Goal: Contribute content: Contribute content

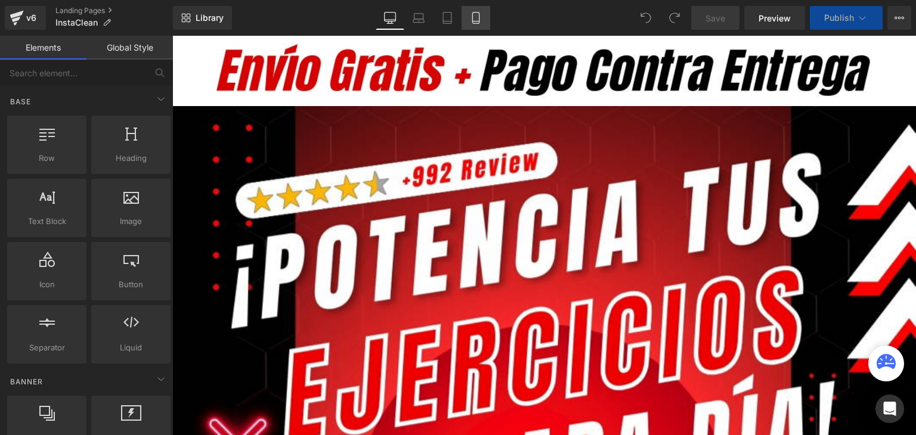
click at [470, 19] on icon at bounding box center [476, 18] width 12 height 12
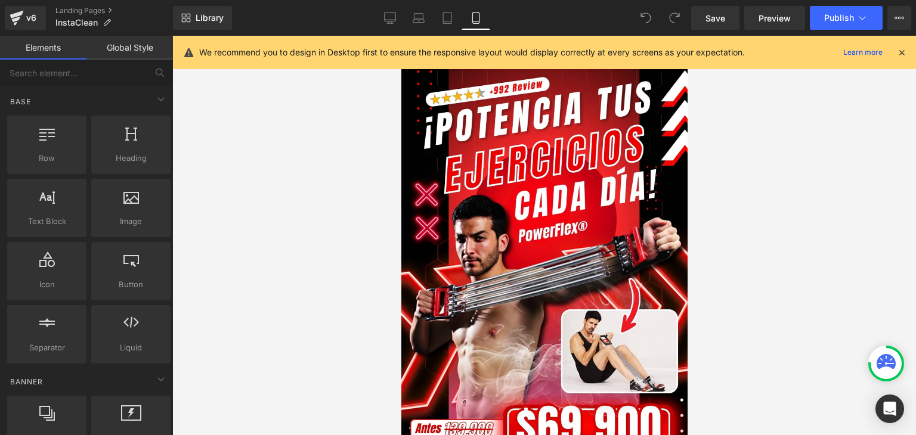
click at [898, 49] on icon at bounding box center [902, 52] width 11 height 11
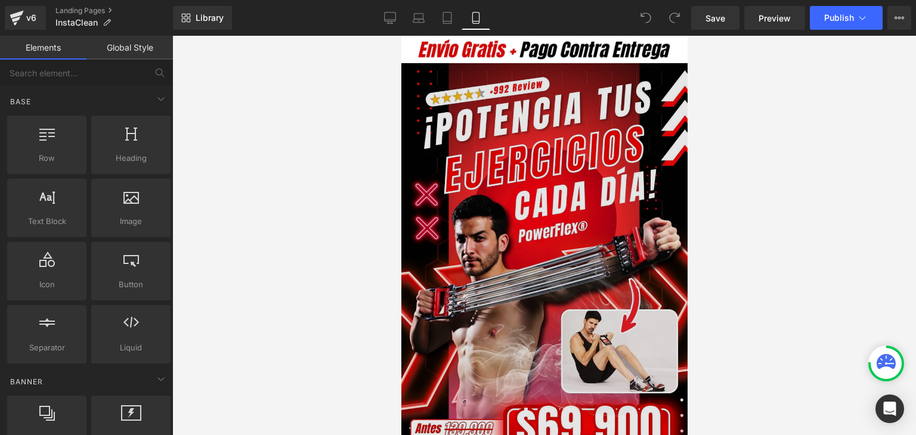
click at [571, 154] on img at bounding box center [544, 275] width 286 height 424
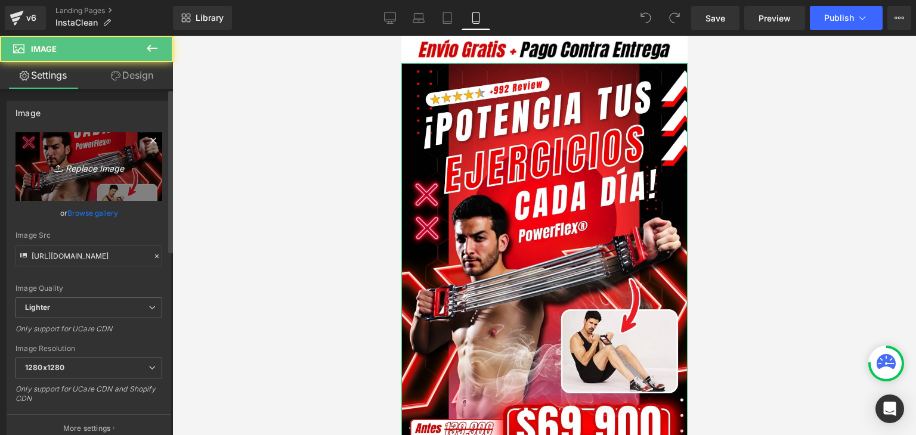
click at [85, 161] on icon "Replace Image" at bounding box center [88, 166] width 95 height 15
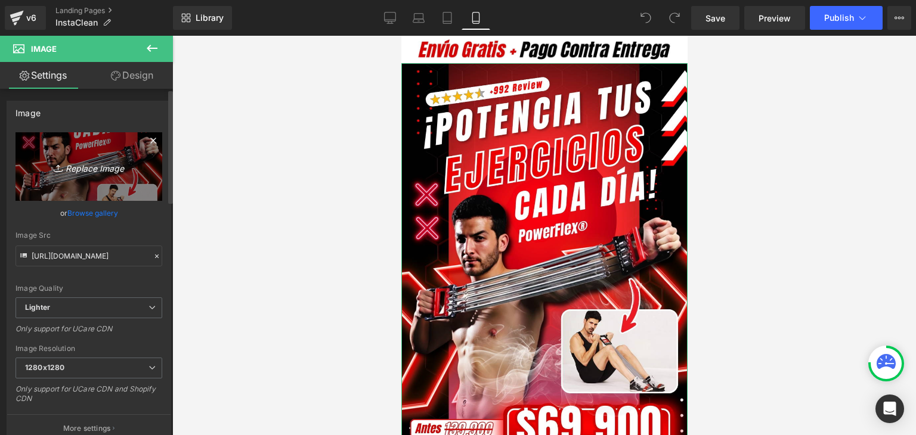
type input "C:\fakepath\Banner Landing.webp"
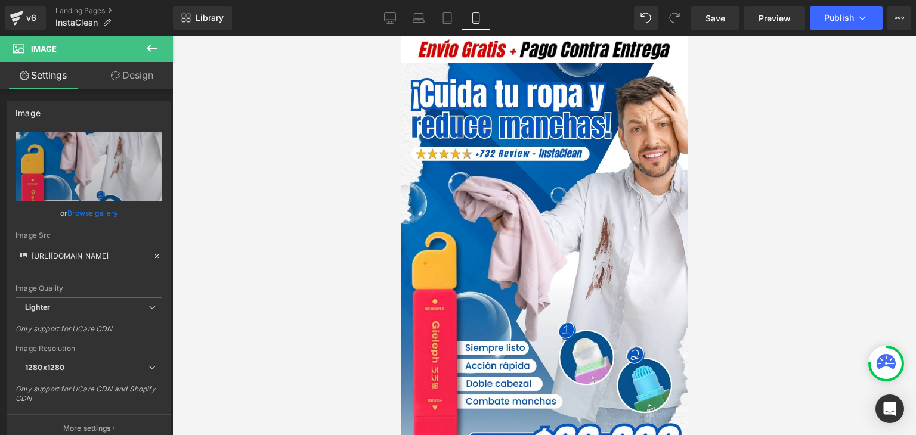
type input "[URL][DOMAIN_NAME]"
click at [839, 14] on span "Publish" at bounding box center [839, 18] width 30 height 10
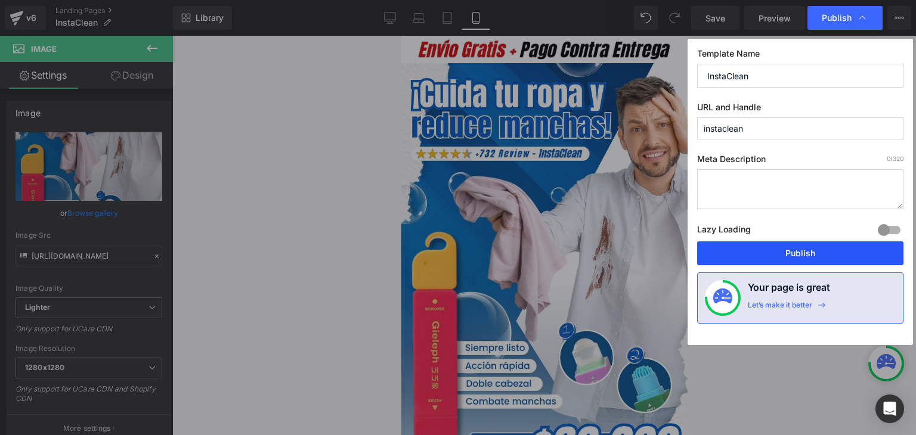
click at [803, 253] on button "Publish" at bounding box center [800, 254] width 206 height 24
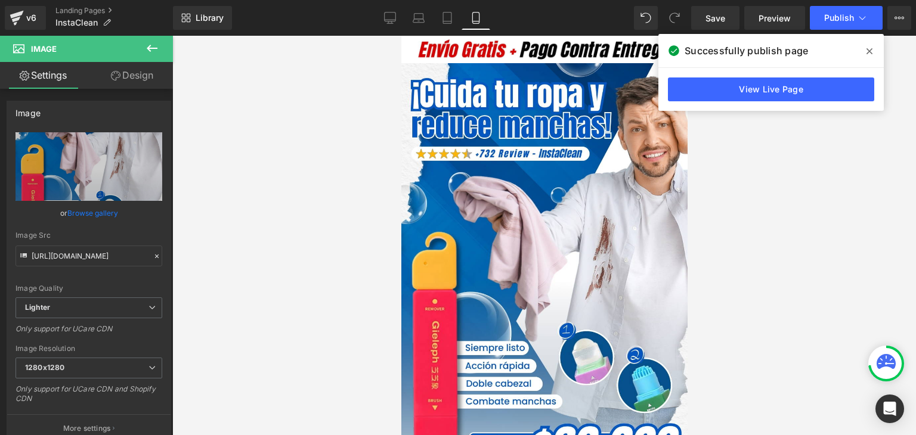
click at [869, 51] on icon at bounding box center [870, 52] width 6 height 10
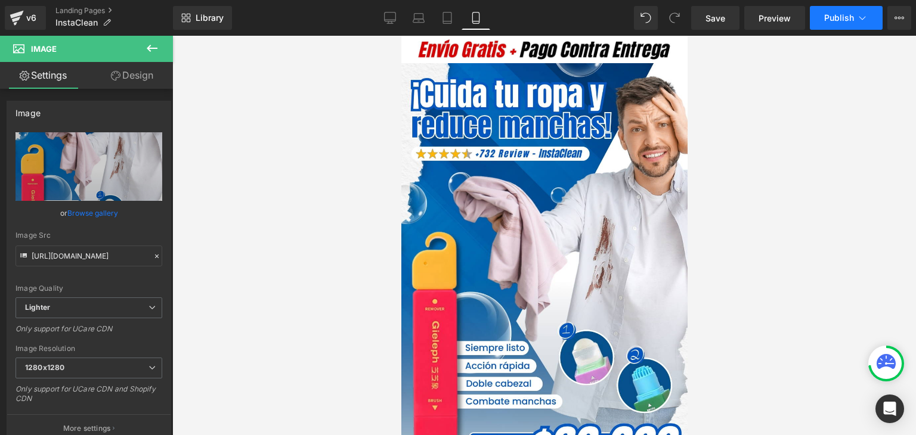
click at [848, 17] on span "Publish" at bounding box center [839, 18] width 30 height 10
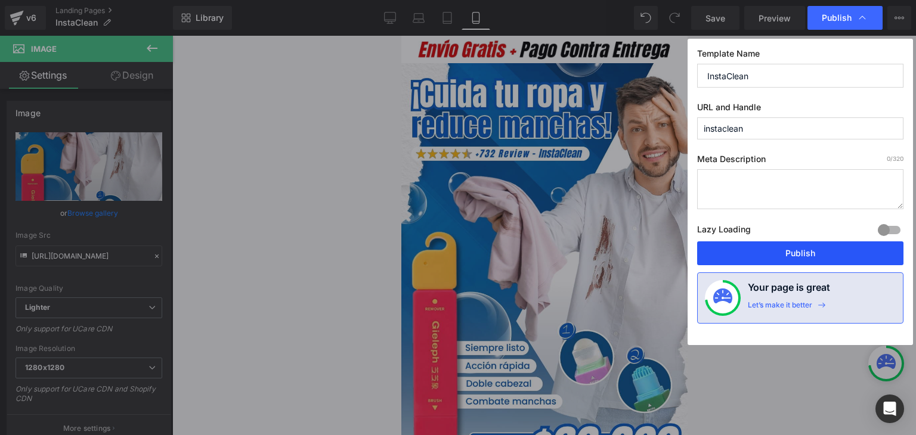
click at [802, 248] on button "Publish" at bounding box center [800, 254] width 206 height 24
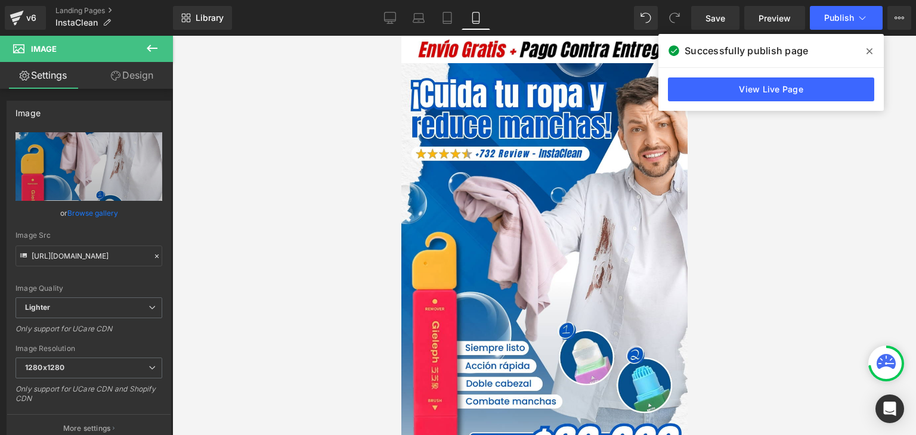
click at [872, 47] on icon at bounding box center [870, 52] width 6 height 10
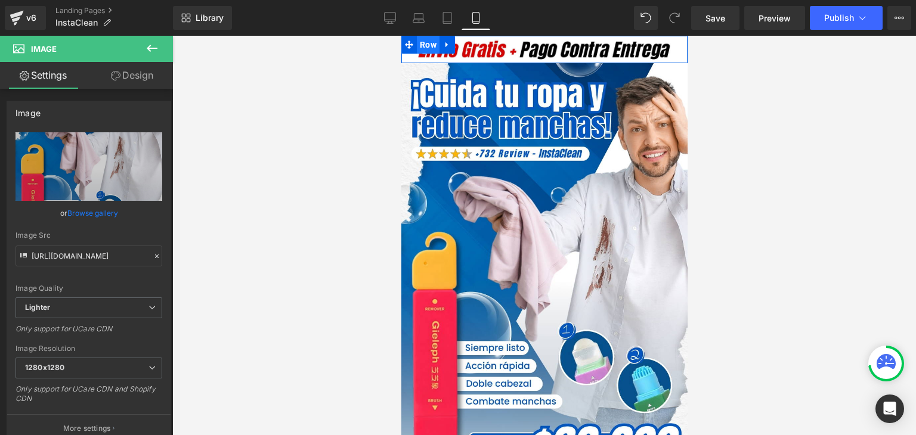
click at [424, 46] on span "Row" at bounding box center [427, 45] width 23 height 18
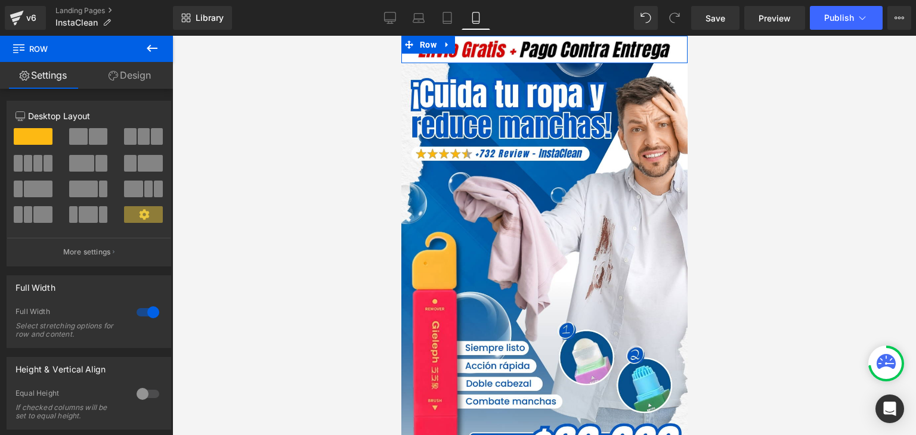
click at [125, 74] on link "Design" at bounding box center [129, 75] width 86 height 27
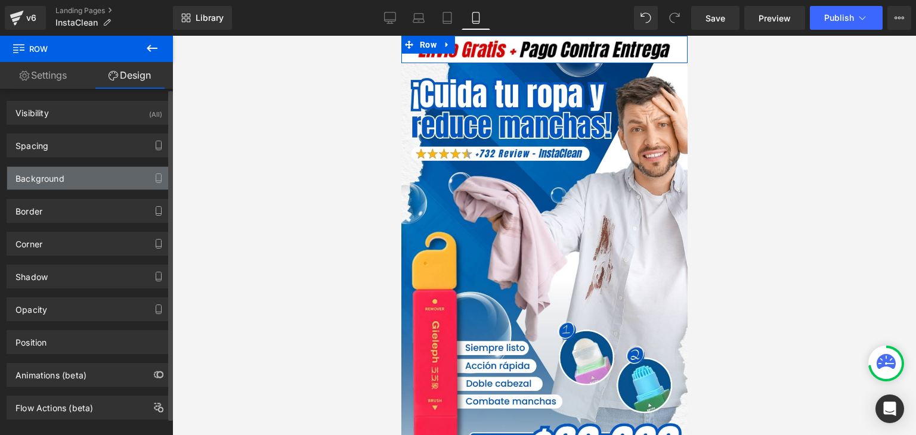
type input "#ffffff"
type input "100"
click at [49, 180] on div "Background" at bounding box center [40, 175] width 49 height 17
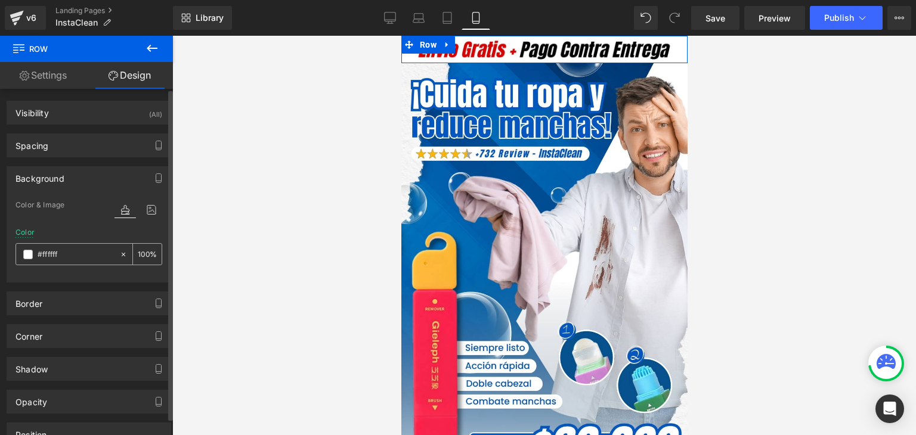
click at [54, 254] on input "#ffffff" at bounding box center [76, 254] width 76 height 13
paste input "a6cfed"
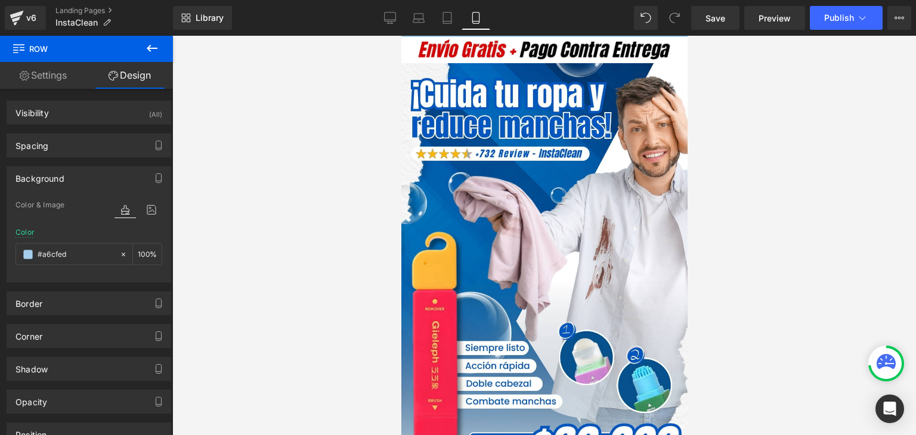
type input "#a6cfed"
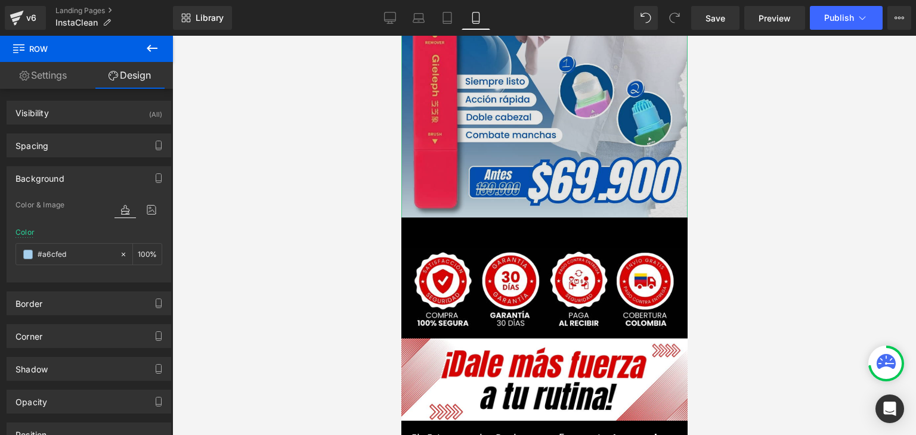
scroll to position [298, 0]
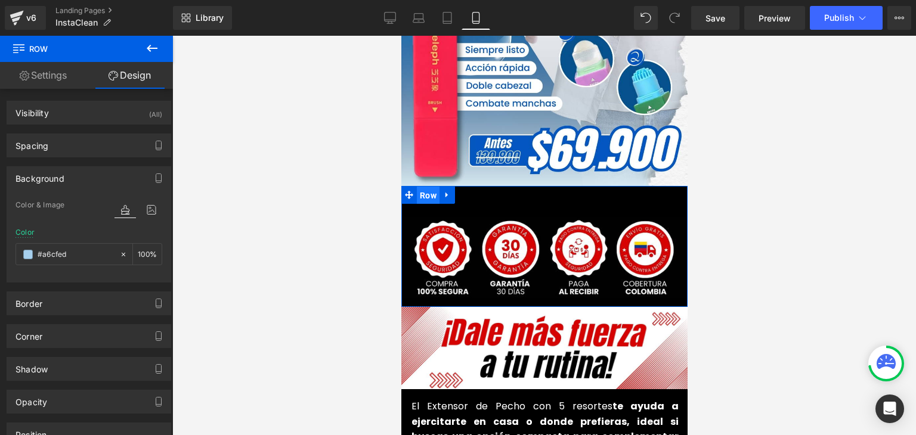
click at [421, 187] on span "Row" at bounding box center [427, 196] width 23 height 18
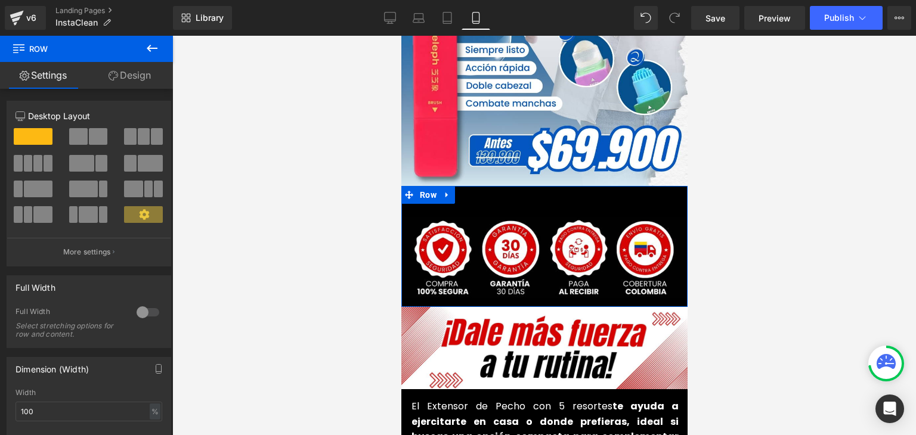
click at [148, 77] on link "Design" at bounding box center [129, 75] width 86 height 27
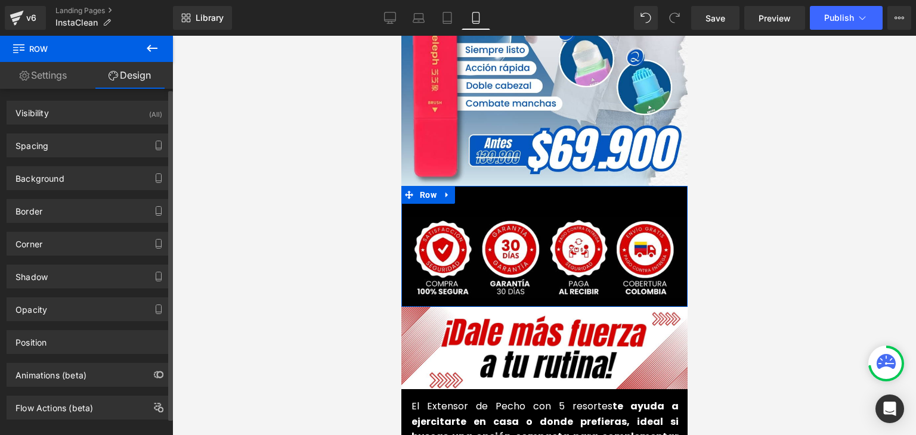
type input "#000000"
type input "100"
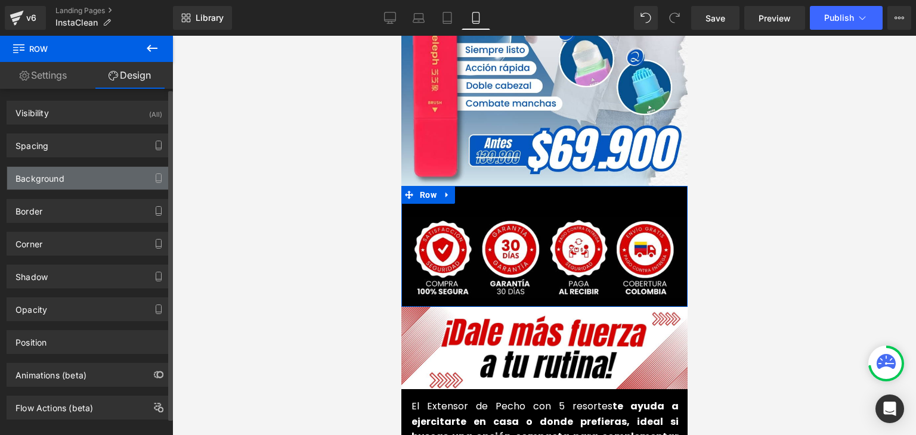
click at [63, 184] on div "Background" at bounding box center [88, 178] width 163 height 23
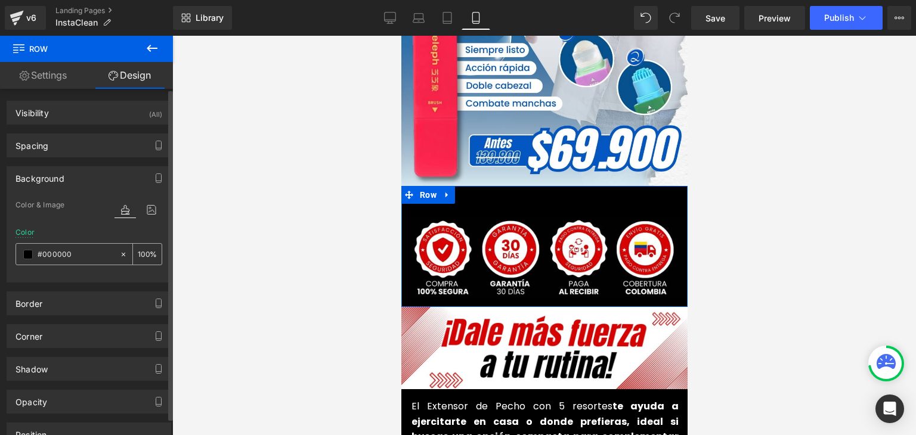
click at [52, 258] on input "#000000" at bounding box center [76, 254] width 76 height 13
paste input "a6cfed"
type input "#a6cfed"
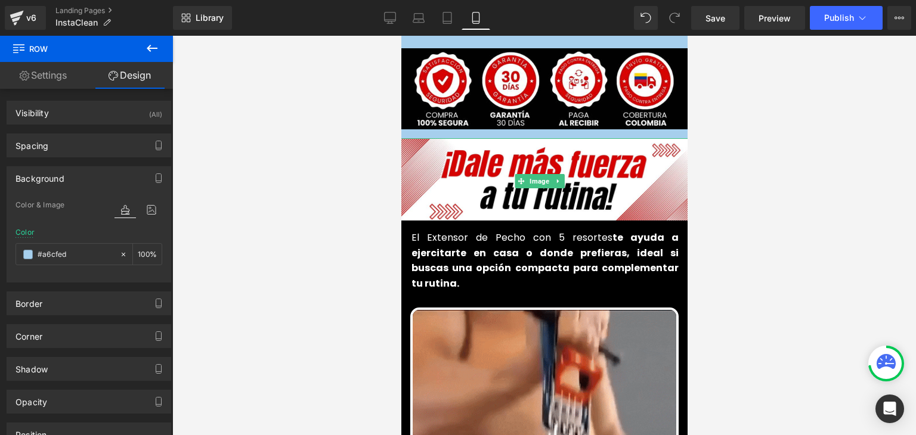
scroll to position [477, 0]
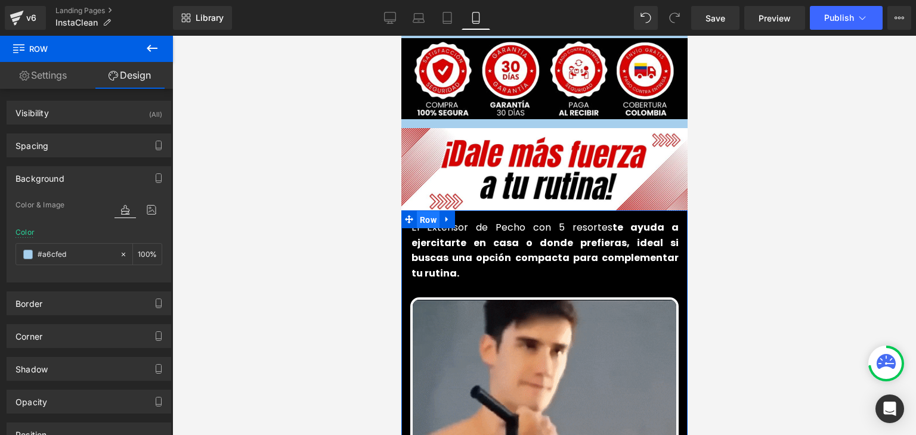
click at [419, 211] on span "Row" at bounding box center [427, 220] width 23 height 18
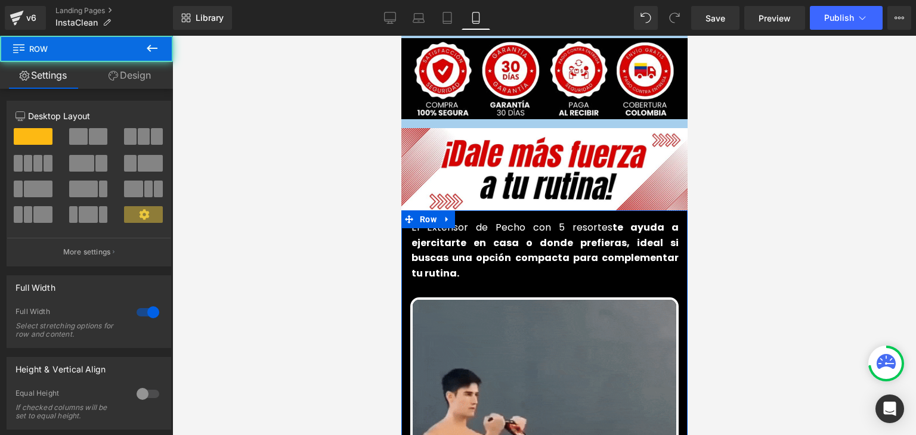
click at [136, 72] on link "Design" at bounding box center [129, 75] width 86 height 27
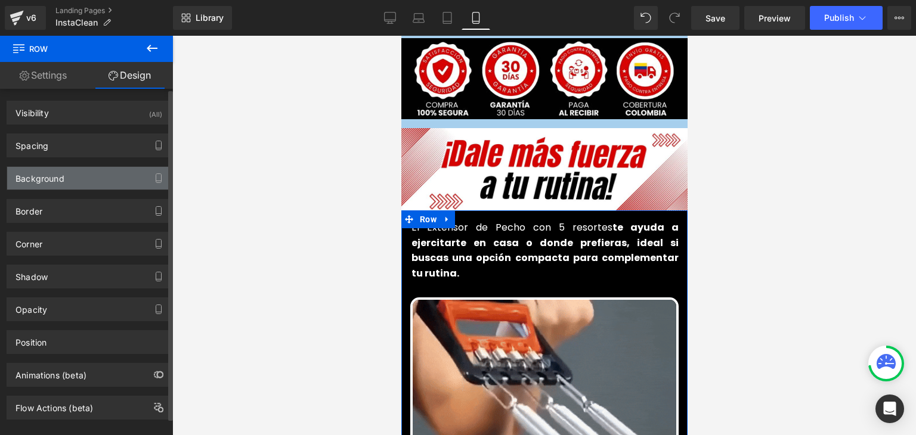
type input "#000000"
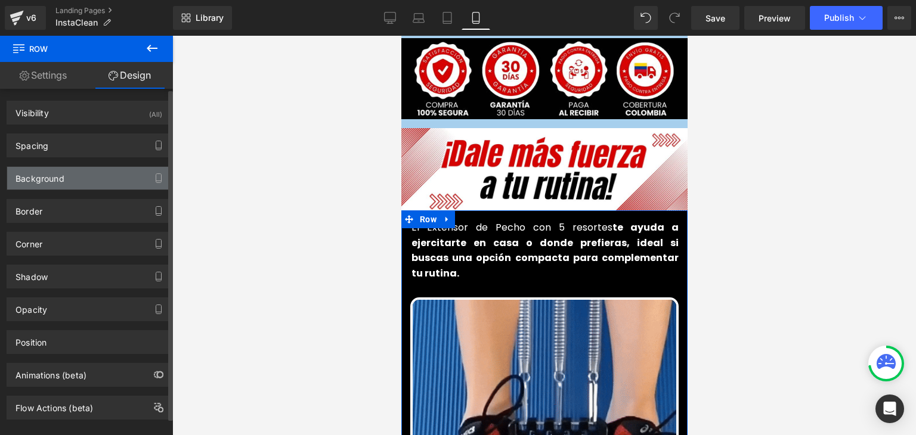
type input "100"
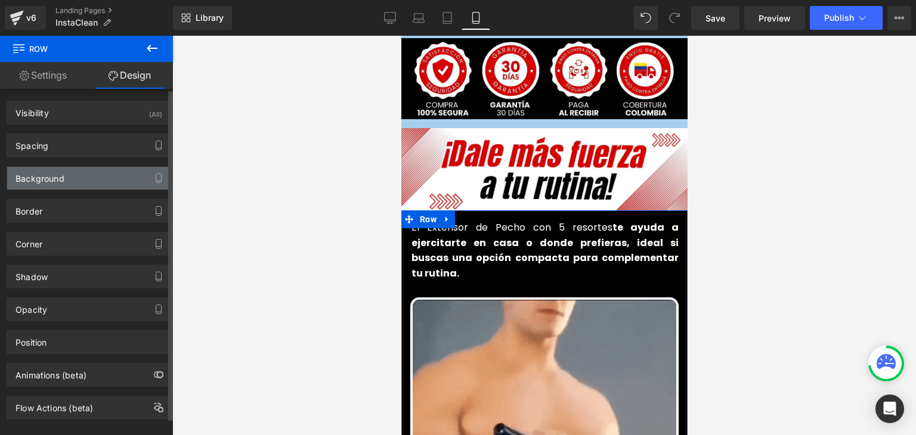
click at [54, 179] on div "Background" at bounding box center [40, 175] width 49 height 17
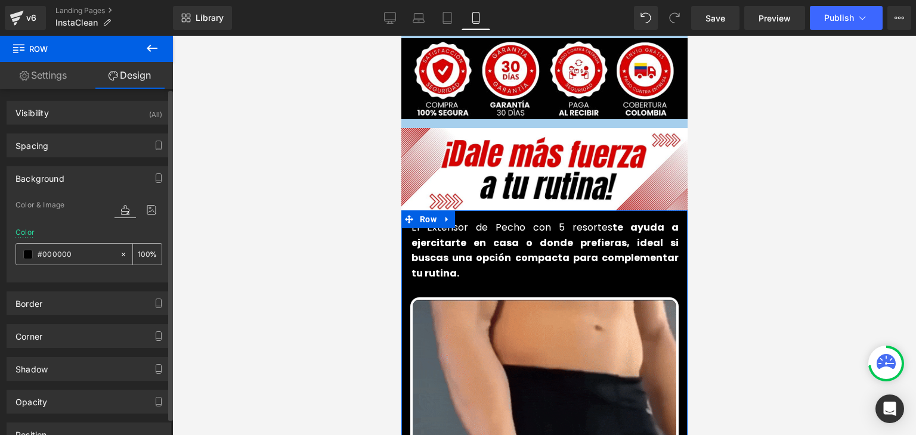
click at [57, 254] on input "#000000" at bounding box center [76, 254] width 76 height 13
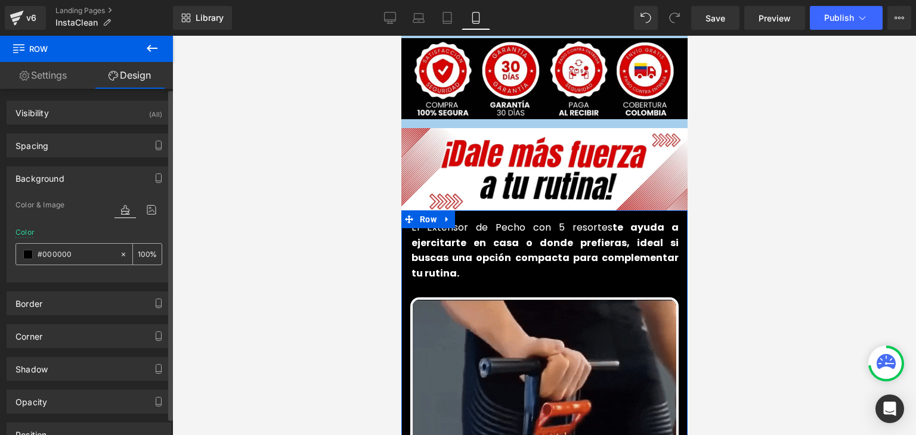
paste input "a6cfed"
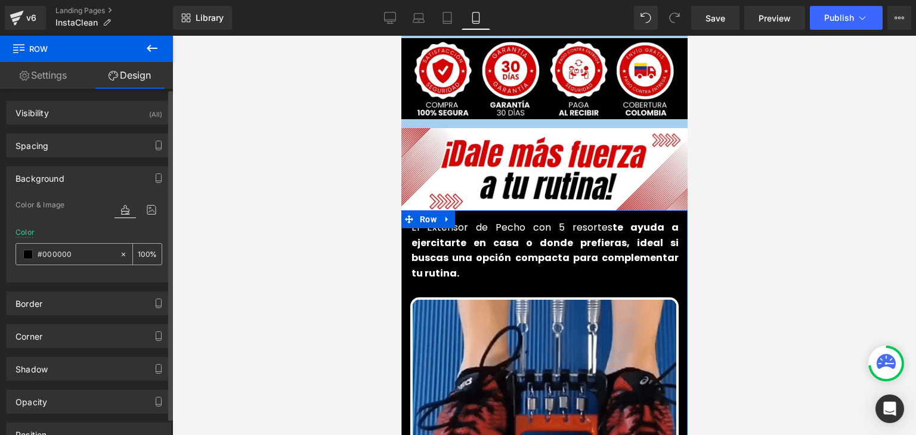
type input "#a6cfed"
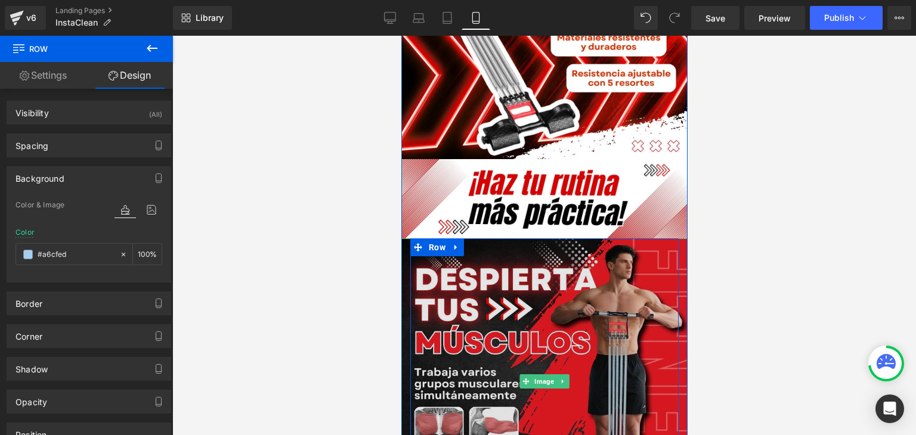
scroll to position [1074, 0]
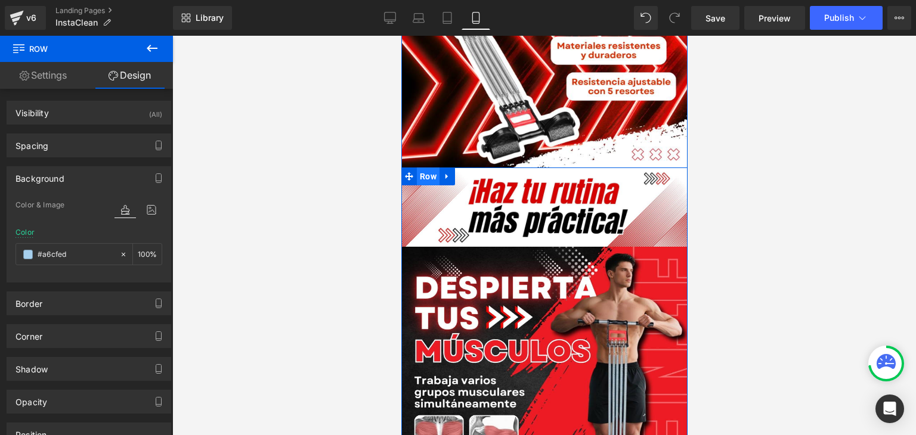
click at [419, 168] on span "Row" at bounding box center [427, 177] width 23 height 18
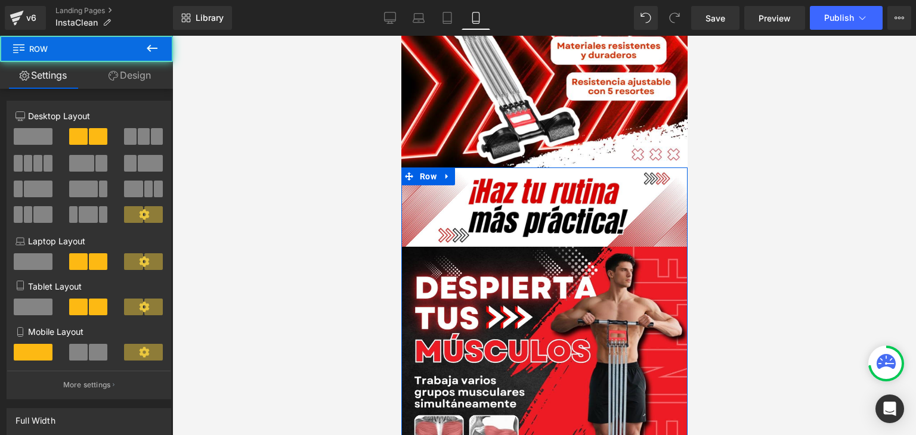
click at [121, 70] on link "Design" at bounding box center [129, 75] width 86 height 27
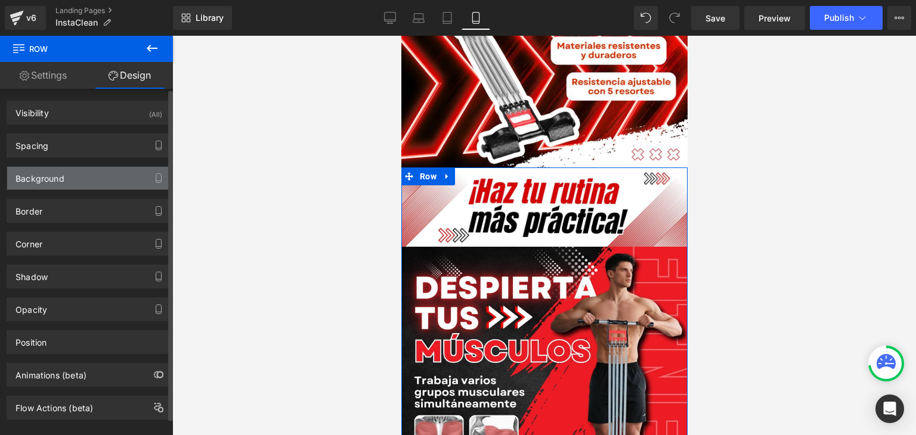
type input "#000000"
type input "100"
click at [48, 175] on div "Background" at bounding box center [40, 175] width 49 height 17
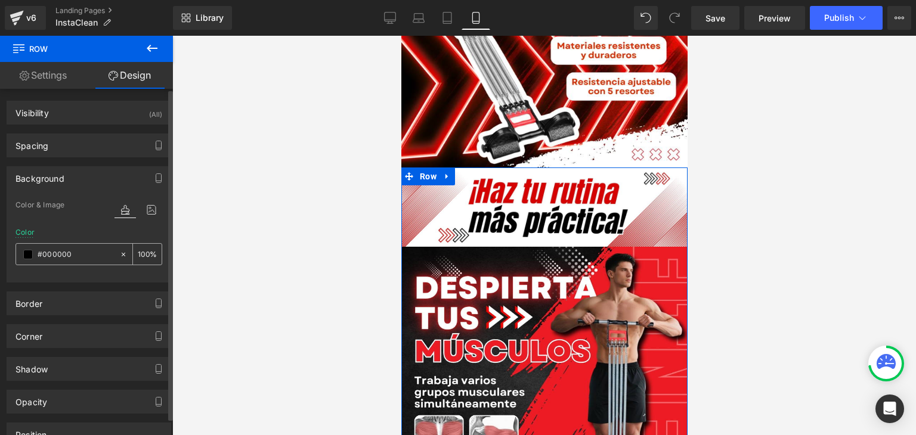
click at [50, 261] on div "#000000" at bounding box center [67, 254] width 103 height 21
click at [50, 249] on input "#000000" at bounding box center [76, 254] width 76 height 13
paste input "a6cfed"
type input "#a6cfed"
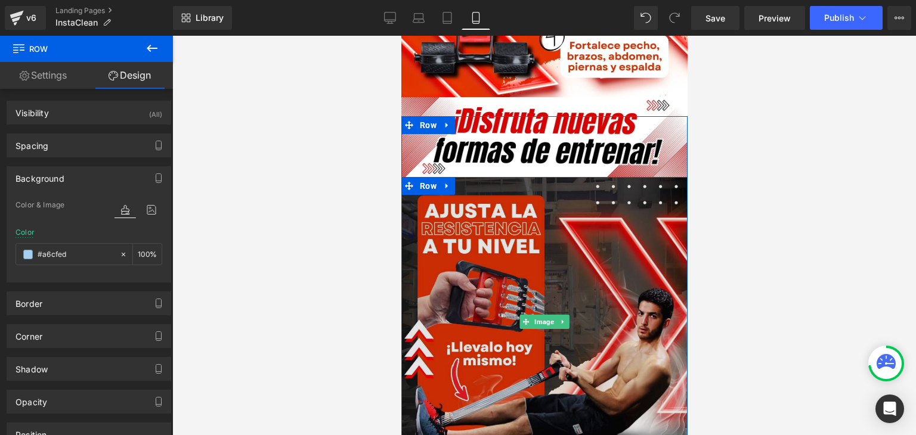
scroll to position [2565, 0]
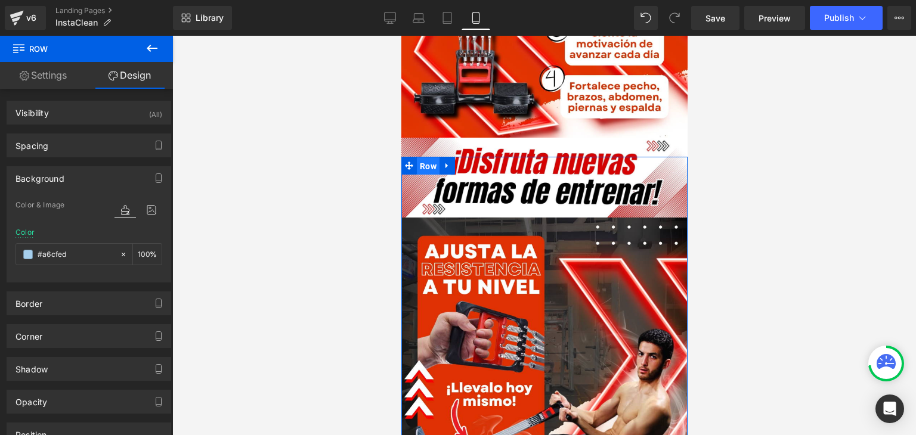
click at [424, 157] on span "Row" at bounding box center [427, 166] width 23 height 18
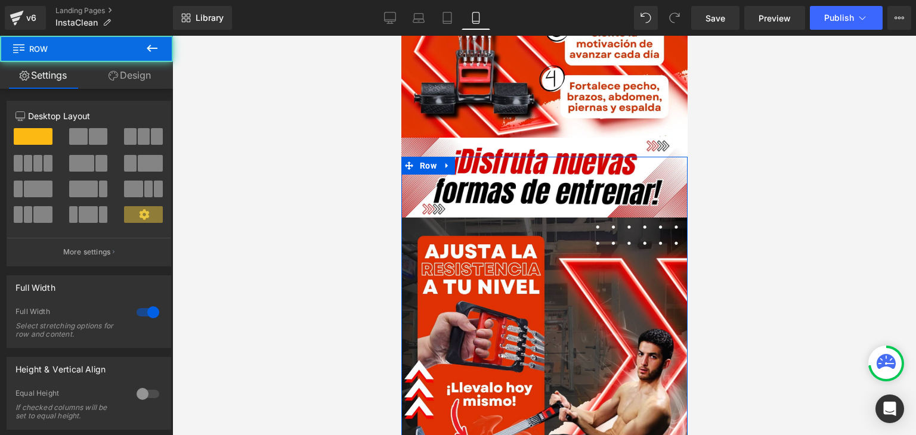
click at [138, 78] on link "Design" at bounding box center [129, 75] width 86 height 27
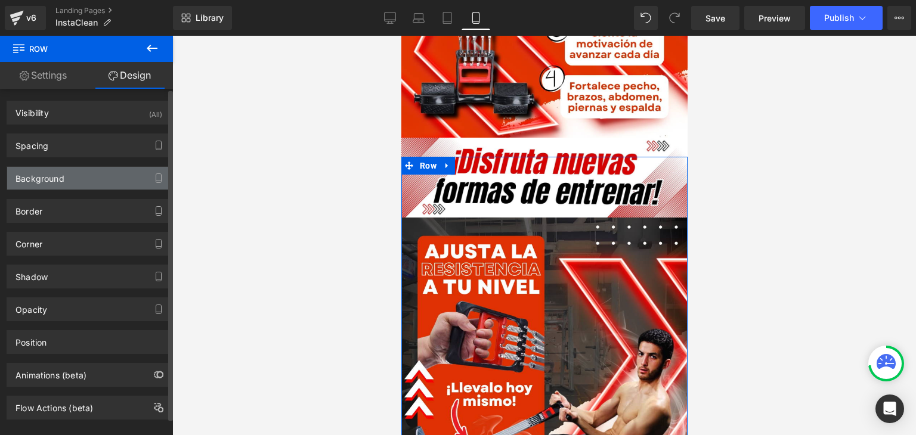
type input "#ededed"
type input "100"
click at [62, 172] on div "Background" at bounding box center [40, 175] width 49 height 17
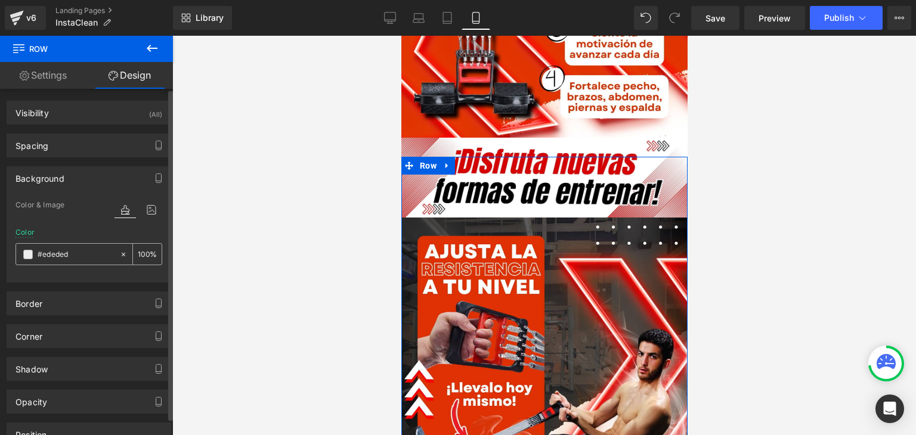
click at [55, 251] on input "#ededed" at bounding box center [76, 254] width 76 height 13
paste input "a6cf"
type input "#a6cfed"
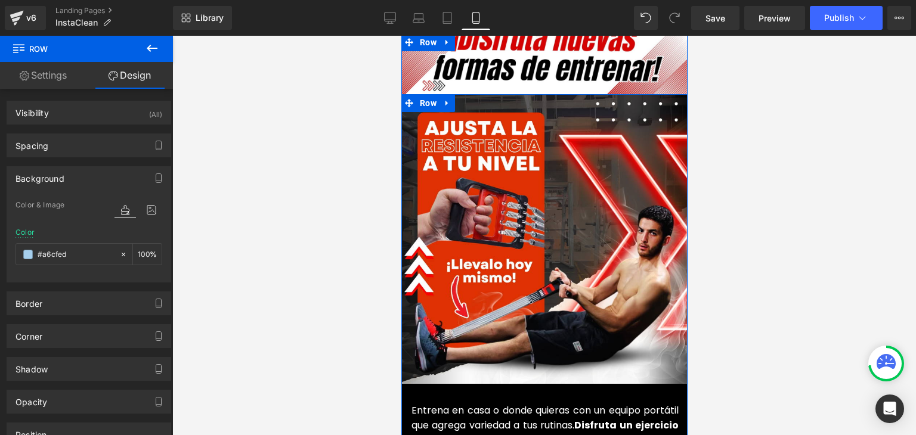
scroll to position [2625, 0]
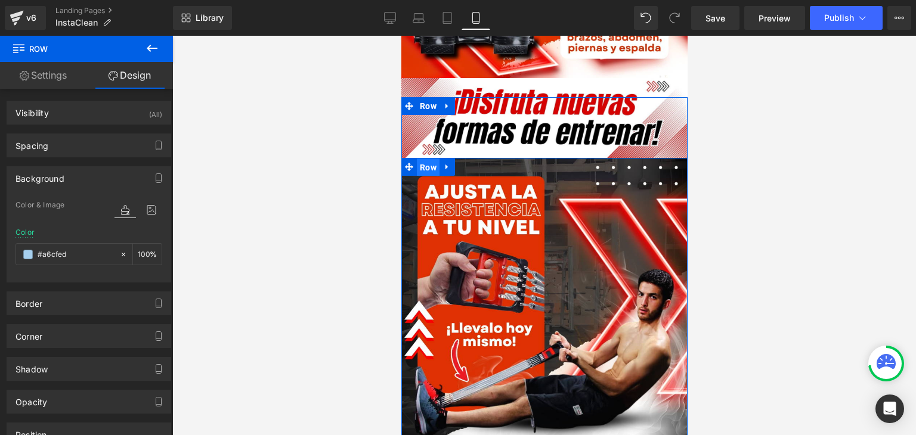
click at [416, 159] on span "Row" at bounding box center [427, 168] width 23 height 18
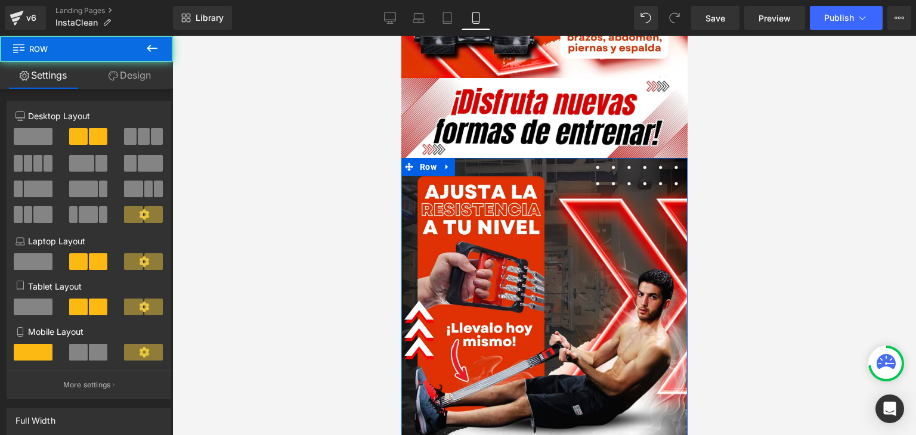
click at [146, 77] on link "Design" at bounding box center [129, 75] width 86 height 27
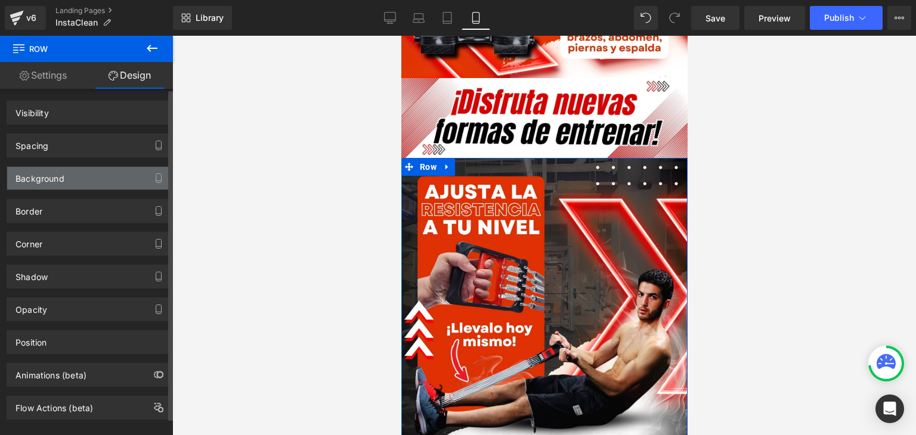
click at [56, 178] on div "Background" at bounding box center [40, 175] width 49 height 17
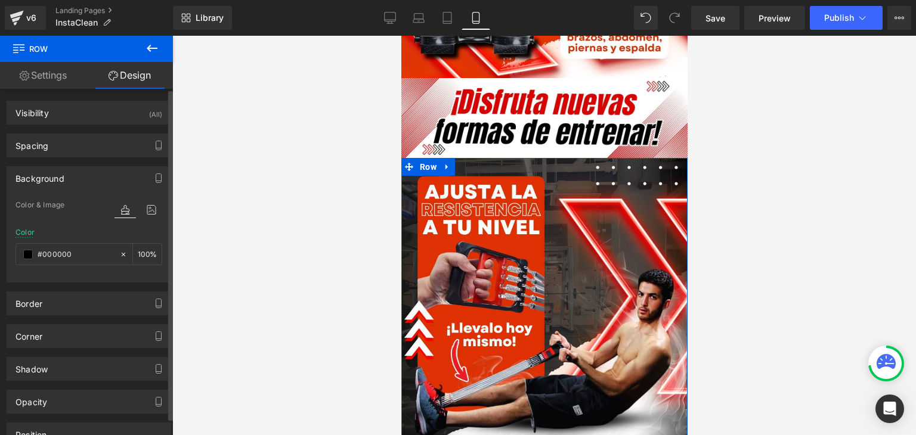
type input "#000000"
type input "100"
click at [64, 254] on input "#000000" at bounding box center [76, 254] width 76 height 13
paste input "a6cfed"
type input "#a6cfed"
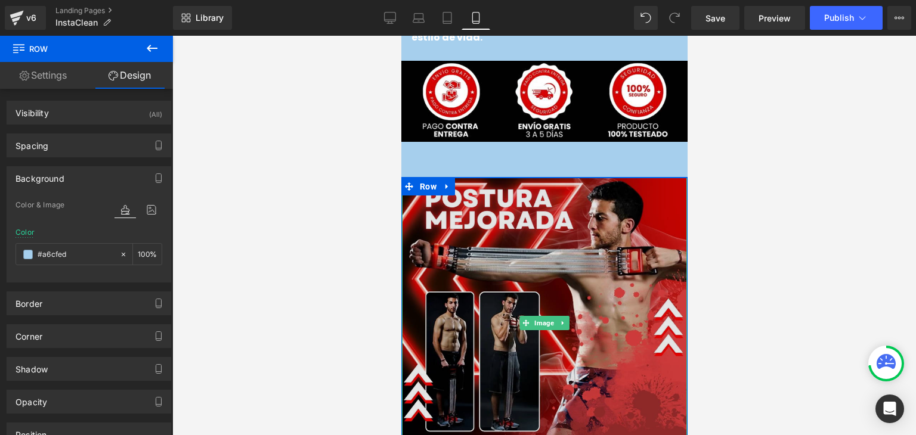
scroll to position [3102, 0]
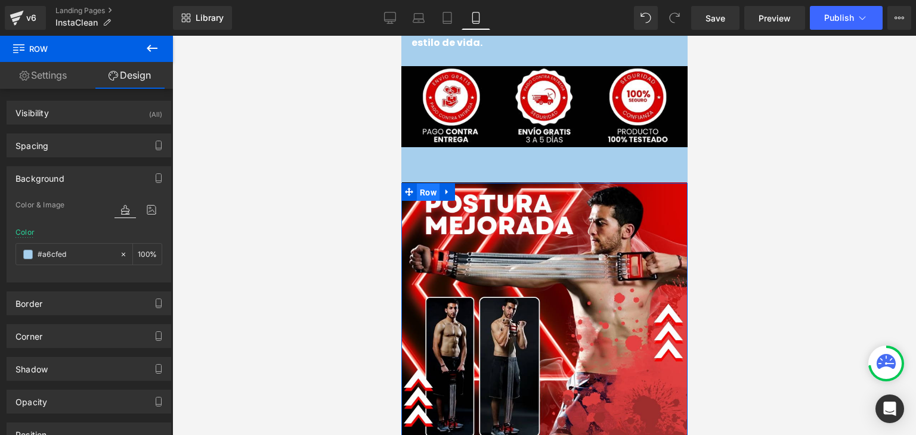
click at [423, 184] on span "Row" at bounding box center [427, 193] width 23 height 18
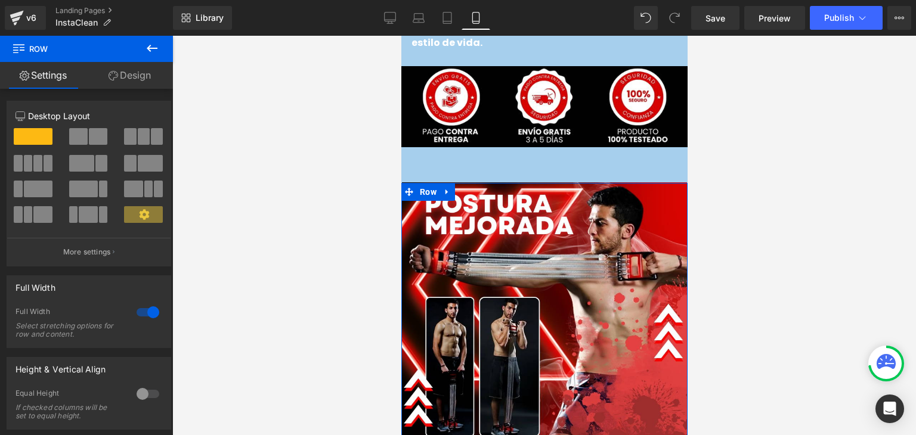
click at [133, 74] on link "Design" at bounding box center [129, 75] width 86 height 27
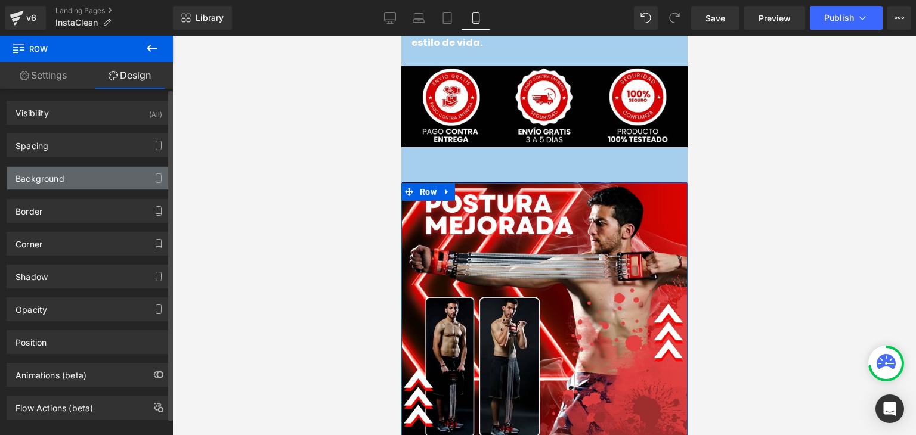
click at [44, 181] on div "Background" at bounding box center [40, 175] width 49 height 17
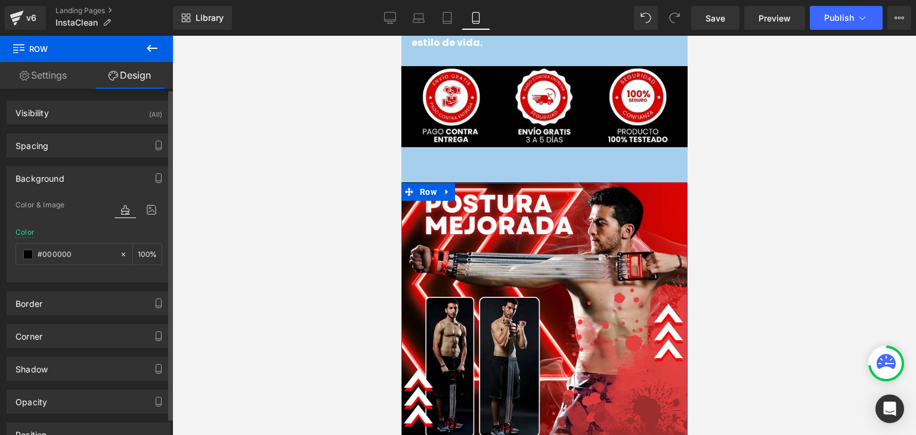
click at [50, 239] on div "Color #000000 100 %" at bounding box center [89, 253] width 147 height 51
click at [54, 248] on input "#000000" at bounding box center [76, 254] width 76 height 13
paste input "a6cfed"
type input "#a6cfed"
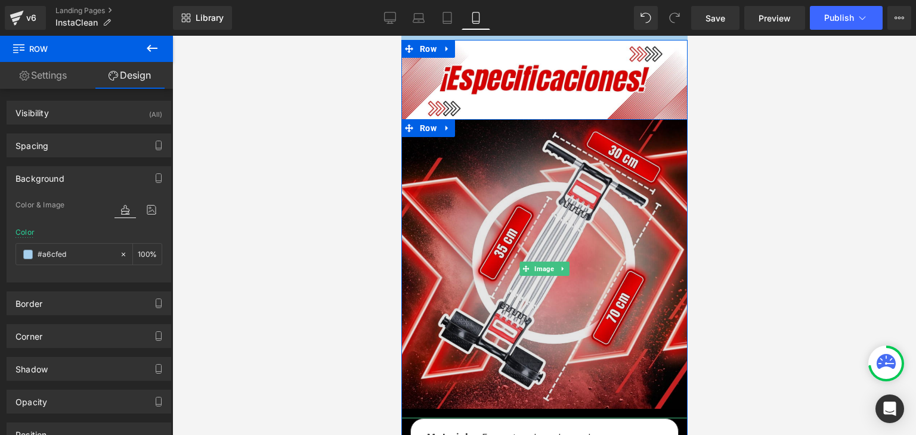
scroll to position [3758, 0]
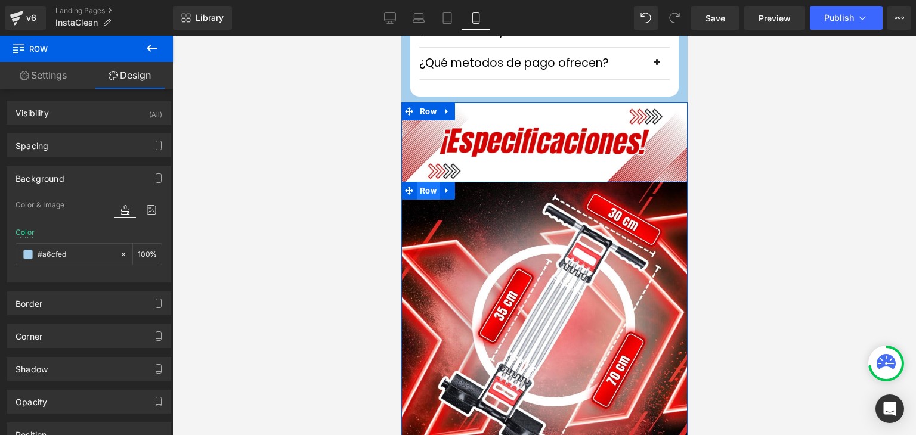
click at [424, 182] on span "Row" at bounding box center [427, 191] width 23 height 18
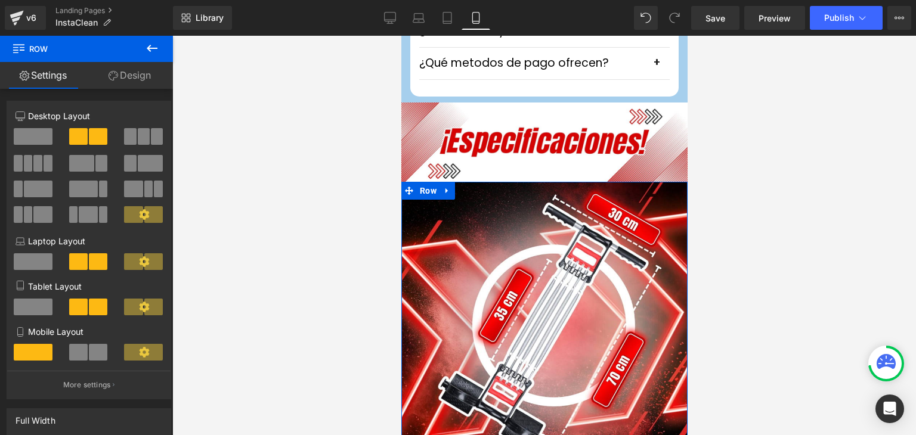
click at [114, 78] on icon at bounding box center [114, 76] width 10 height 10
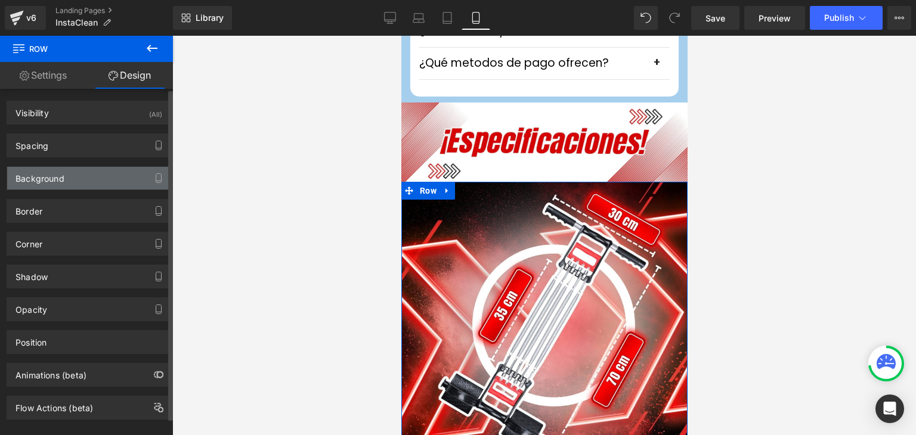
click at [58, 172] on div "Background" at bounding box center [40, 175] width 49 height 17
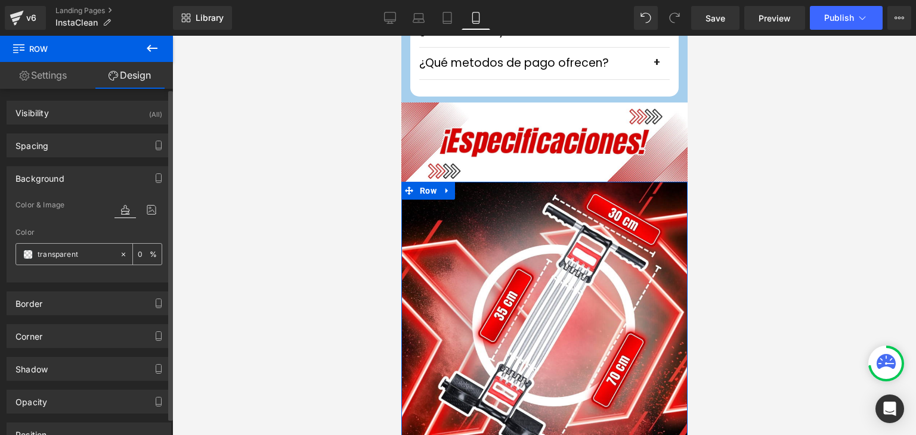
click at [65, 251] on input "transparent" at bounding box center [76, 254] width 76 height 13
paste input "#a6cfed"
type input "#a6cfed"
type input "100"
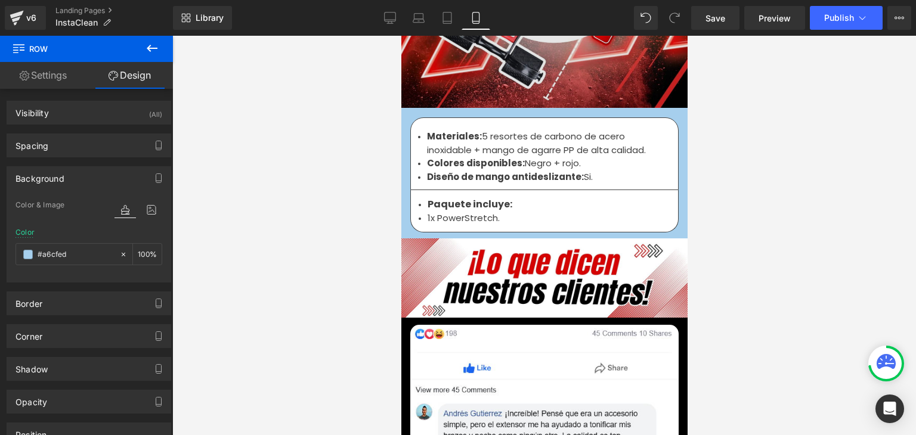
scroll to position [4235, 0]
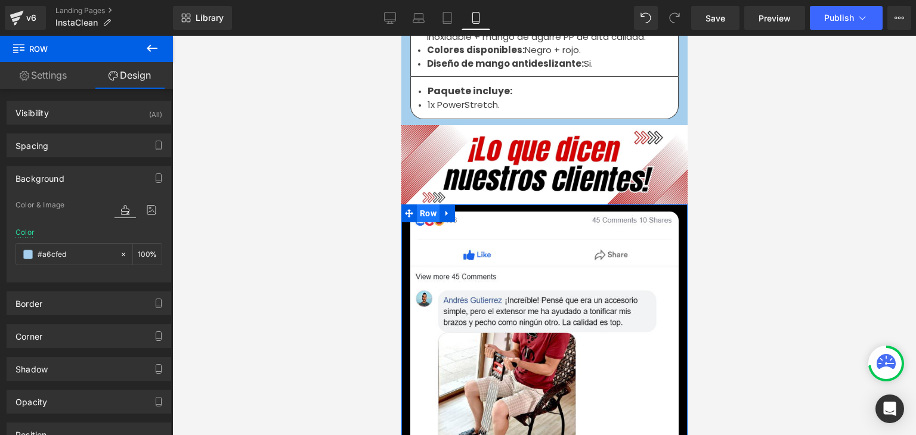
click at [426, 205] on span "Row" at bounding box center [427, 214] width 23 height 18
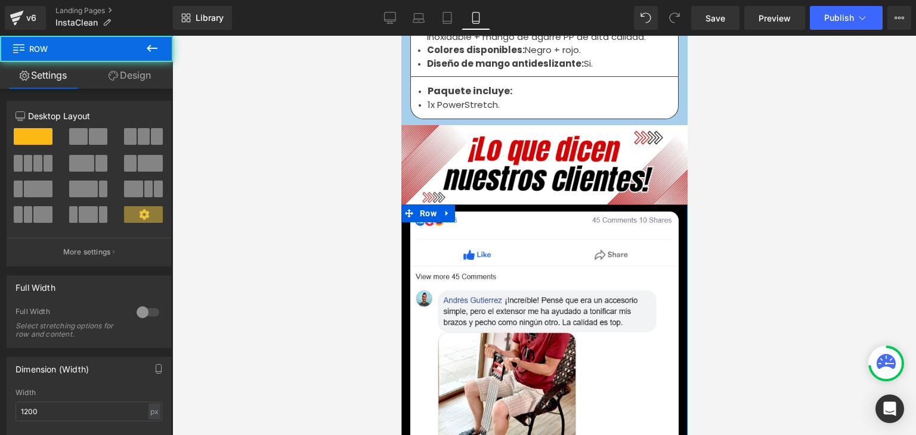
click at [112, 75] on icon at bounding box center [114, 76] width 10 height 10
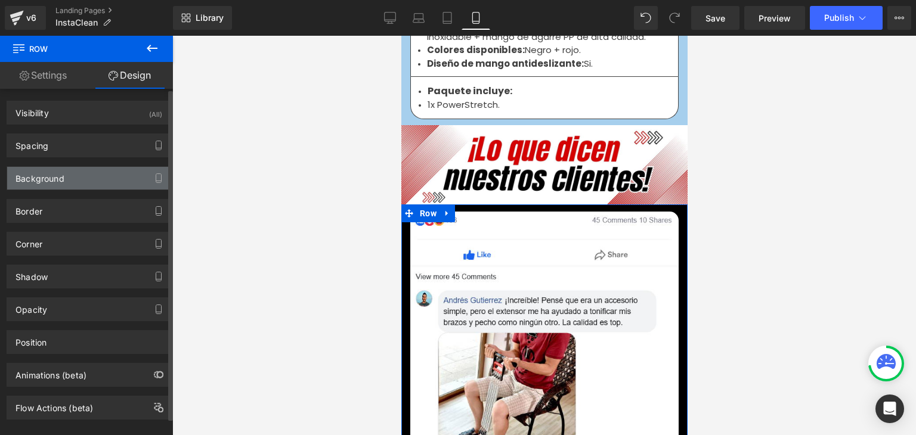
type input "#000000"
type input "100"
click at [46, 181] on div "Background" at bounding box center [40, 175] width 49 height 17
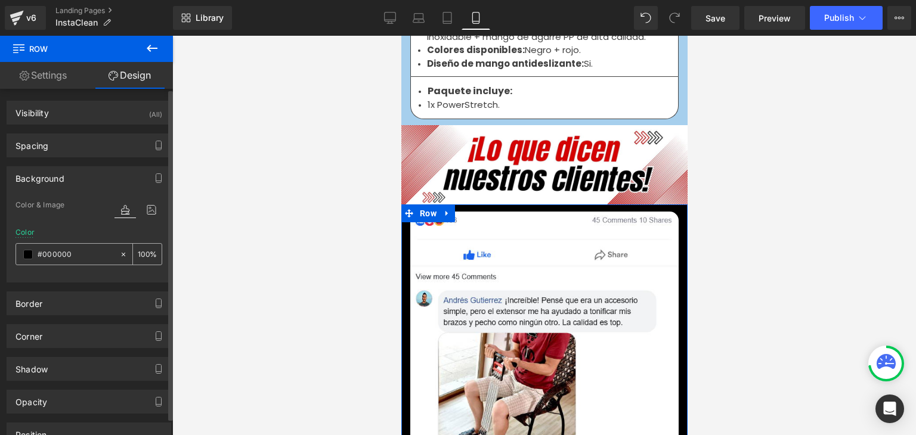
click at [61, 255] on input "#000000" at bounding box center [76, 254] width 76 height 13
paste input "a6cfed"
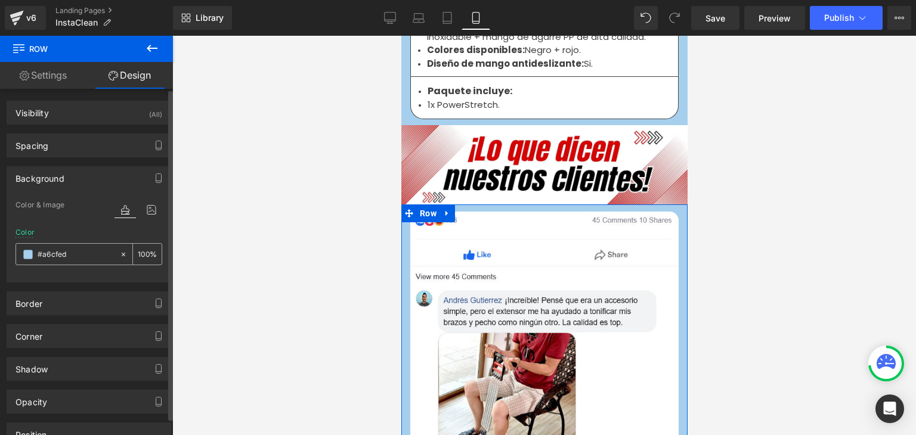
type input "#a6cfed"
click at [728, 188] on div at bounding box center [544, 236] width 744 height 400
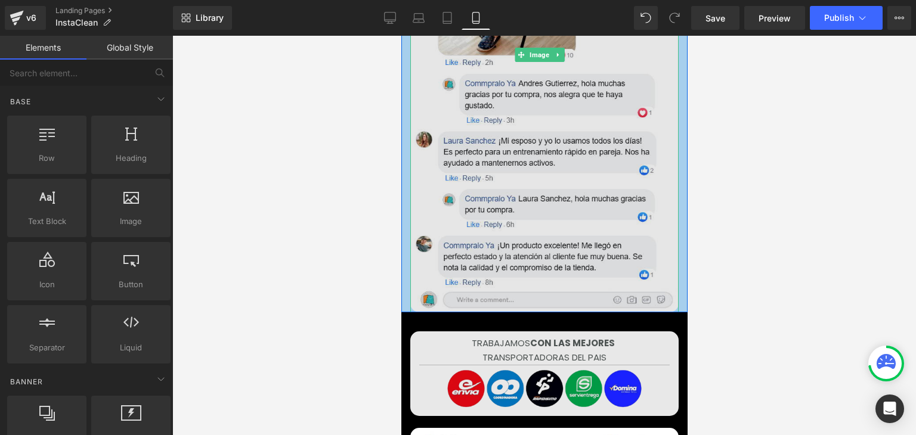
scroll to position [4653, 0]
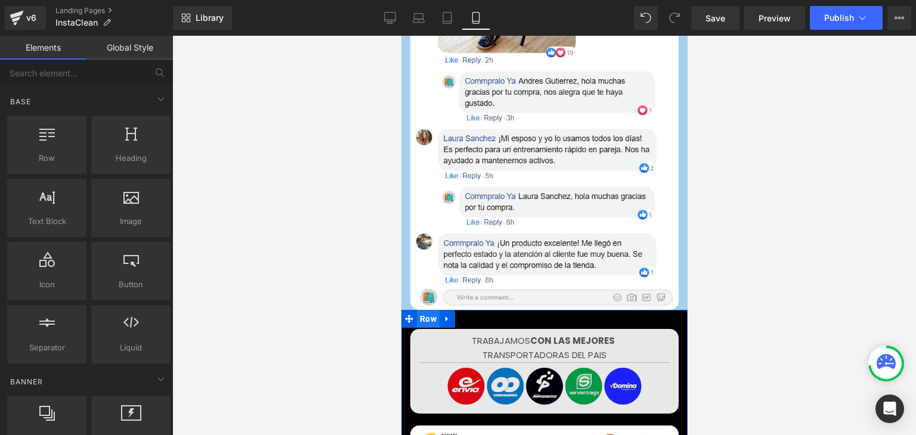
click at [418, 310] on span "Row" at bounding box center [427, 319] width 23 height 18
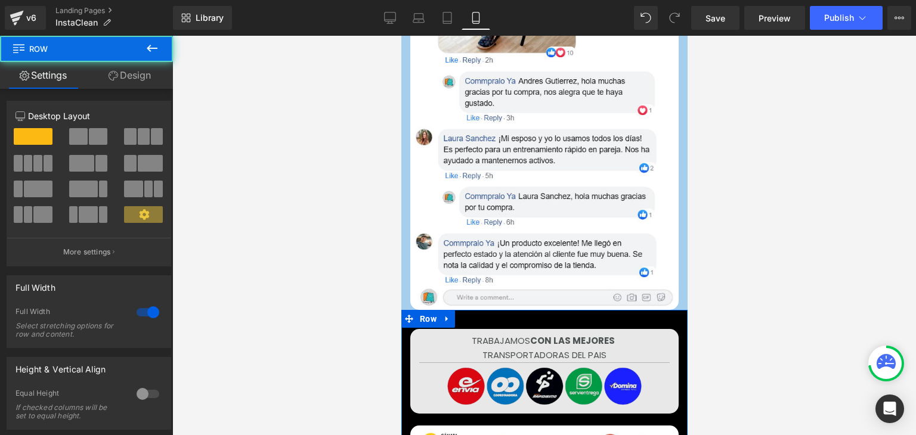
click at [134, 76] on link "Design" at bounding box center [129, 75] width 86 height 27
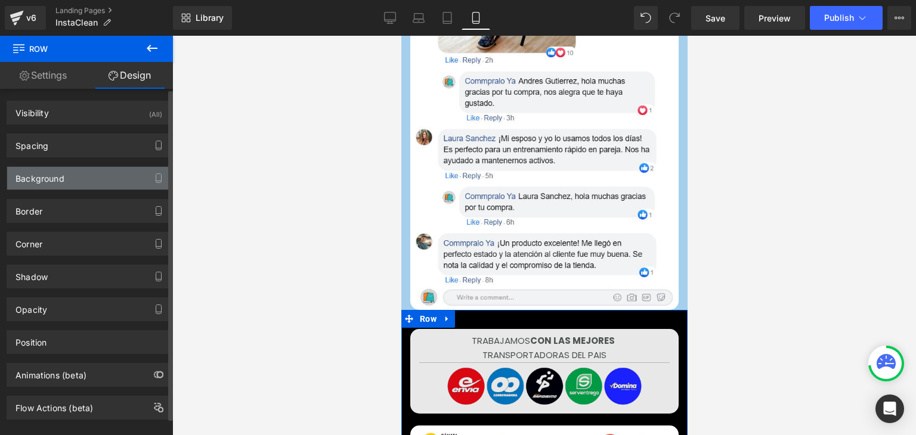
type input "#000000"
type input "100"
click at [57, 174] on div "Background" at bounding box center [40, 175] width 49 height 17
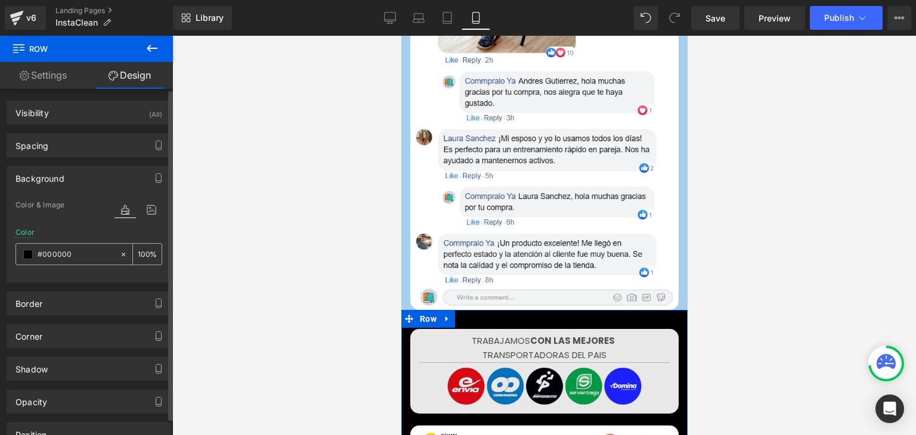
click at [60, 254] on input "#000000" at bounding box center [76, 254] width 76 height 13
paste input "a6cfed"
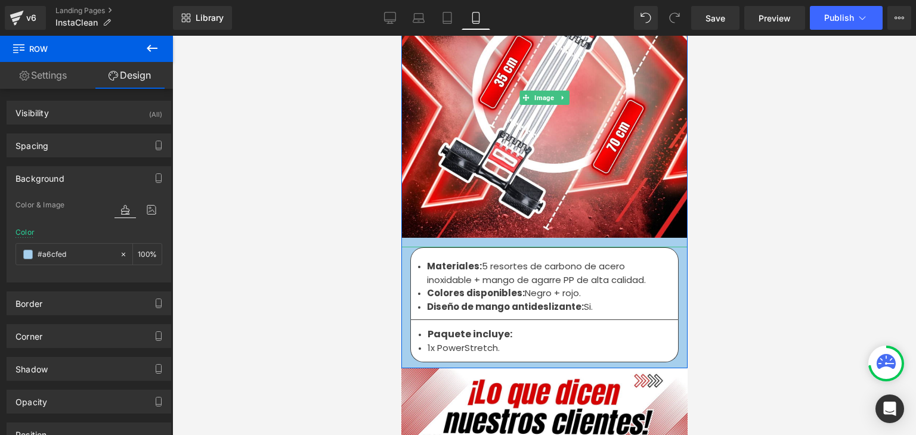
scroll to position [3997, 0]
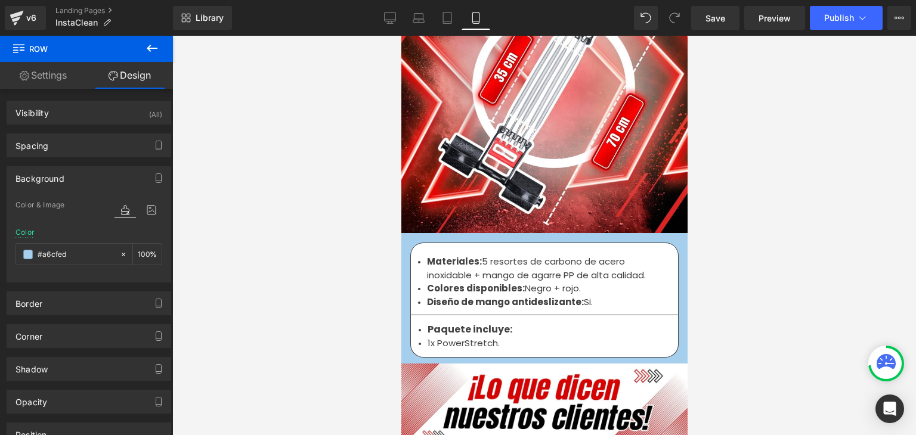
type input "#a6cfed"
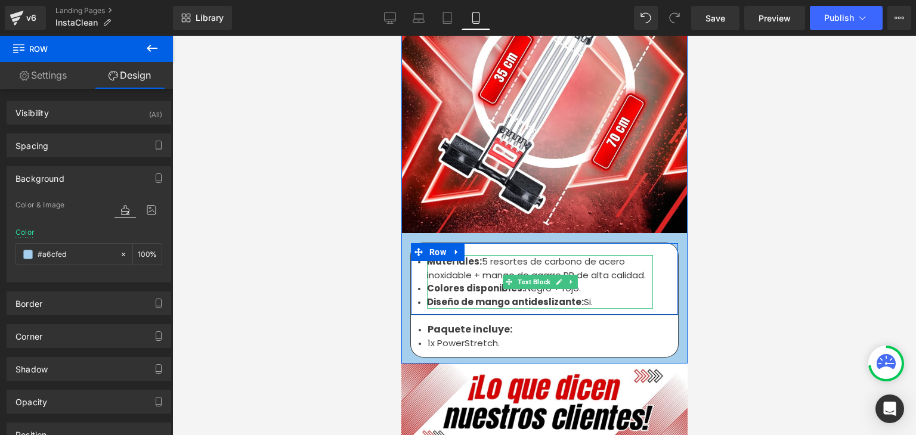
click at [485, 282] on strong "Colores disponibles:" at bounding box center [476, 288] width 98 height 13
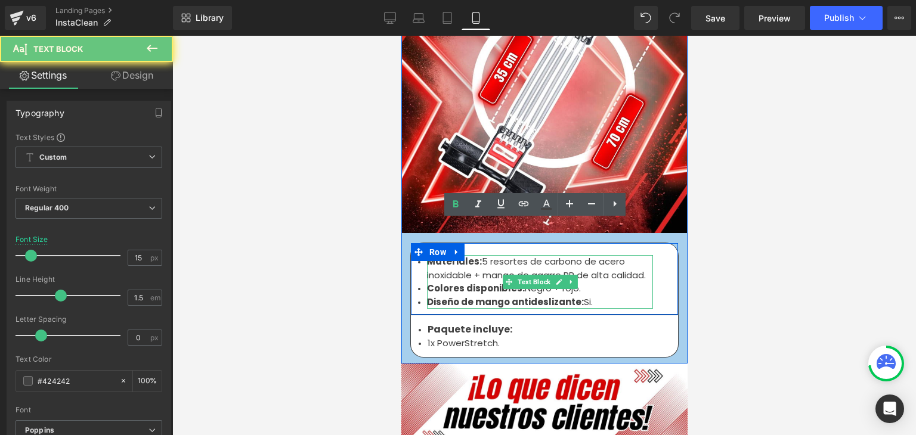
click at [485, 282] on strong "Colores disponibles:" at bounding box center [476, 288] width 98 height 13
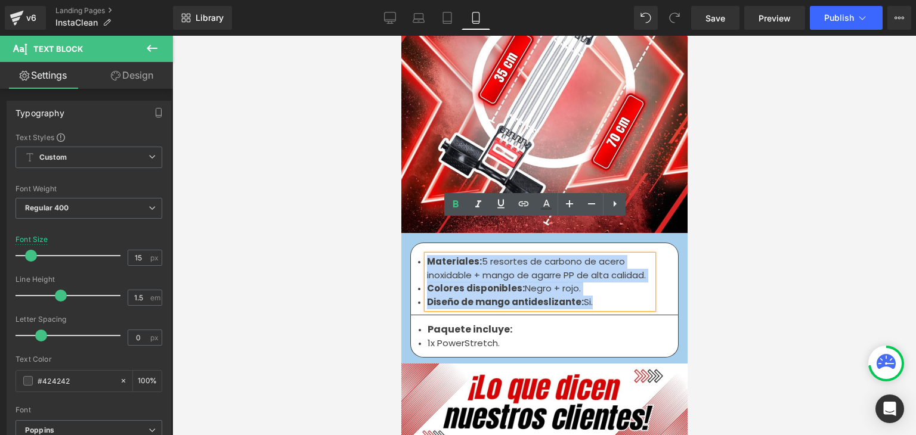
drag, startPoint x: 588, startPoint y: 267, endPoint x: 422, endPoint y: 231, distance: 169.8
click at [427, 255] on ul "Materiales: 5 resortes de carbono de acero inoxidable + mango de agarre PP de a…" at bounding box center [540, 282] width 226 height 54
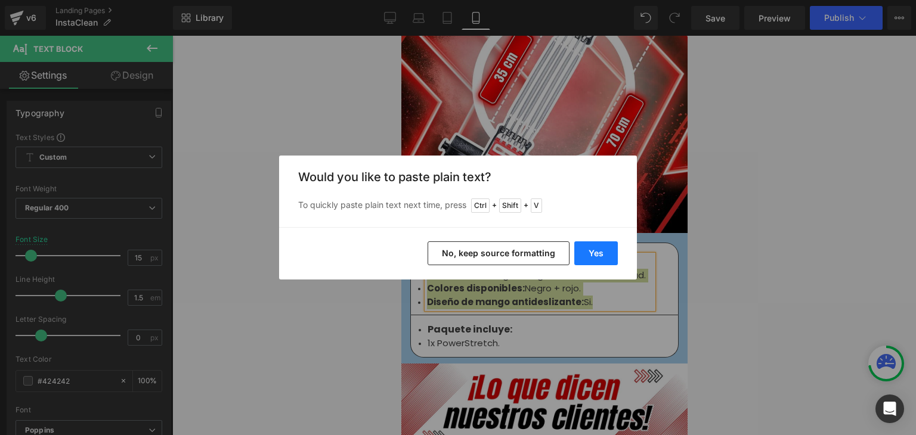
click at [594, 254] on button "Yes" at bounding box center [596, 254] width 44 height 24
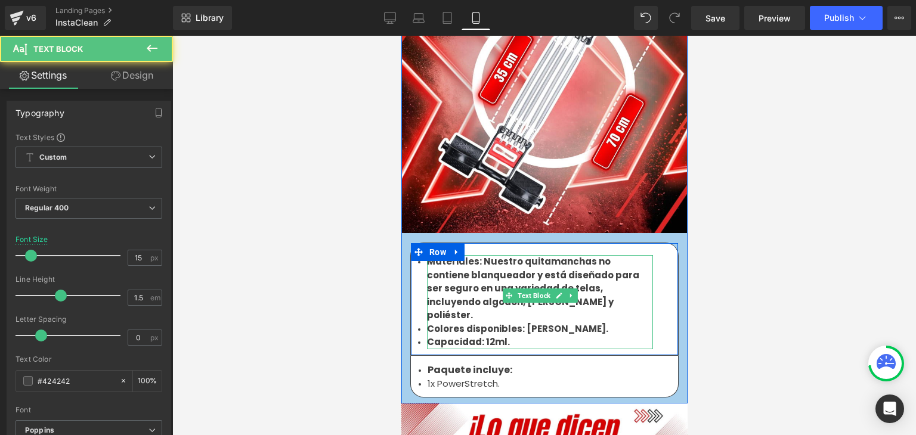
click at [469, 336] on b "Capacidad: 12ml." at bounding box center [468, 342] width 83 height 13
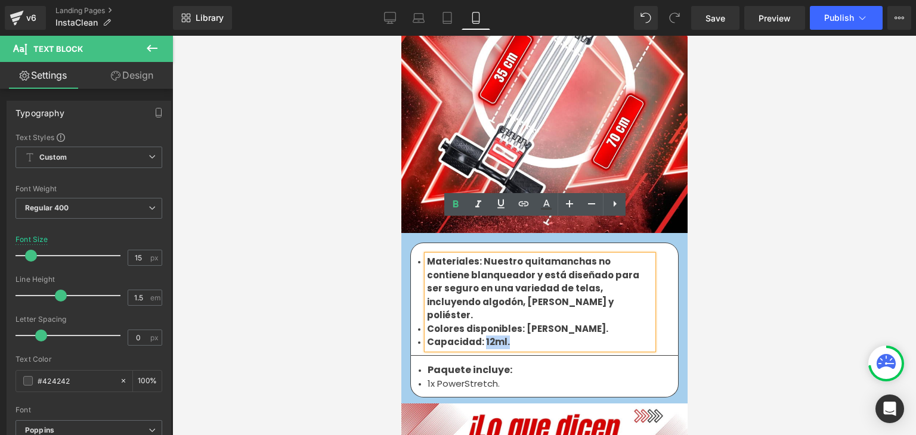
drag, startPoint x: 502, startPoint y: 291, endPoint x: 477, endPoint y: 291, distance: 24.5
click at [477, 336] on li "Capacidad: 12ml." at bounding box center [540, 343] width 226 height 14
click at [460, 211] on icon at bounding box center [456, 204] width 14 height 14
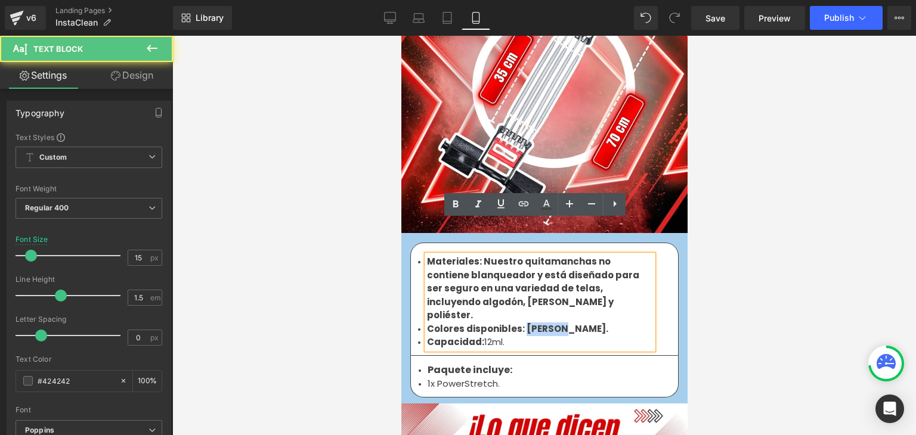
drag, startPoint x: 568, startPoint y: 283, endPoint x: 516, endPoint y: 281, distance: 51.9
click at [516, 323] on li "Colores disponibles: [PERSON_NAME]." at bounding box center [540, 330] width 226 height 14
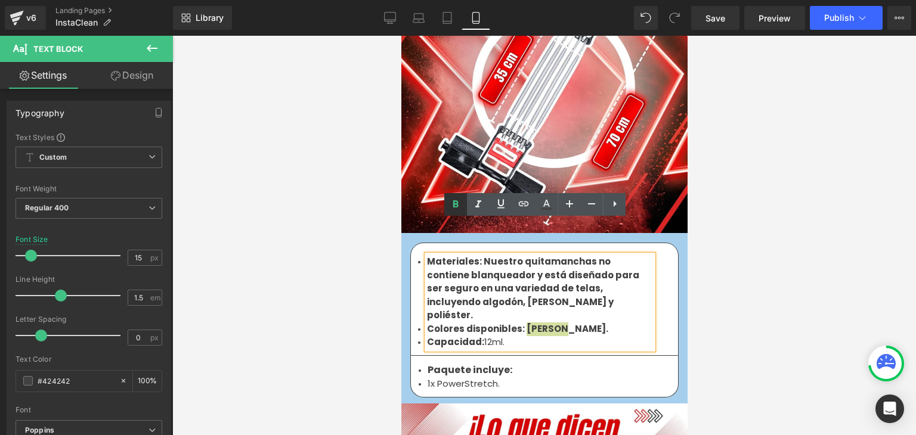
click at [460, 202] on icon at bounding box center [456, 204] width 14 height 14
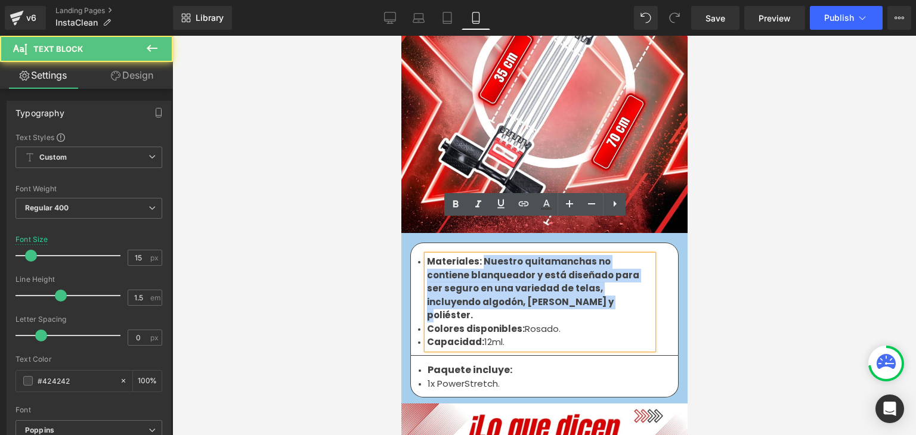
drag, startPoint x: 475, startPoint y: 267, endPoint x: 865, endPoint y: 245, distance: 390.1
click at [477, 255] on li "Materiales: Nuestro quitamanchas no contiene blanqueador y está diseñado para s…" at bounding box center [540, 288] width 226 height 67
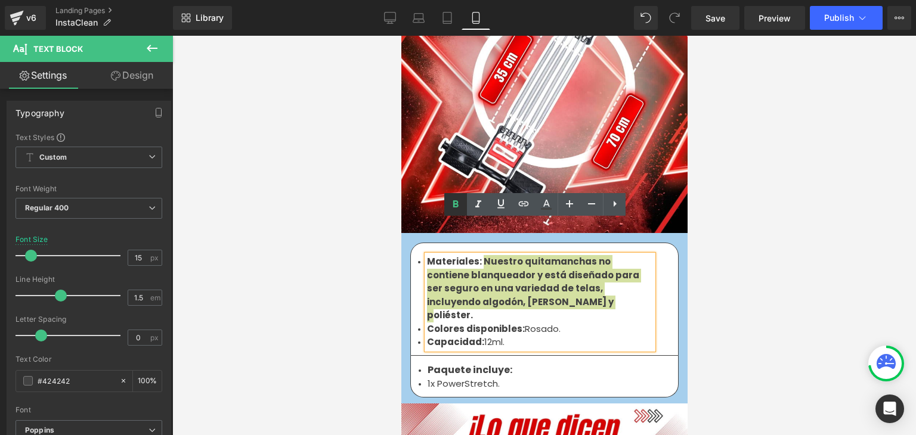
click at [458, 202] on icon at bounding box center [455, 204] width 5 height 7
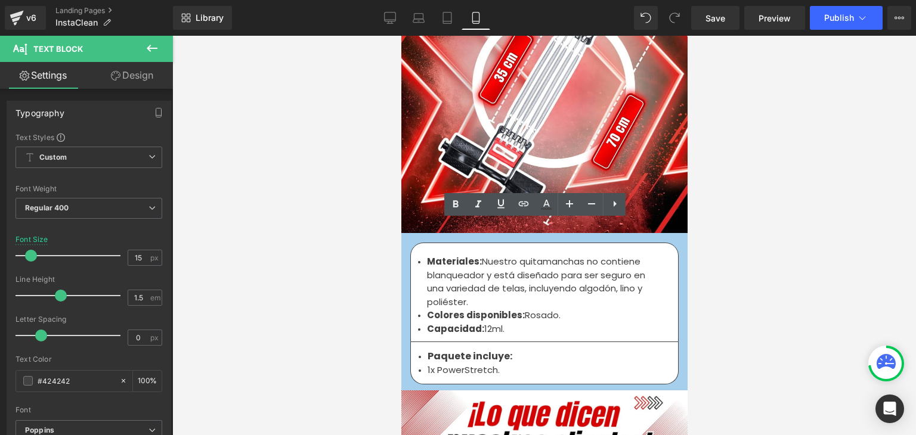
click at [767, 201] on div at bounding box center [544, 236] width 744 height 400
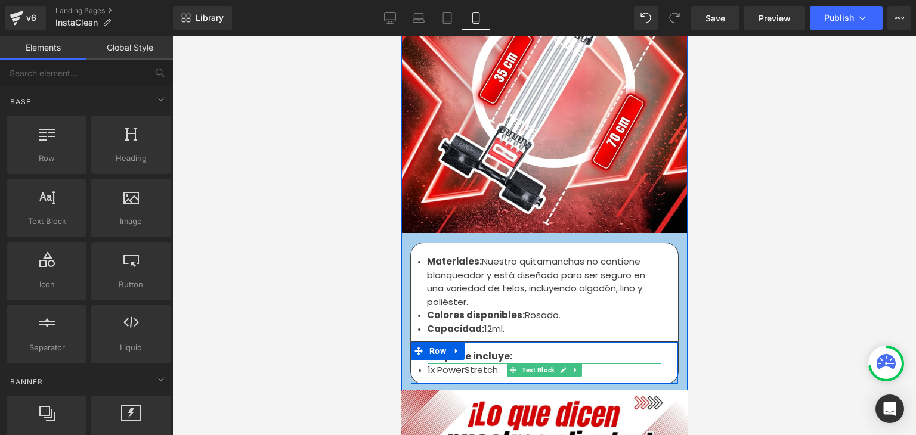
drag, startPoint x: 446, startPoint y: 337, endPoint x: 454, endPoint y: 336, distance: 7.8
click at [446, 364] on li "1x PowerStretch." at bounding box center [544, 371] width 234 height 14
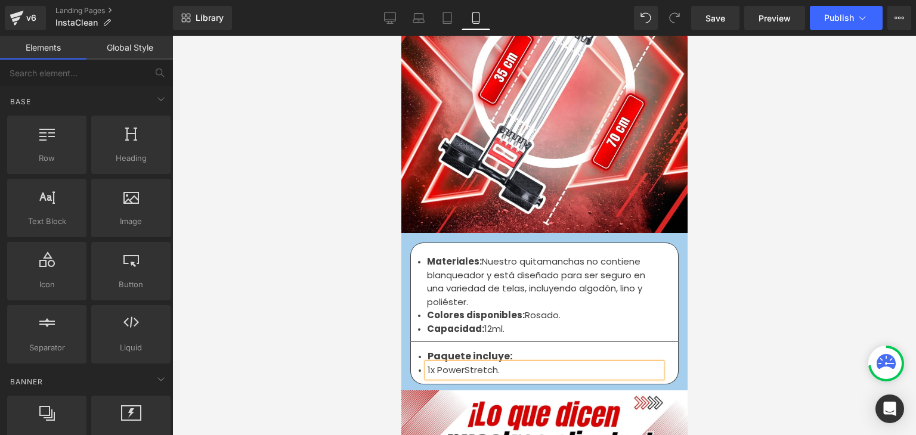
click at [454, 364] on li "1x PowerStretch." at bounding box center [544, 371] width 234 height 14
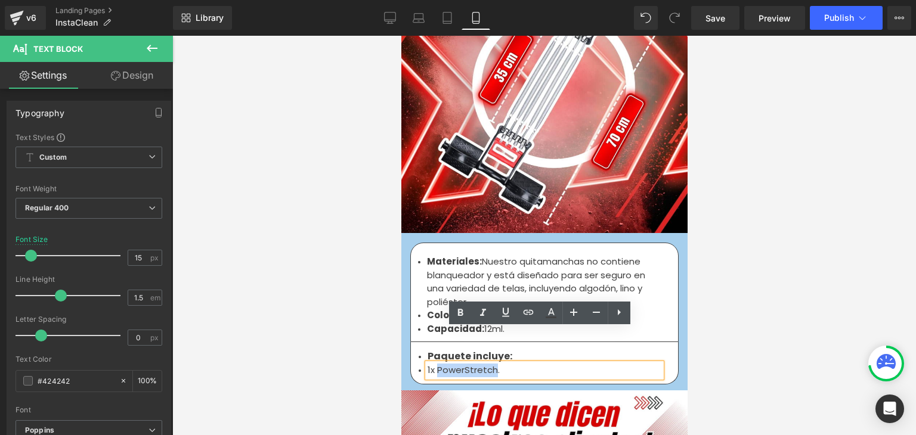
drag, startPoint x: 490, startPoint y: 335, endPoint x: 433, endPoint y: 336, distance: 56.7
click at [433, 364] on li "1x PowerStretch." at bounding box center [544, 371] width 234 height 14
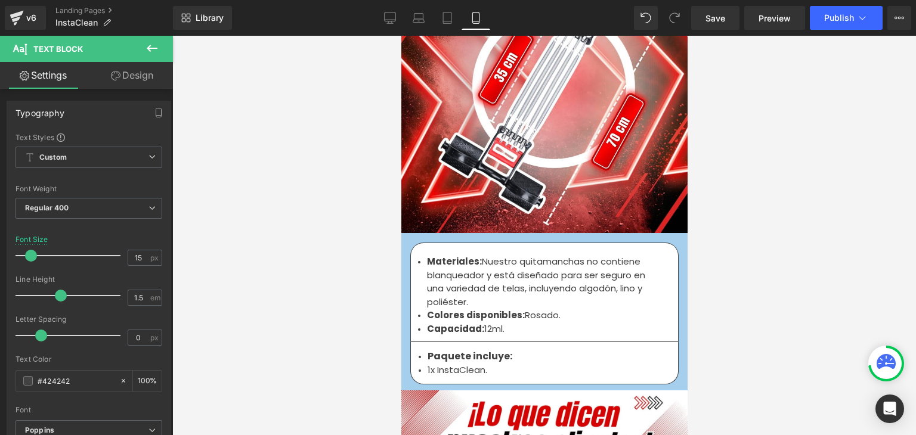
click at [846, 192] on div at bounding box center [544, 236] width 744 height 400
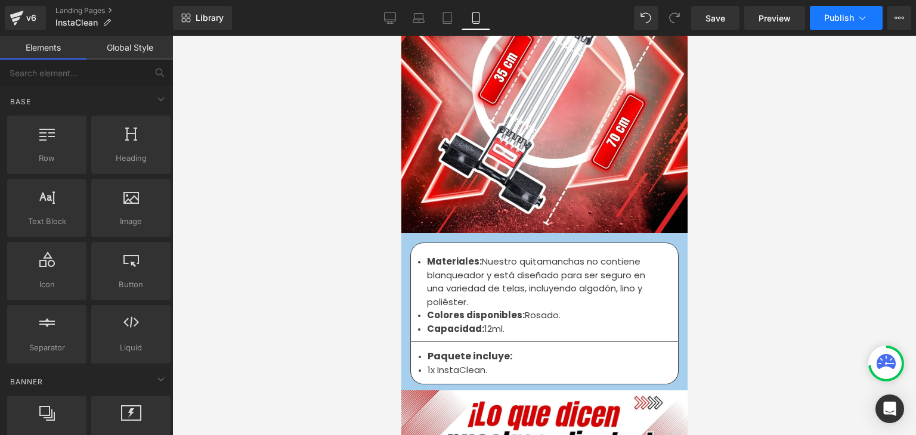
click at [829, 21] on span "Publish" at bounding box center [839, 18] width 30 height 10
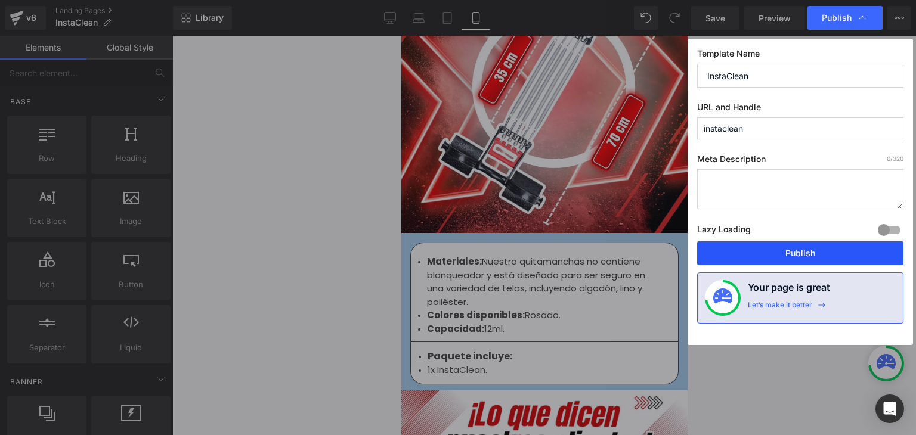
click at [800, 249] on button "Publish" at bounding box center [800, 254] width 206 height 24
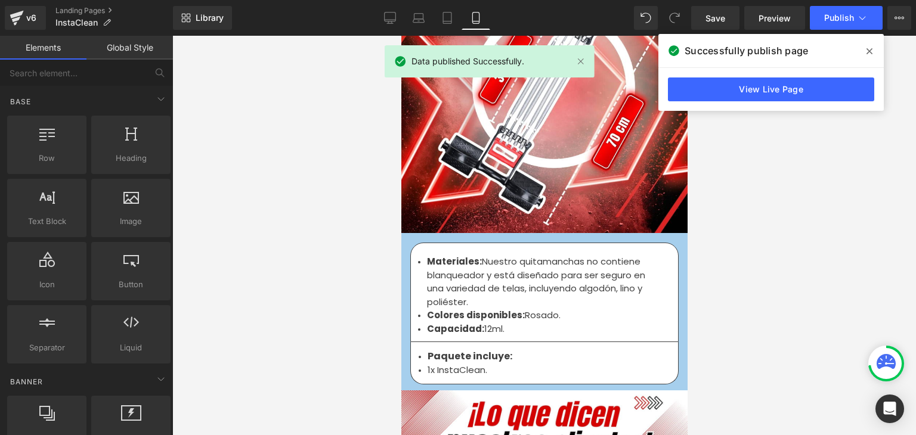
click at [867, 53] on icon at bounding box center [870, 52] width 6 height 10
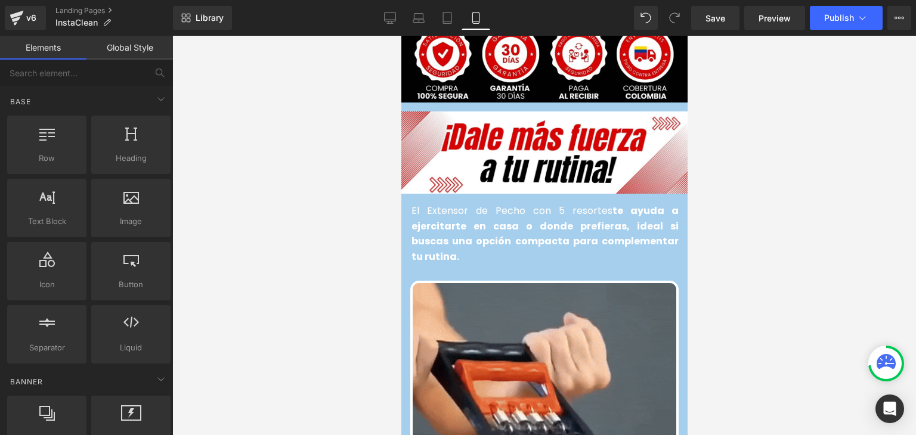
scroll to position [418, 0]
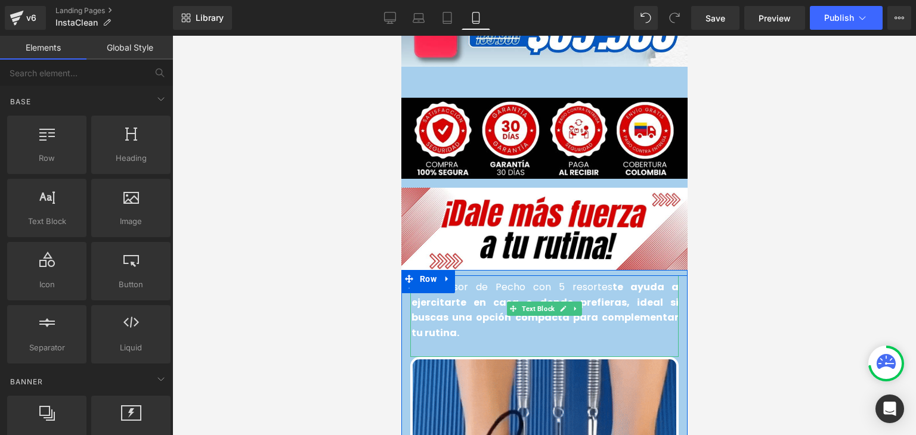
click at [437, 286] on strong "te ayuda a ejercitarte en casa o donde prefieras, ideal si buscas una opción co…" at bounding box center [544, 310] width 267 height 60
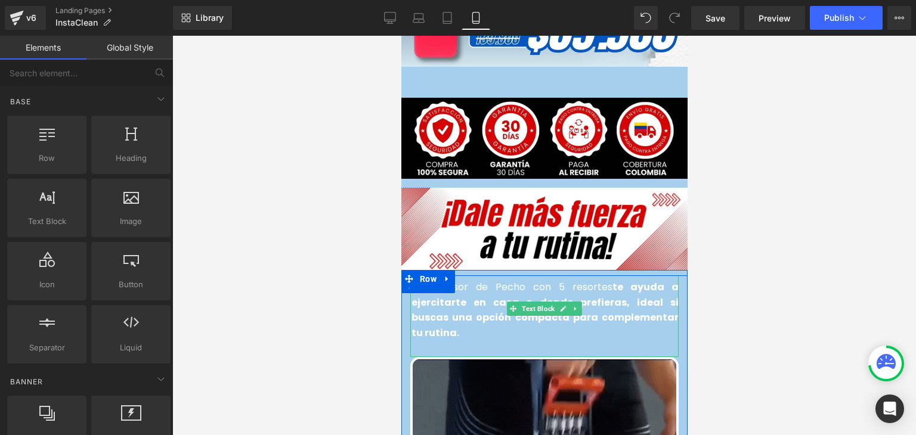
click at [437, 286] on strong "te ayuda a ejercitarte en casa o donde prefieras, ideal si buscas una opción co…" at bounding box center [544, 310] width 267 height 60
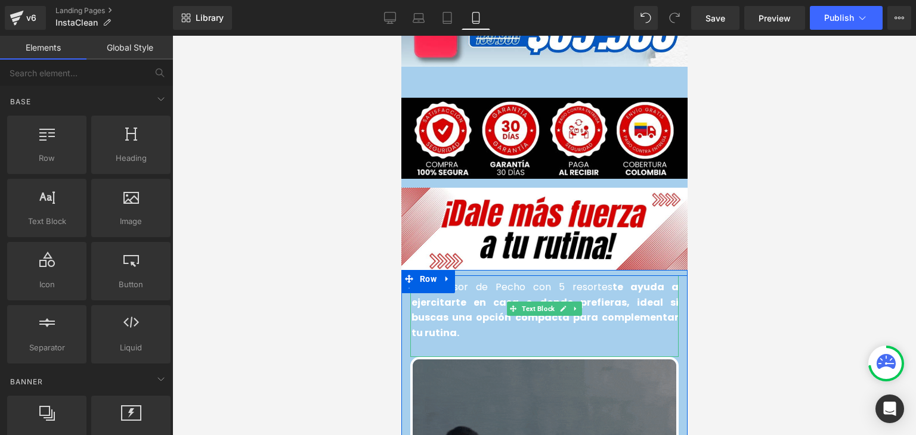
click at [437, 286] on strong "te ayuda a ejercitarte en casa o donde prefieras, ideal si buscas una opción co…" at bounding box center [544, 310] width 267 height 60
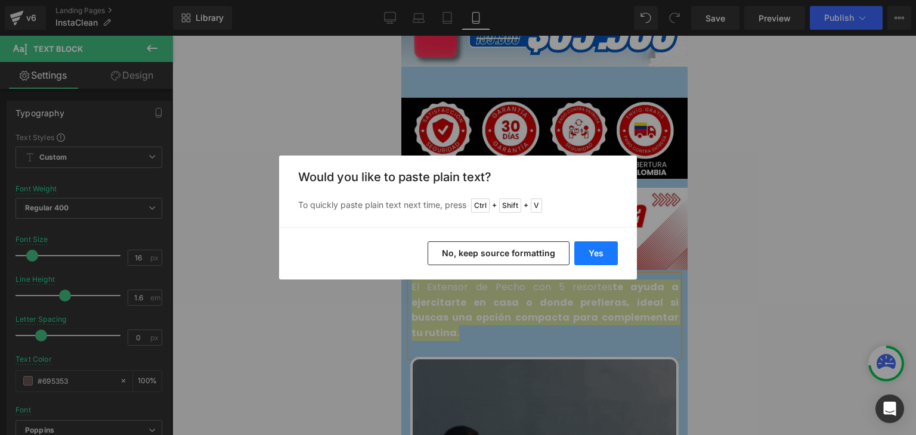
click at [608, 251] on button "Yes" at bounding box center [596, 254] width 44 height 24
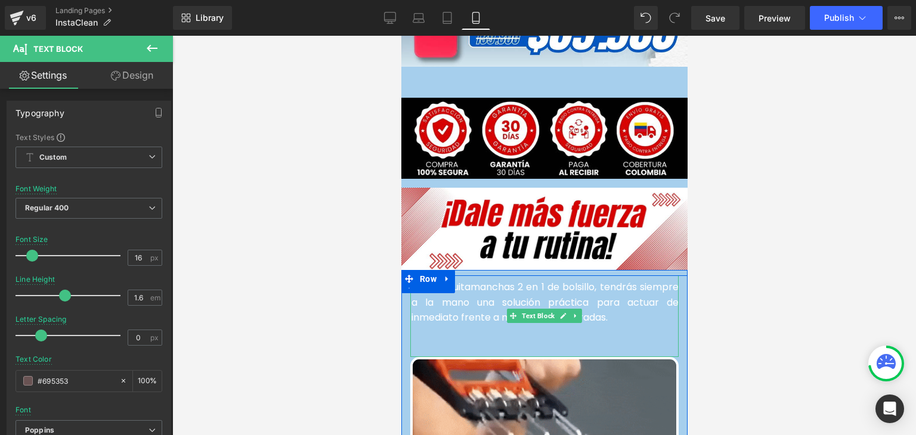
click at [445, 326] on div "Con el Quitamanchas 2 en 1 de bolsillo, tendrás siempre a la mano una solución …" at bounding box center [544, 316] width 268 height 81
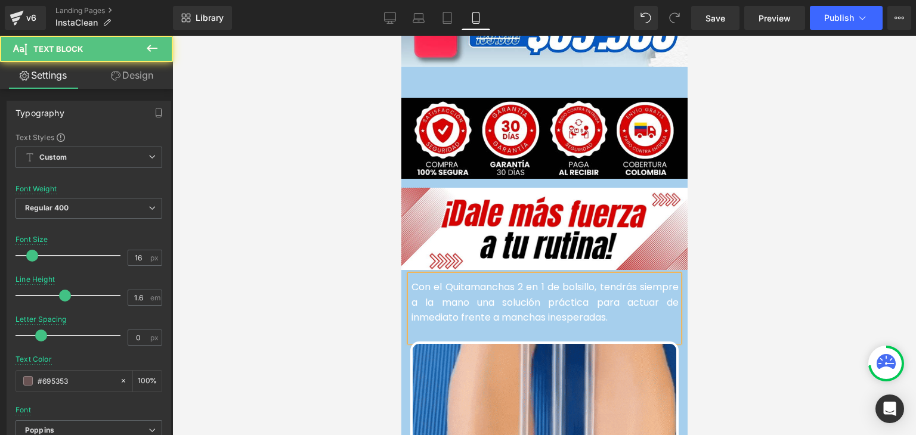
click at [455, 295] on font "Con el Quitamanchas 2 en 1 de bolsillo, tendrás siempre a la mano una solución …" at bounding box center [544, 302] width 267 height 44
click at [483, 289] on font "Con el Quitamanchas 2 en 1 de bolsillo, tendrás siempre a la mano una solución …" at bounding box center [544, 302] width 267 height 44
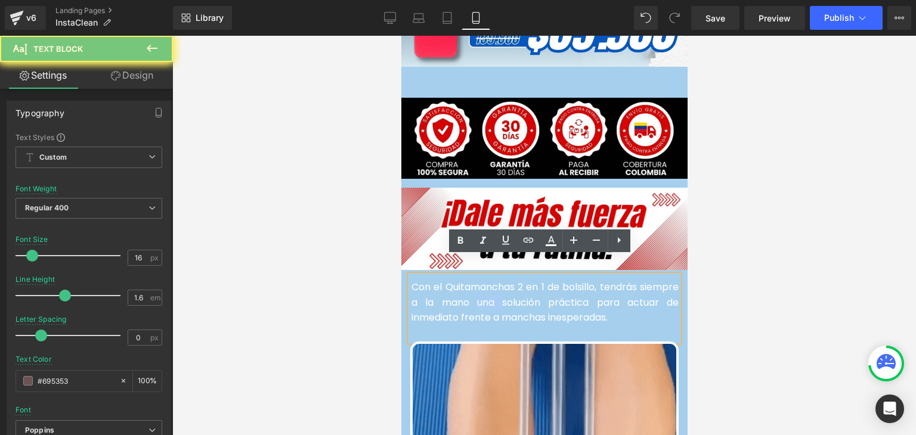
click at [483, 289] on font "Con el Quitamanchas 2 en 1 de bolsillo, tendrás siempre a la mano una solución …" at bounding box center [544, 302] width 267 height 44
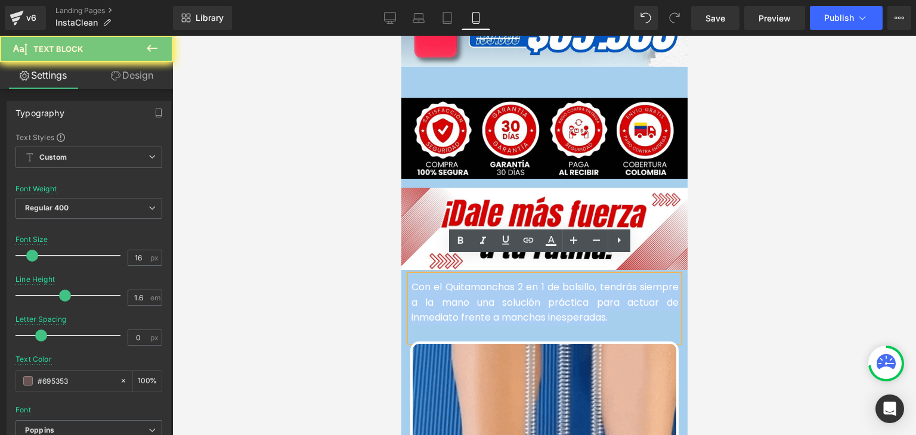
click at [483, 289] on font "Con el Quitamanchas 2 en 1 de bolsillo, tendrás siempre a la mano una solución …" at bounding box center [544, 302] width 267 height 44
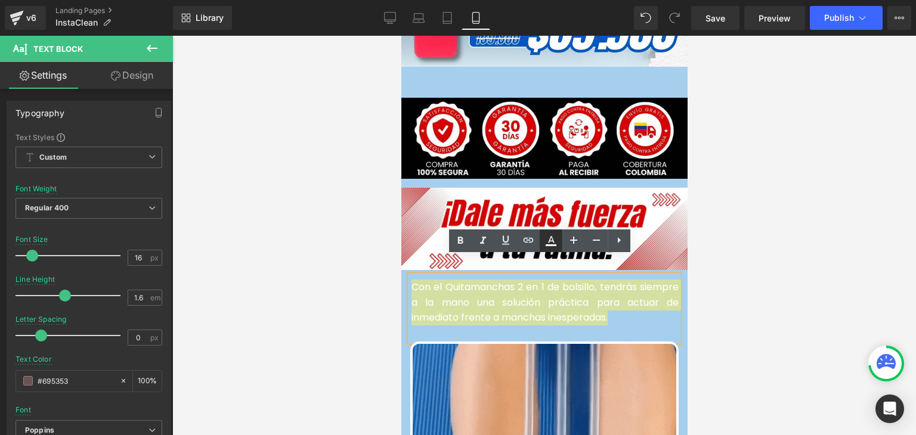
click at [551, 242] on icon at bounding box center [551, 241] width 14 height 14
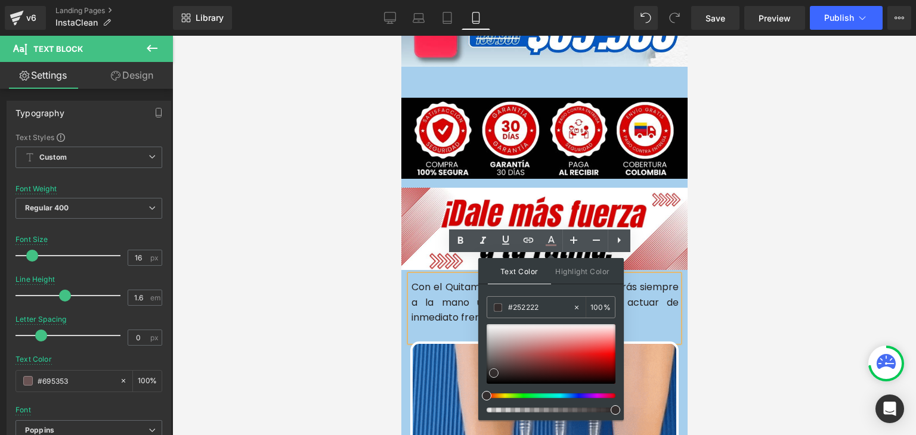
type input "#000000"
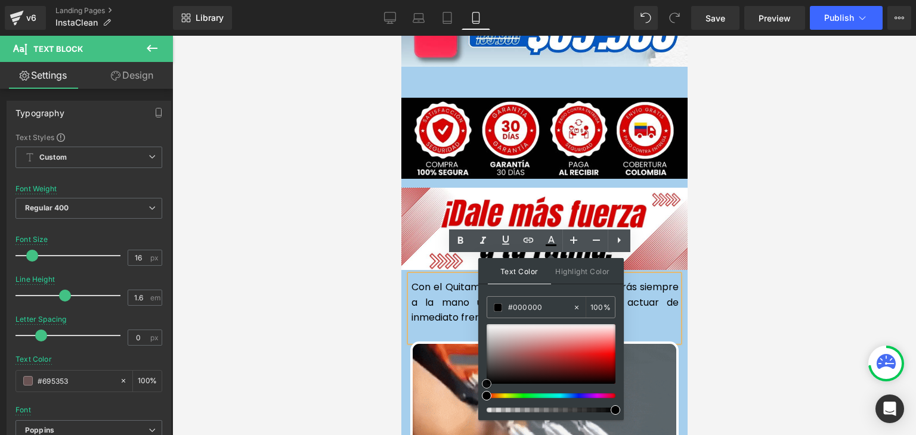
drag, startPoint x: 499, startPoint y: 353, endPoint x: 479, endPoint y: 397, distance: 48.6
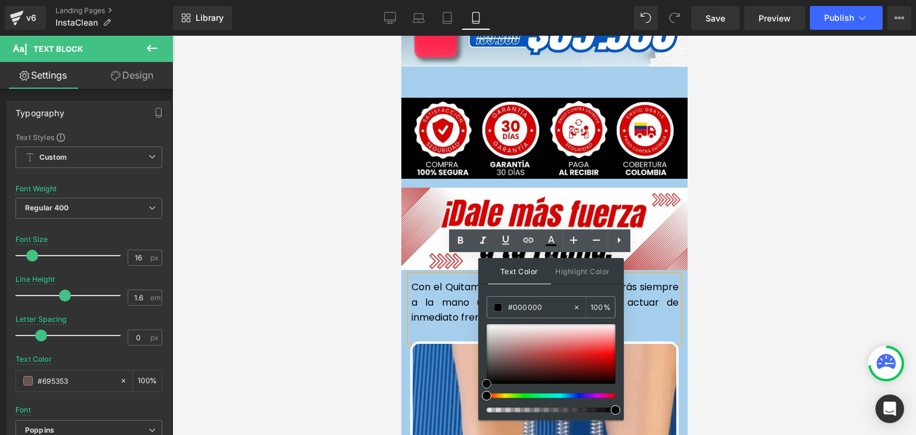
click at [479, 397] on div "Text Color Highlight Color rgba(0, 0, 0, 1) #000000 100 % transparent transpare…" at bounding box center [551, 339] width 146 height 162
click at [499, 307] on span at bounding box center [498, 308] width 8 height 8
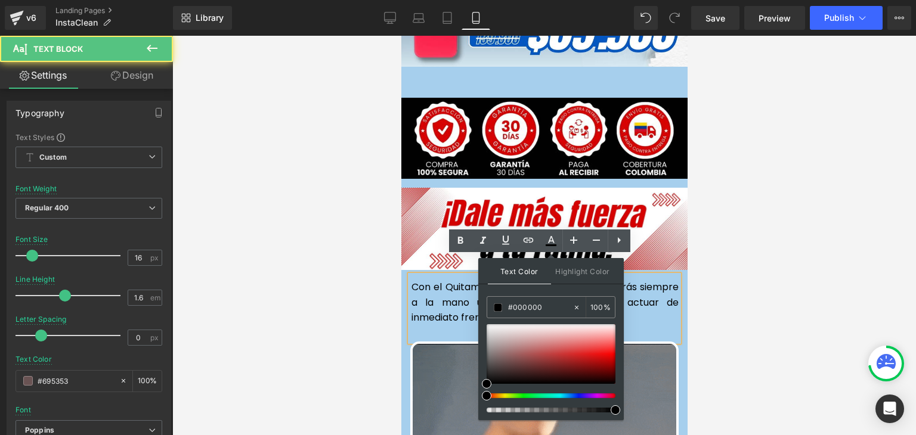
click at [452, 285] on span "Con el Quitamanchas 2 en 1 de bolsillo, tendrás siempre a la mano una solución …" at bounding box center [544, 302] width 267 height 44
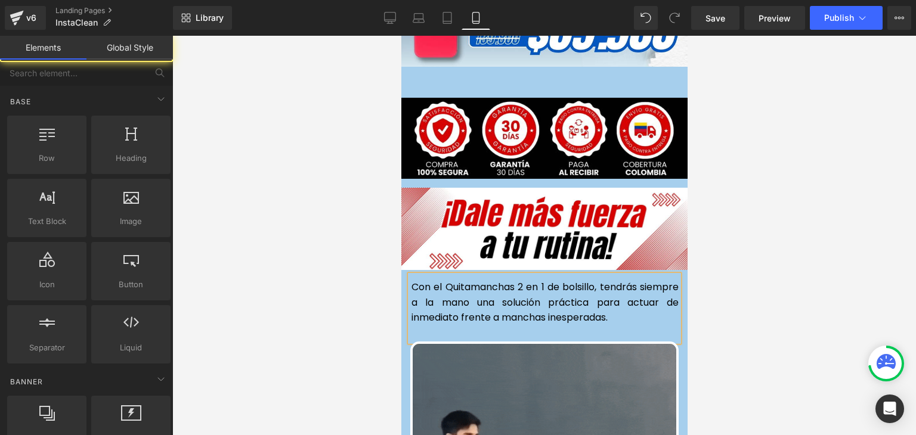
click at [764, 242] on div at bounding box center [544, 236] width 744 height 400
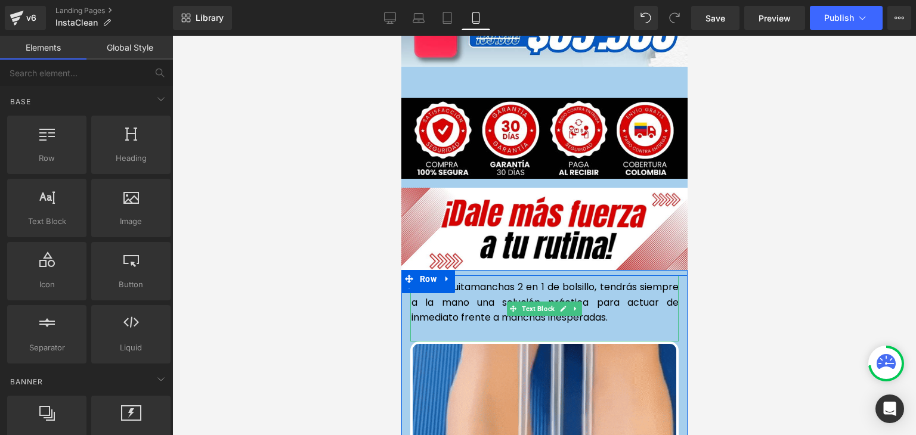
click at [495, 289] on span "Con el Quitamanchas 2 en 1 de bolsillo, tendrás siempre a la mano una solución …" at bounding box center [544, 302] width 267 height 44
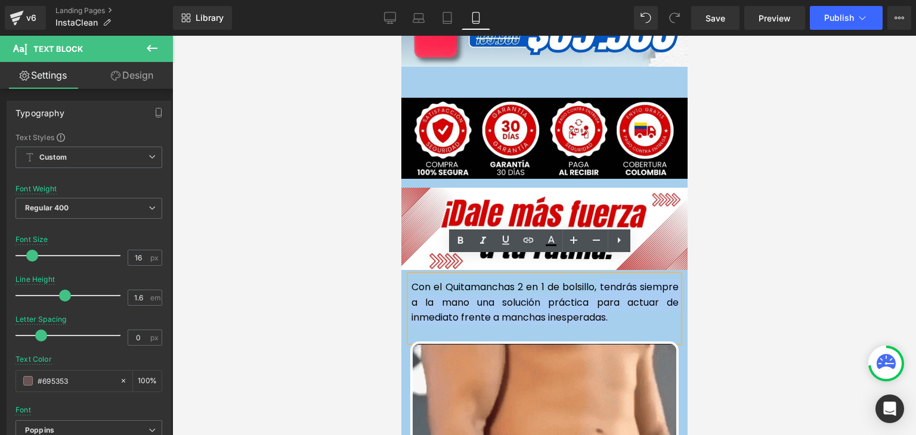
drag, startPoint x: 616, startPoint y: 299, endPoint x: 595, endPoint y: 275, distance: 31.7
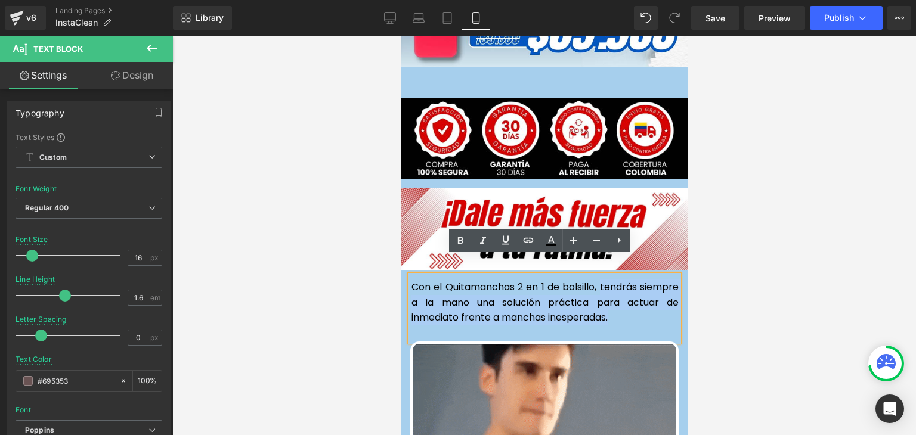
click at [595, 280] on p "Con el Quitamanchas 2 en 1 de bolsillo, tendrás siempre a la mano una solución …" at bounding box center [544, 303] width 267 height 46
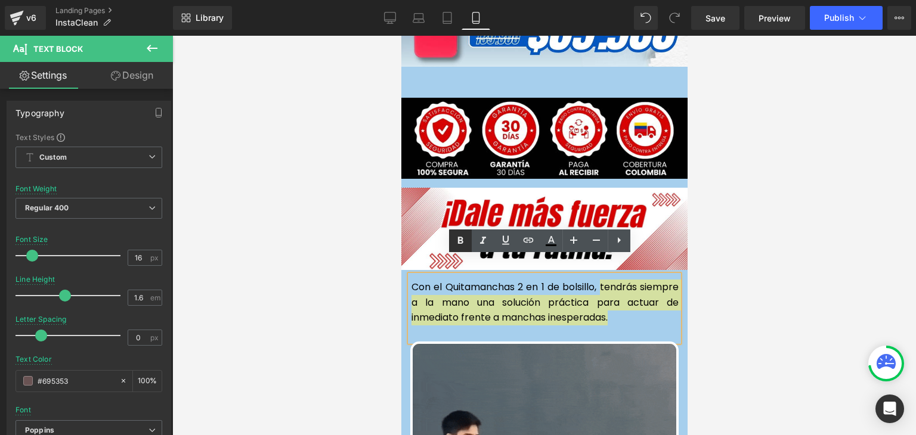
click at [462, 236] on icon at bounding box center [460, 241] width 14 height 14
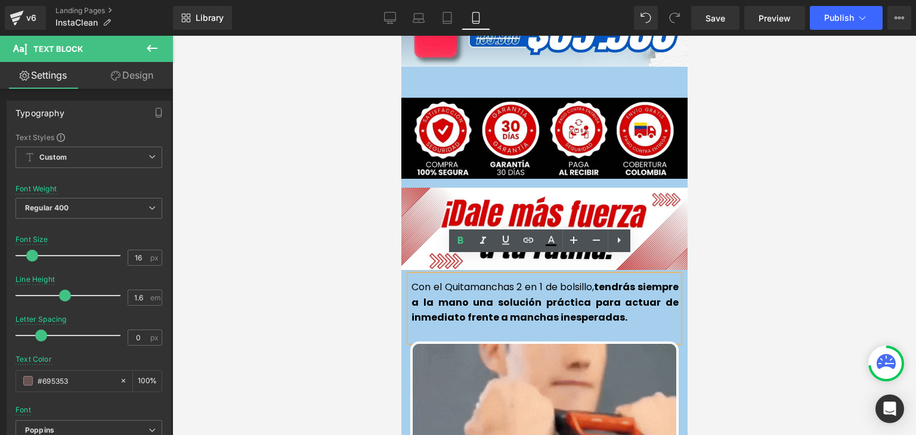
click at [764, 227] on div at bounding box center [544, 236] width 744 height 400
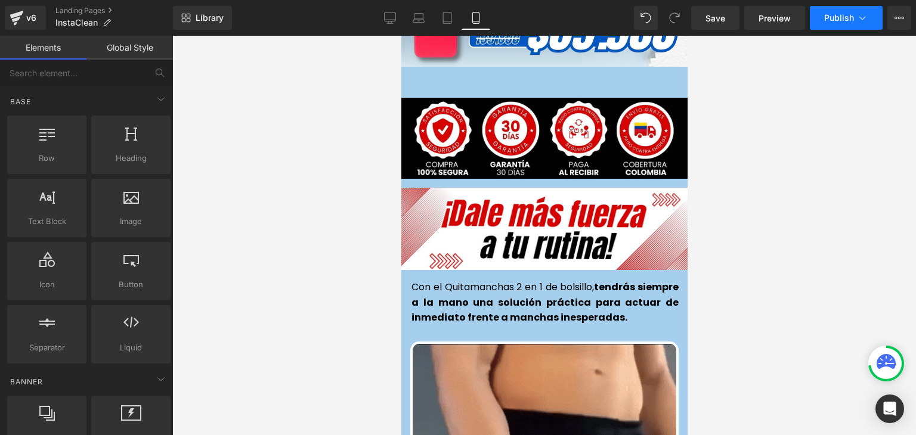
click at [839, 17] on span "Publish" at bounding box center [839, 18] width 30 height 10
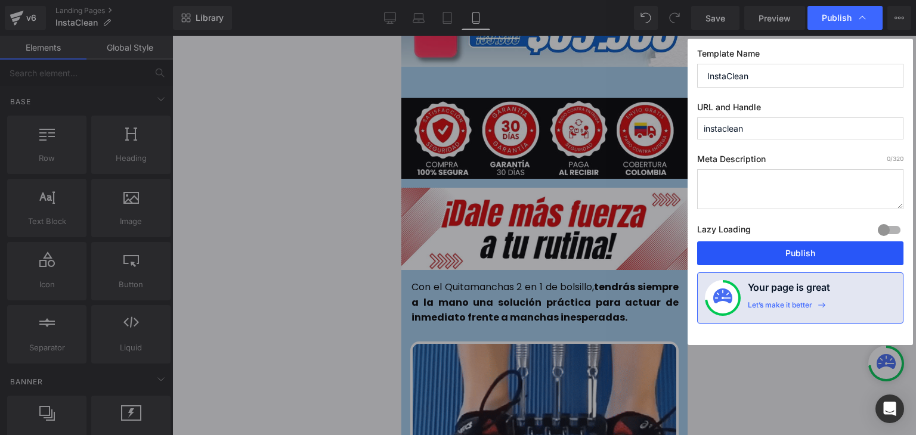
click at [803, 248] on button "Publish" at bounding box center [800, 254] width 206 height 24
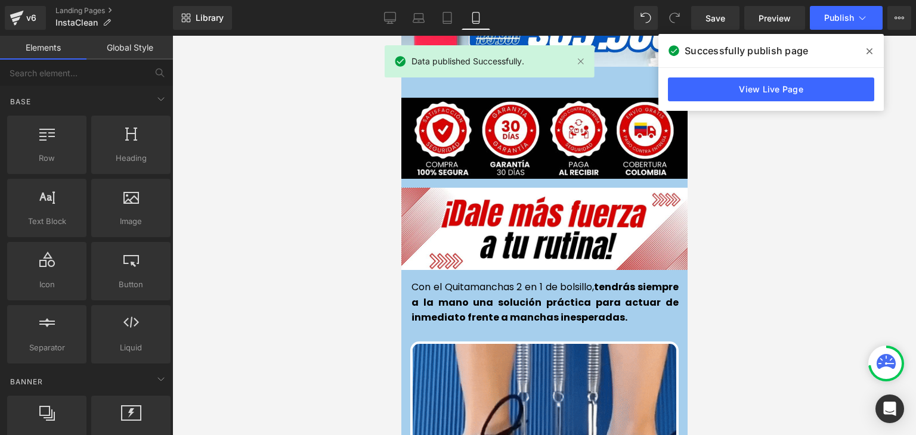
click at [871, 54] on icon at bounding box center [870, 52] width 6 height 10
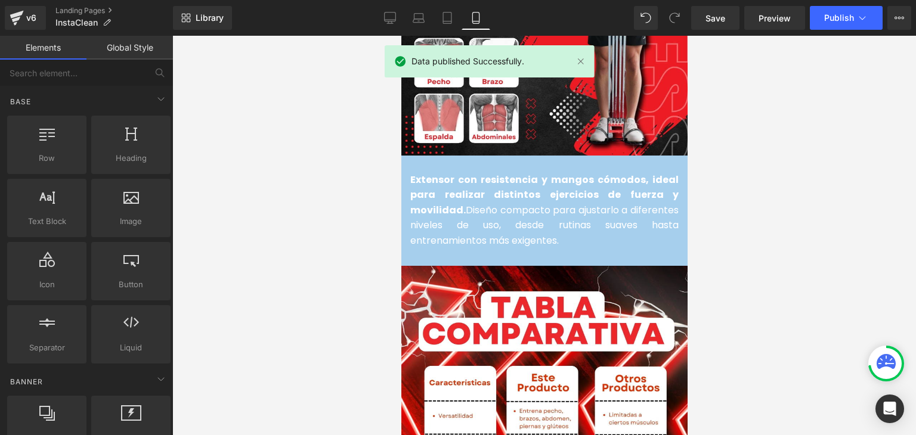
scroll to position [1432, 0]
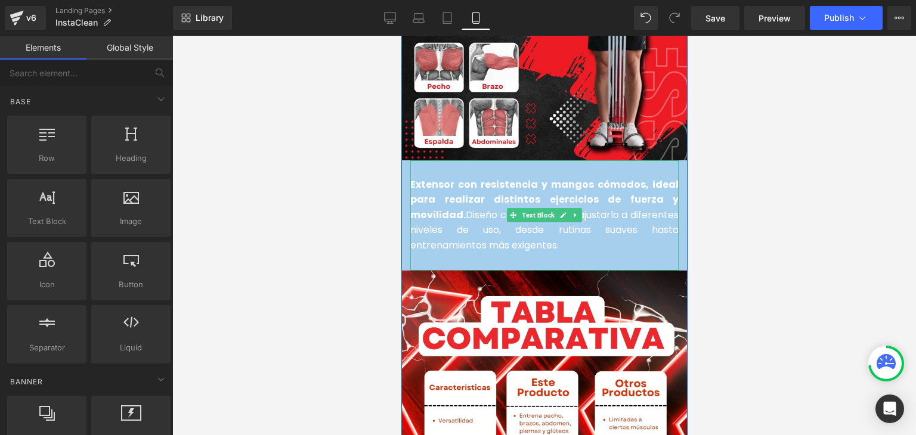
click at [462, 196] on font "Extensor con resistencia y mangos cómodos, ideal para realizar distintos ejerci…" at bounding box center [544, 215] width 268 height 75
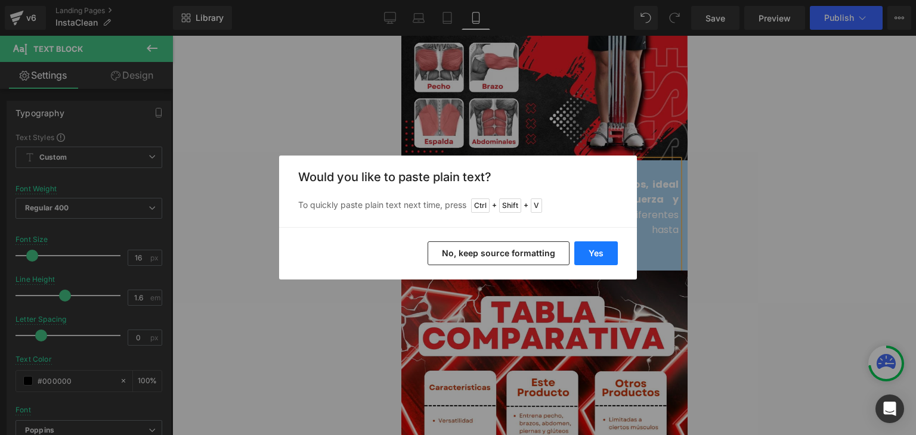
click at [596, 255] on button "Yes" at bounding box center [596, 254] width 44 height 24
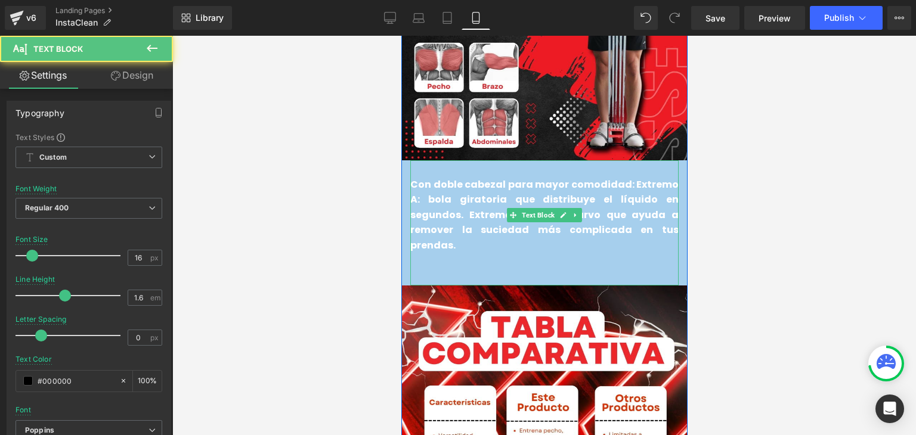
click at [438, 254] on p at bounding box center [544, 262] width 268 height 16
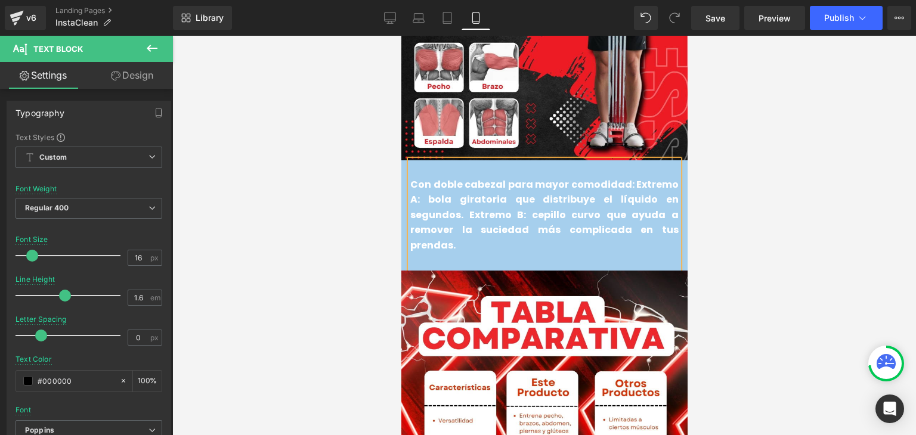
click at [442, 200] on span "Con doble cabezal para mayor comodidad: Extremo A: bola giratoria que distribuy…" at bounding box center [544, 215] width 268 height 75
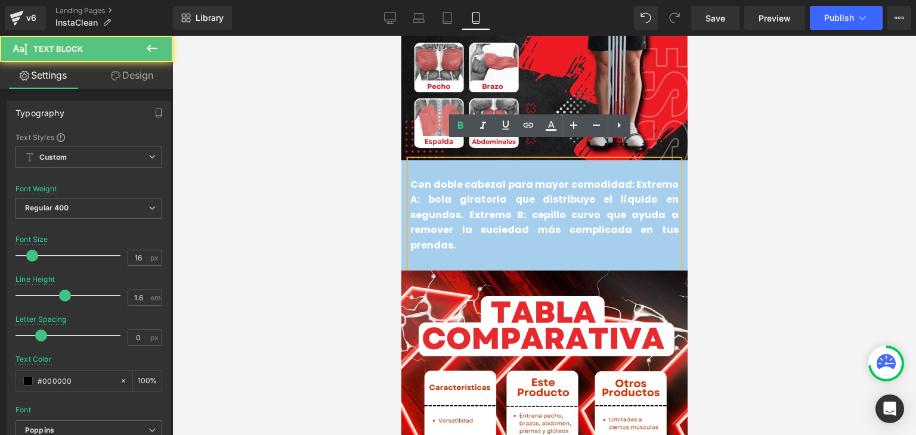
click at [442, 200] on span "Con doble cabezal para mayor comodidad: Extremo A: bola giratoria que distribuy…" at bounding box center [544, 215] width 268 height 75
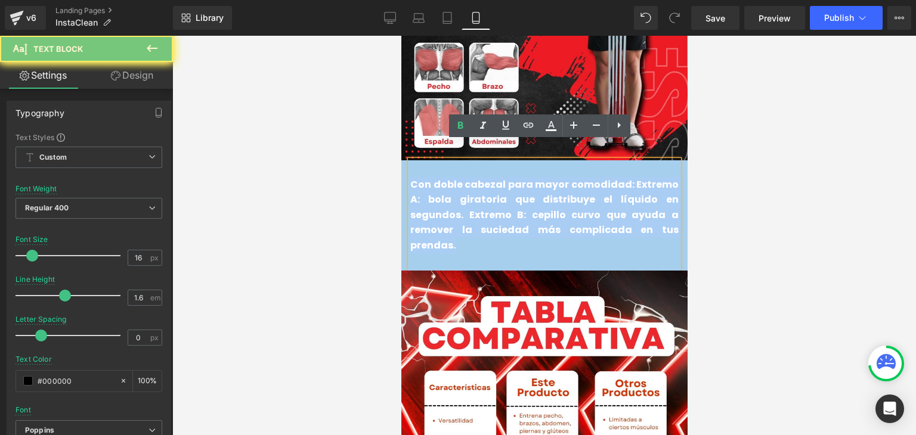
click at [442, 200] on span "Con doble cabezal para mayor comodidad: Extremo A: bola giratoria que distribuy…" at bounding box center [544, 215] width 268 height 75
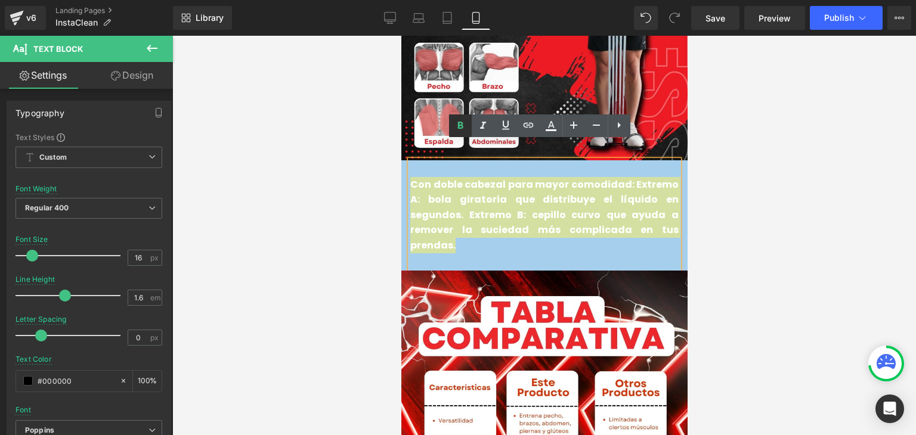
click at [462, 132] on icon at bounding box center [460, 126] width 14 height 14
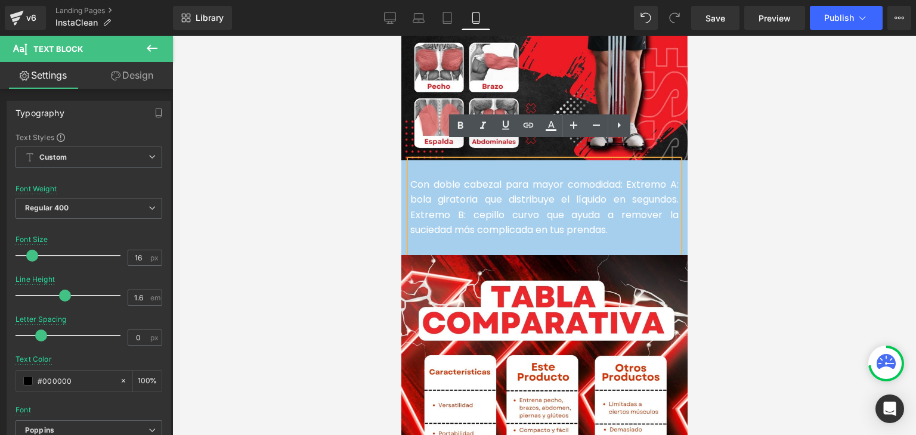
click at [473, 197] on span "Con doble cabezal para mayor comodidad: Extremo A: bola giratoria que distribuy…" at bounding box center [544, 208] width 268 height 60
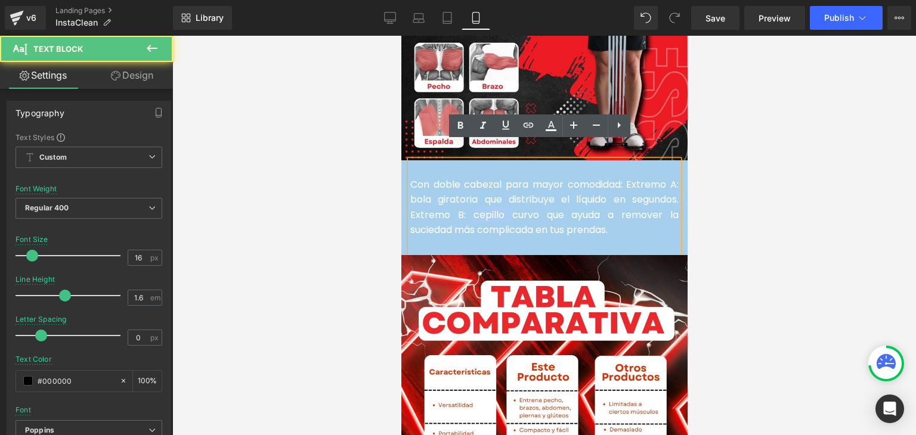
click at [473, 197] on span "Con doble cabezal para mayor comodidad: Extremo A: bola giratoria que distribuy…" at bounding box center [544, 208] width 268 height 60
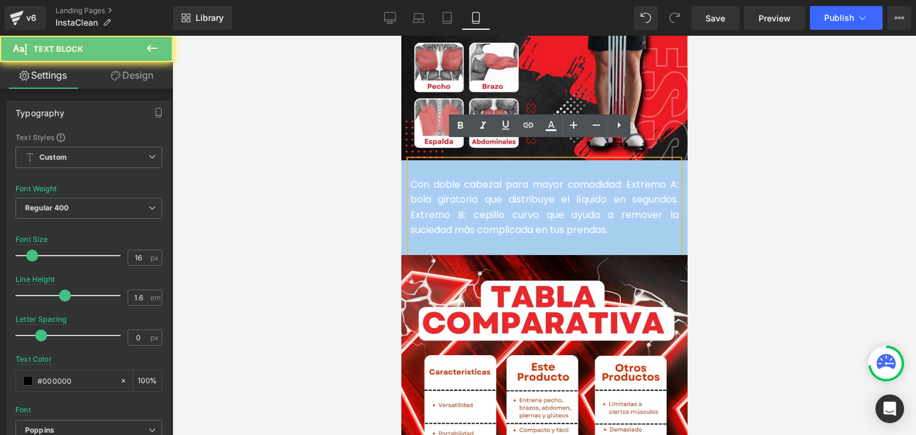
click at [473, 197] on span "Con doble cabezal para mayor comodidad: Extremo A: bola giratoria que distribuy…" at bounding box center [544, 208] width 268 height 60
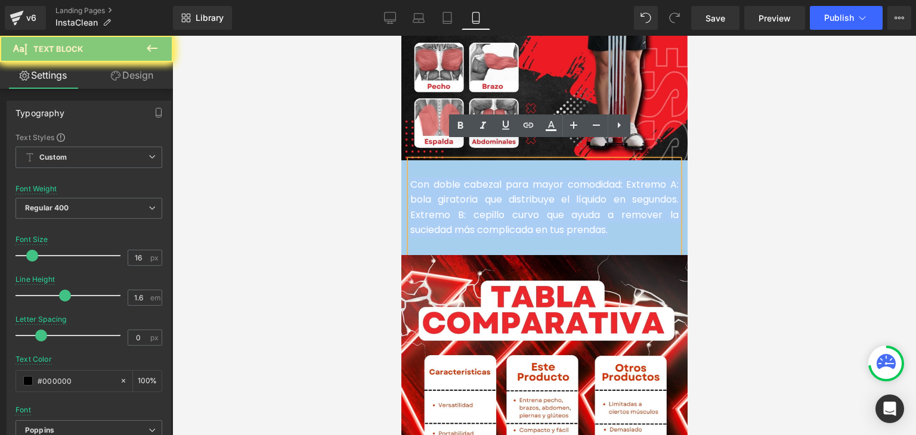
click at [473, 197] on span "Con doble cabezal para mayor comodidad: Extremo A: bola giratoria que distribuy…" at bounding box center [544, 208] width 268 height 60
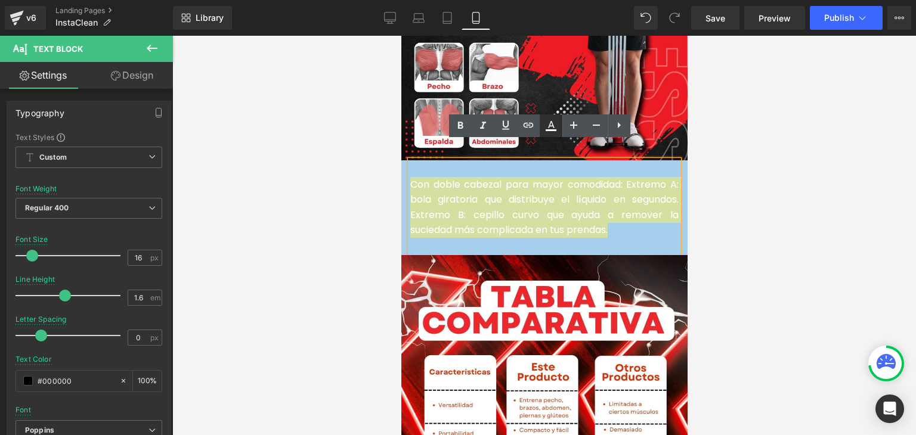
click at [548, 121] on icon at bounding box center [551, 126] width 14 height 14
type input "#ffffff"
type input "100"
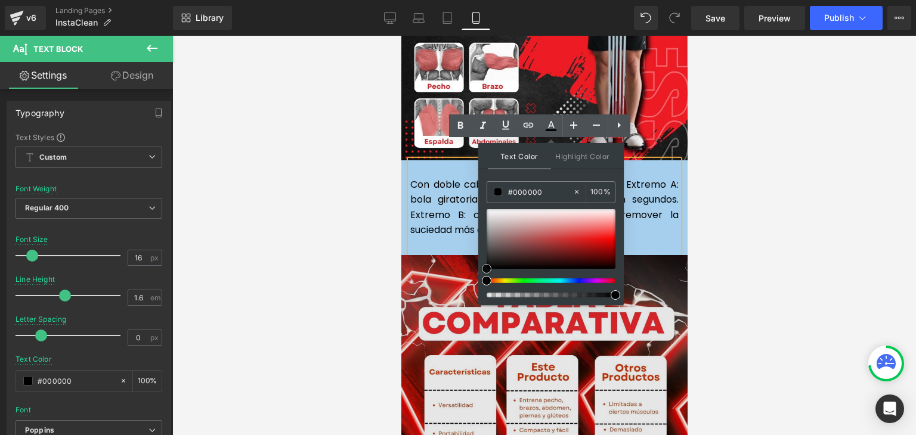
drag, startPoint x: 888, startPoint y: 305, endPoint x: 465, endPoint y: 301, distance: 422.4
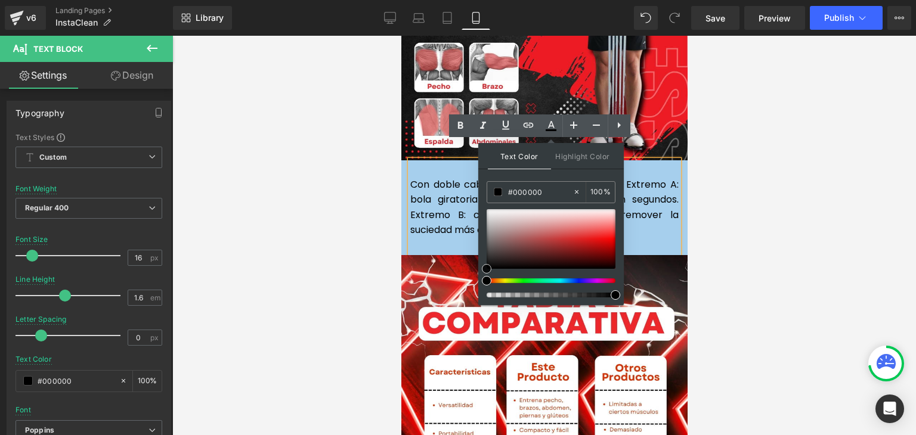
click at [450, 191] on p "Con doble cabezal para mayor comodidad: Extremo A: bola giratoria que distribuy…" at bounding box center [544, 207] width 268 height 61
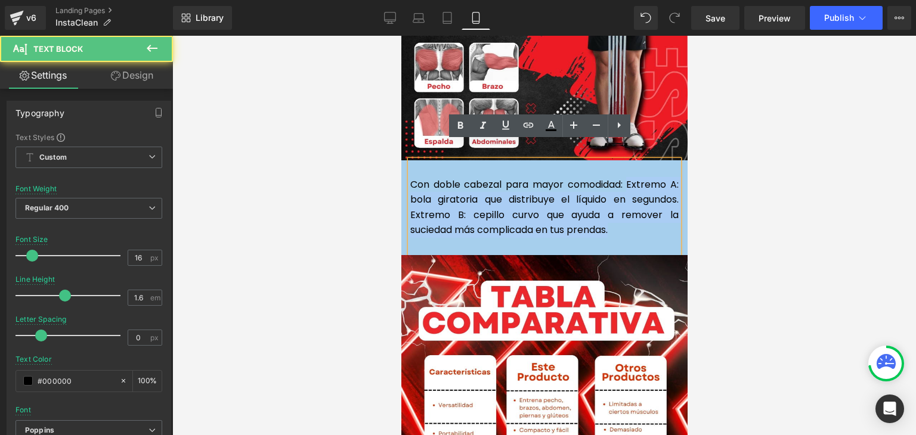
drag, startPoint x: 617, startPoint y: 212, endPoint x: 623, endPoint y: 165, distance: 46.9
click at [623, 177] on p "Con doble cabezal para mayor comodidad: Extremo A: bola giratoria que distribuy…" at bounding box center [544, 207] width 268 height 61
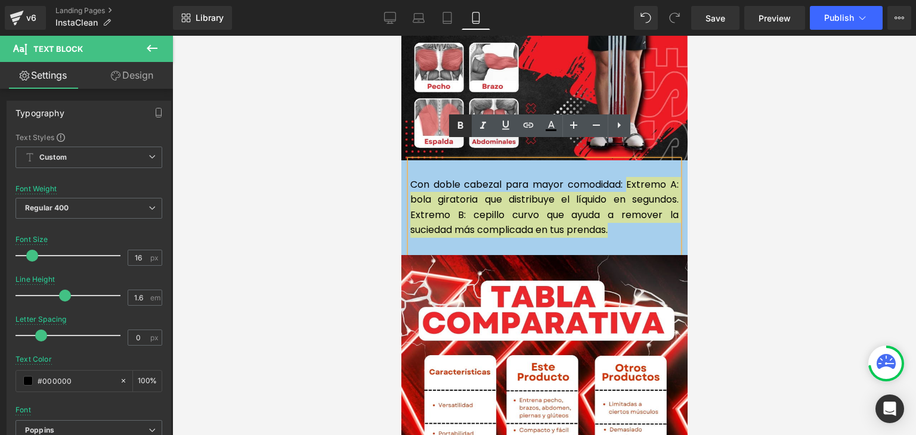
click at [453, 125] on icon at bounding box center [460, 126] width 14 height 14
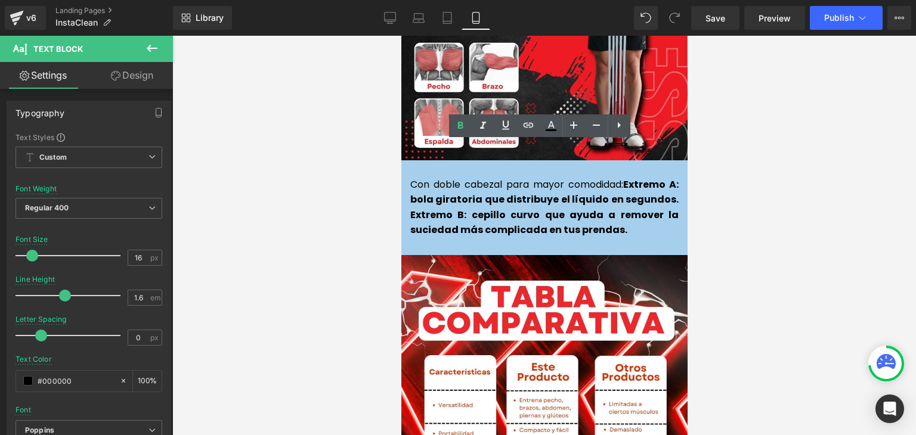
click at [765, 156] on div at bounding box center [544, 236] width 744 height 400
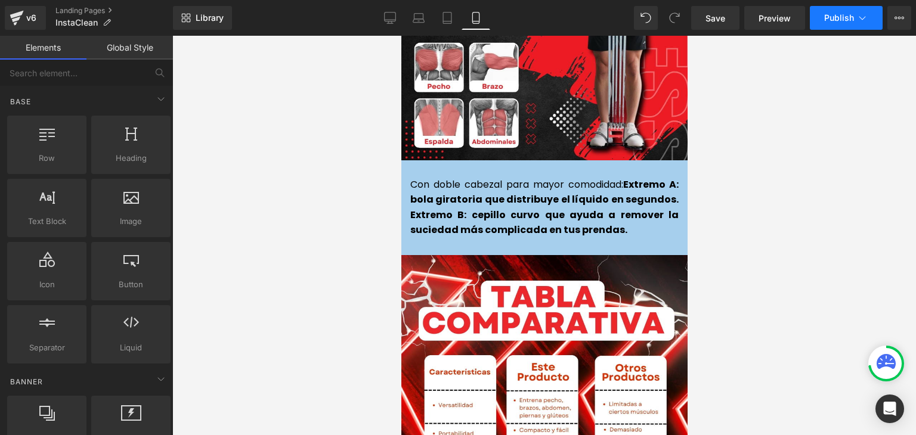
click at [849, 27] on button "Publish" at bounding box center [846, 18] width 73 height 24
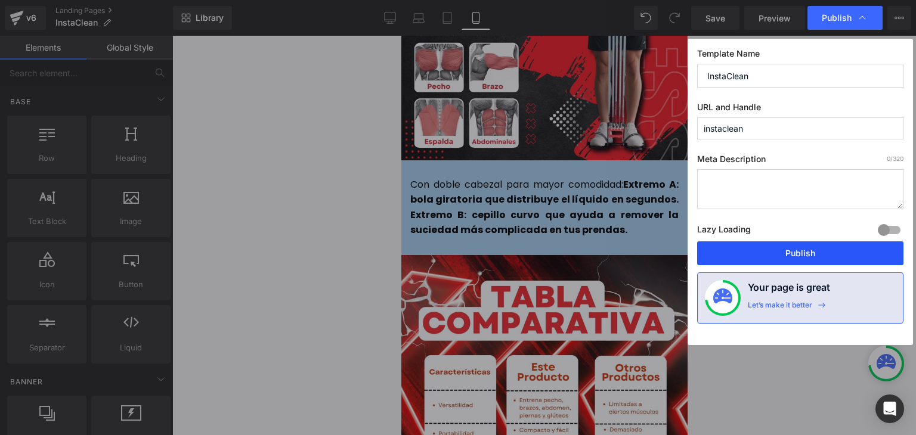
click at [810, 251] on button "Publish" at bounding box center [800, 254] width 206 height 24
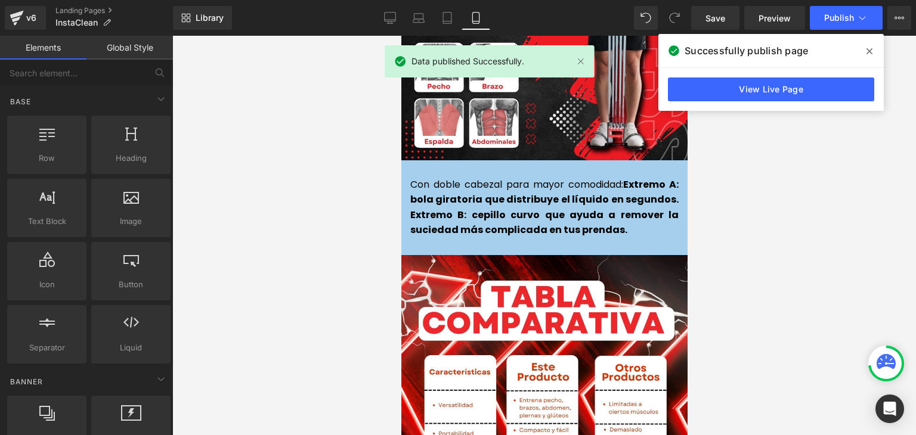
click at [865, 52] on span at bounding box center [869, 51] width 19 height 19
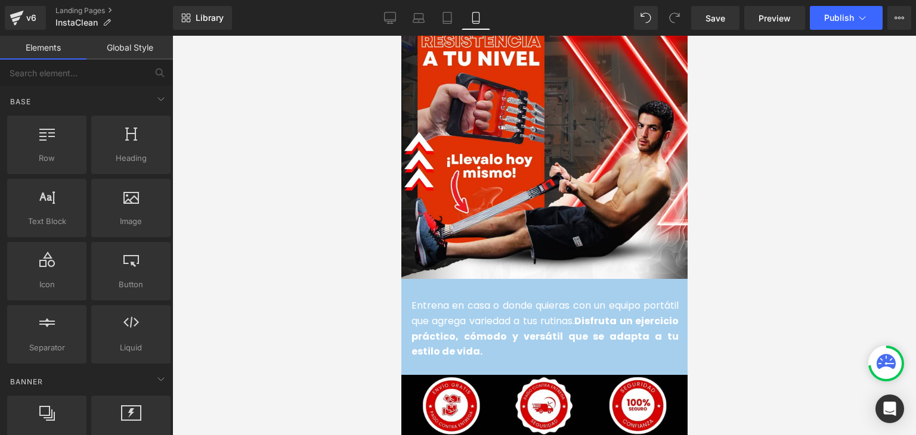
scroll to position [2804, 0]
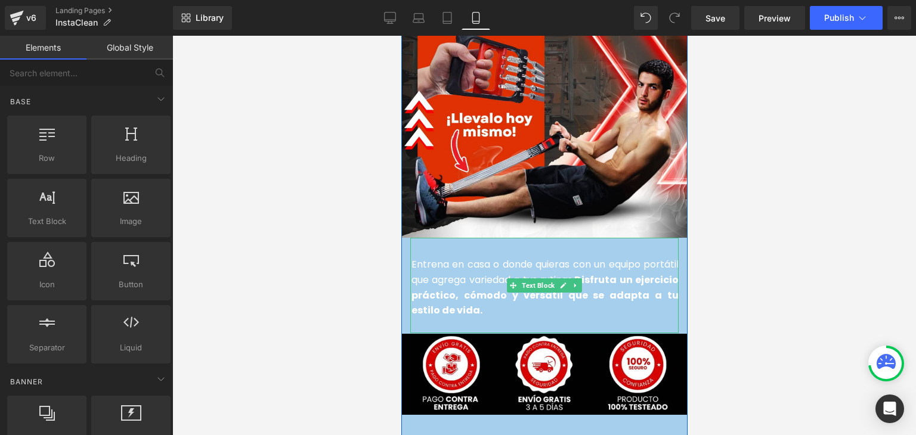
click at [469, 261] on font "Entrena en casa o donde quieras con un equipo portátil que agrega variedad a tu…" at bounding box center [544, 288] width 267 height 60
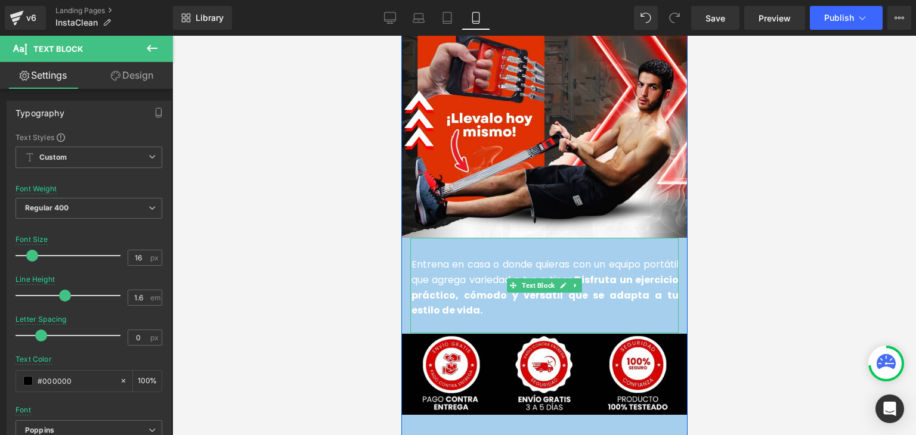
click at [452, 263] on font "Entrena en casa o donde quieras con un equipo portátil que agrega variedad a tu…" at bounding box center [544, 288] width 267 height 60
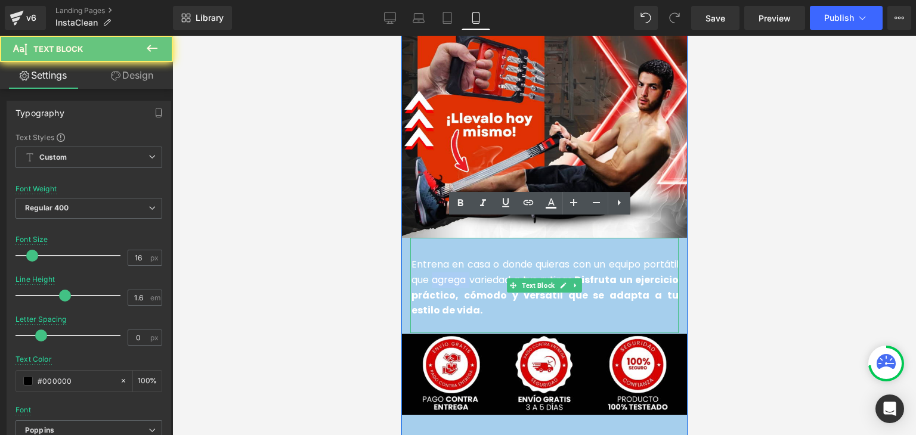
click at [452, 263] on font "Entrena en casa o donde quieras con un equipo portátil que agrega variedad a tu…" at bounding box center [544, 288] width 267 height 60
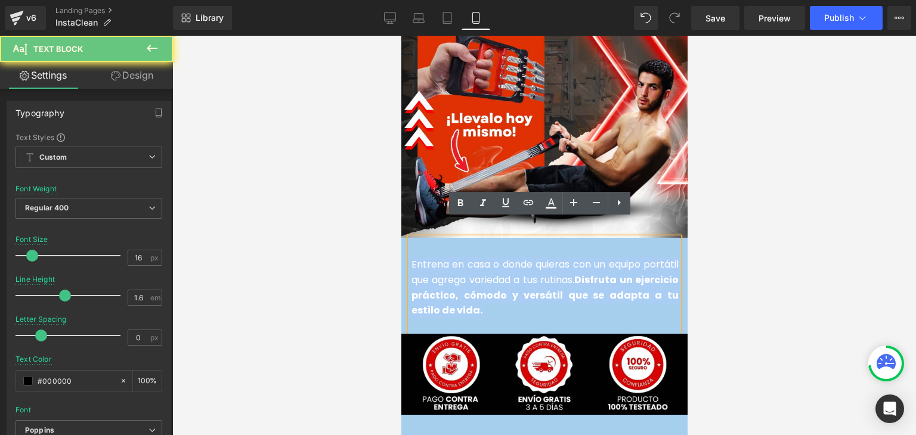
click at [452, 263] on font "Entrena en casa o donde quieras con un equipo portátil que agrega variedad a tu…" at bounding box center [544, 288] width 267 height 60
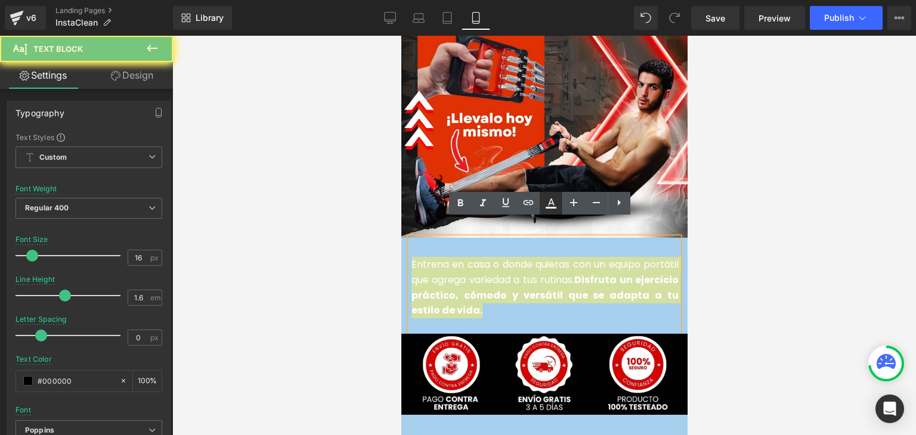
click at [552, 206] on icon at bounding box center [551, 203] width 14 height 14
type input "#ffffff"
type input "100"
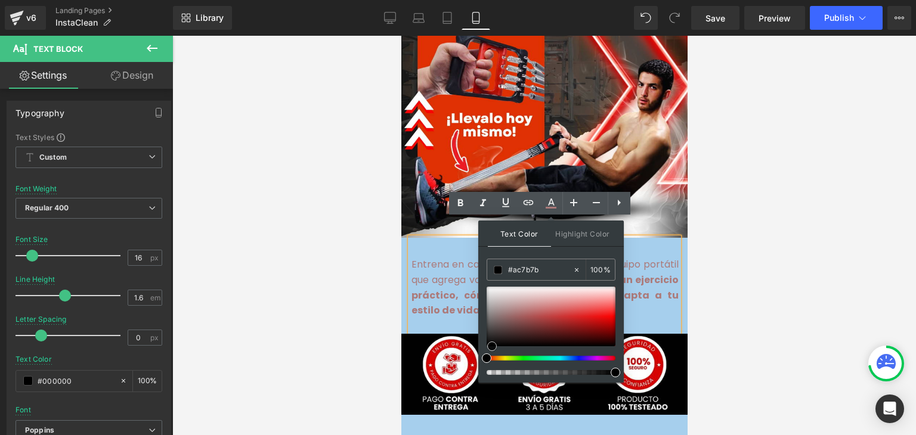
type input "#000000"
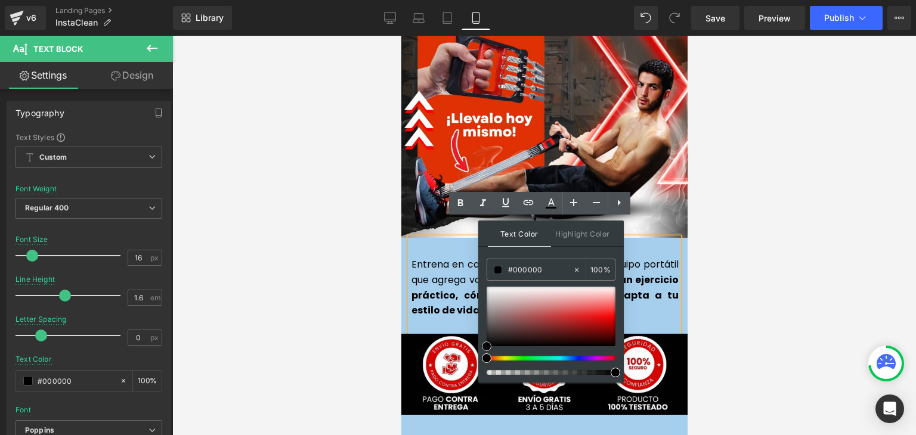
drag, startPoint x: 492, startPoint y: 351, endPoint x: 481, endPoint y: 367, distance: 20.2
click at [481, 367] on div "Text Color Highlight Color rgba(0, 0, 0, 1) #000000 100 % transparent transpare…" at bounding box center [551, 302] width 146 height 162
click at [452, 263] on p "Entrena en casa o donde quieras con un equipo portátil que agrega variedad a tu…" at bounding box center [544, 287] width 267 height 61
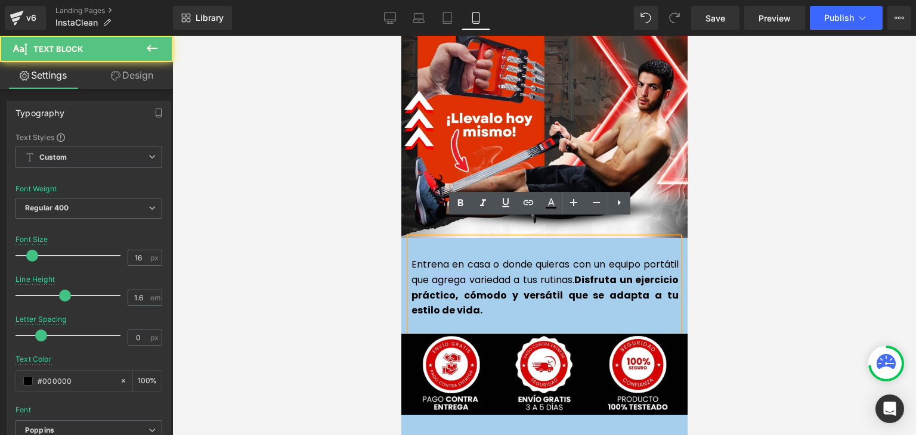
click at [452, 263] on p "Entrena en casa o donde quieras con un equipo portátil que agrega variedad a tu…" at bounding box center [544, 287] width 267 height 61
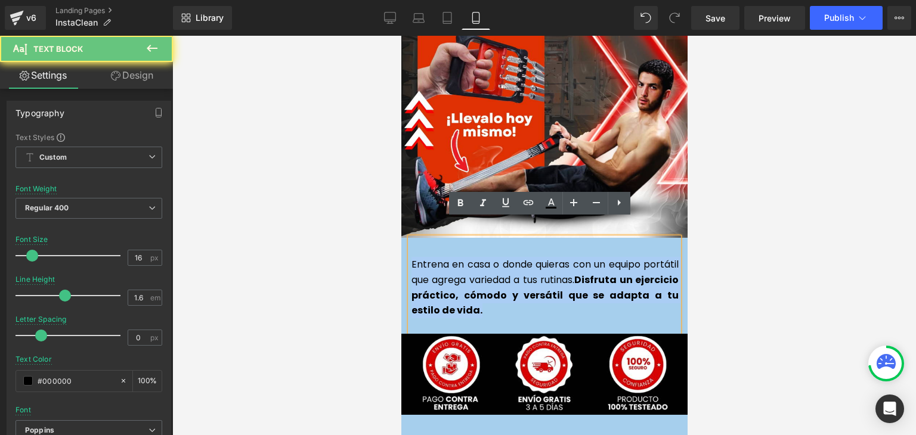
click at [452, 263] on p "Entrena en casa o donde quieras con un equipo portátil que agrega variedad a tu…" at bounding box center [544, 287] width 267 height 61
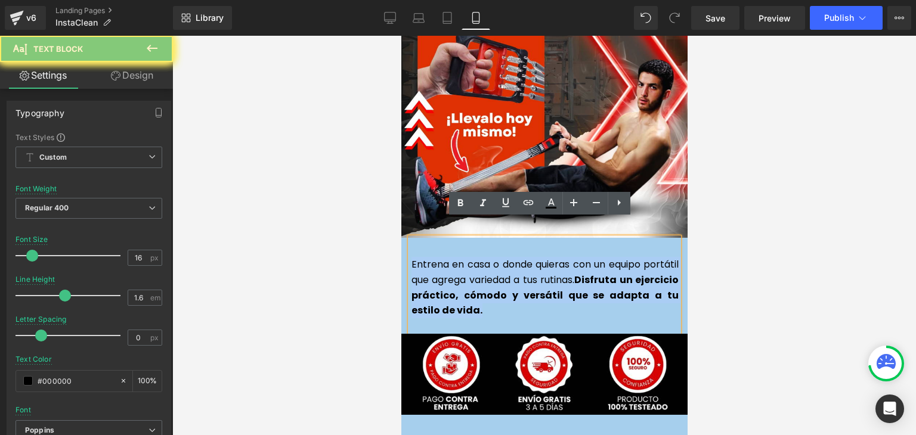
click at [452, 263] on p "Entrena en casa o donde quieras con un equipo portátil que agrega variedad a tu…" at bounding box center [544, 287] width 267 height 61
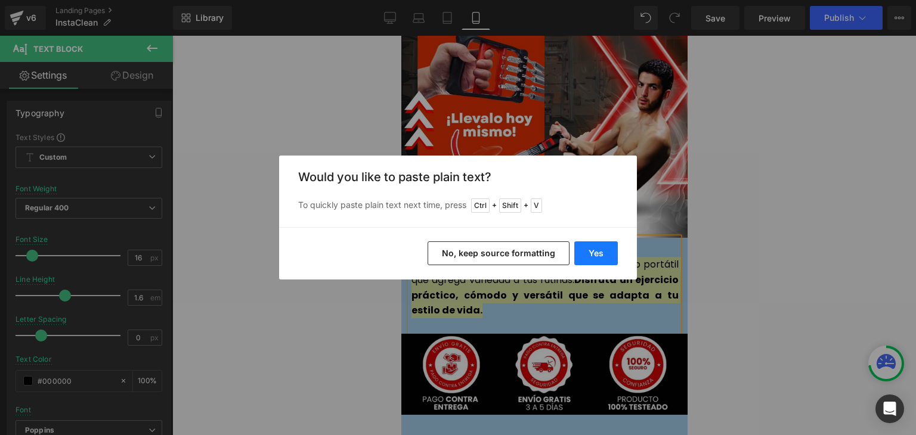
drag, startPoint x: 601, startPoint y: 257, endPoint x: 194, endPoint y: 221, distance: 409.0
click at [601, 257] on button "Yes" at bounding box center [596, 254] width 44 height 24
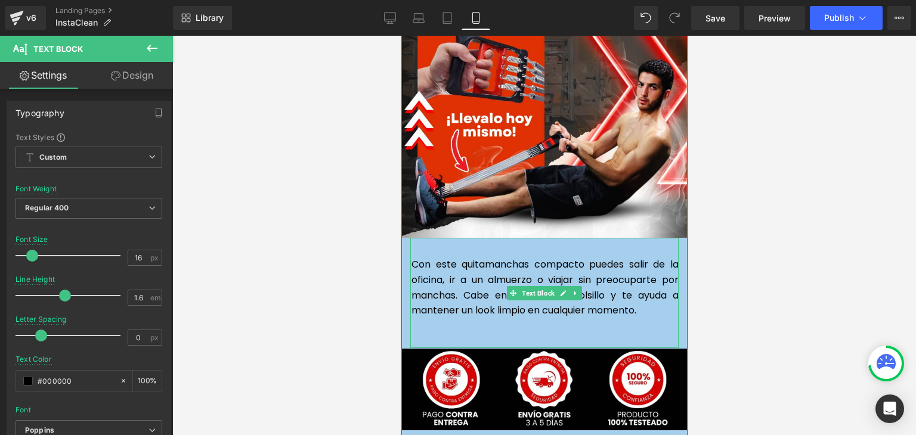
click at [464, 319] on p at bounding box center [544, 327] width 267 height 16
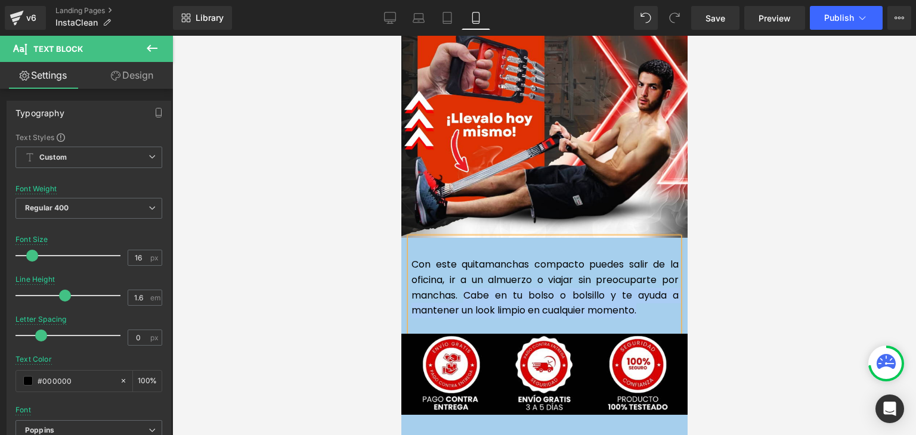
drag, startPoint x: 643, startPoint y: 291, endPoint x: 461, endPoint y: 275, distance: 182.6
click at [461, 275] on p "Con este quitamanchas compacto puedes salir de la oficina, ir a un almuerzo o v…" at bounding box center [544, 287] width 267 height 61
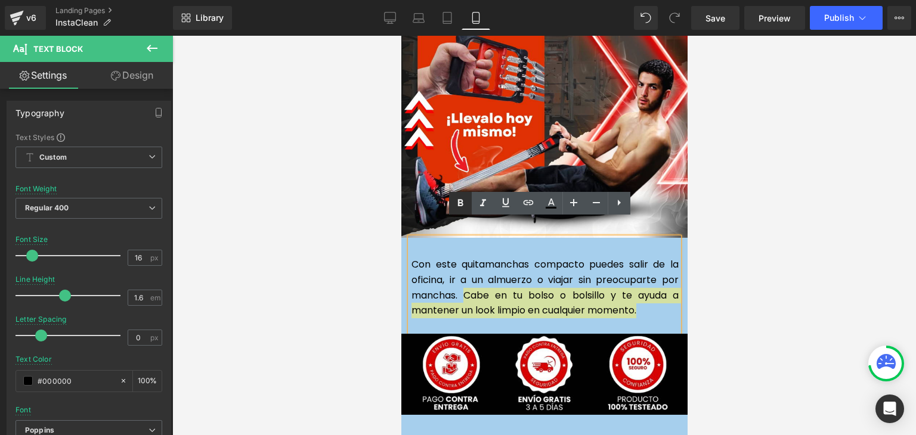
click at [461, 206] on icon at bounding box center [460, 203] width 5 height 7
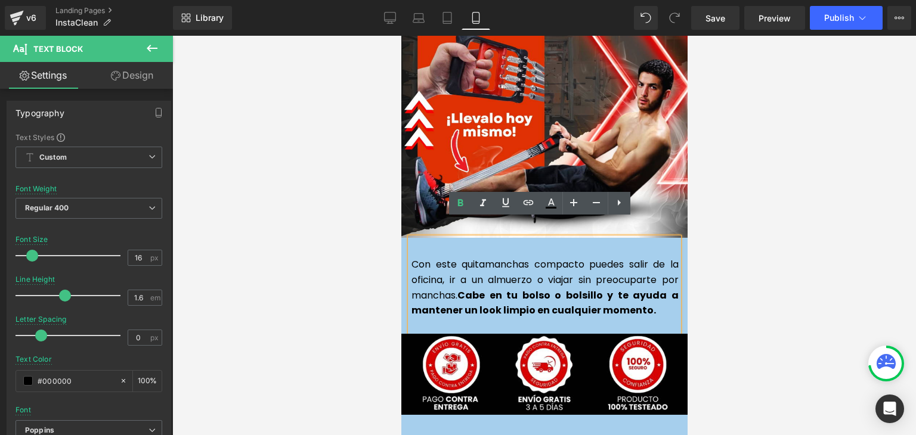
click at [779, 205] on div at bounding box center [544, 236] width 744 height 400
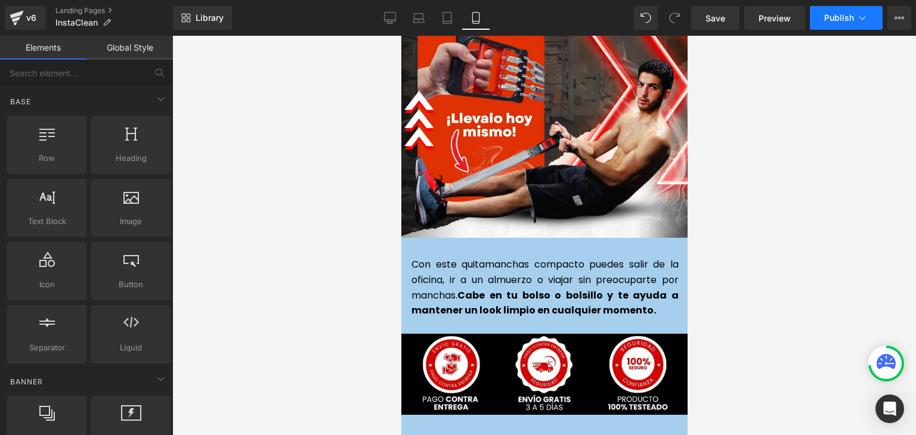
click at [840, 20] on span "Publish" at bounding box center [839, 18] width 30 height 10
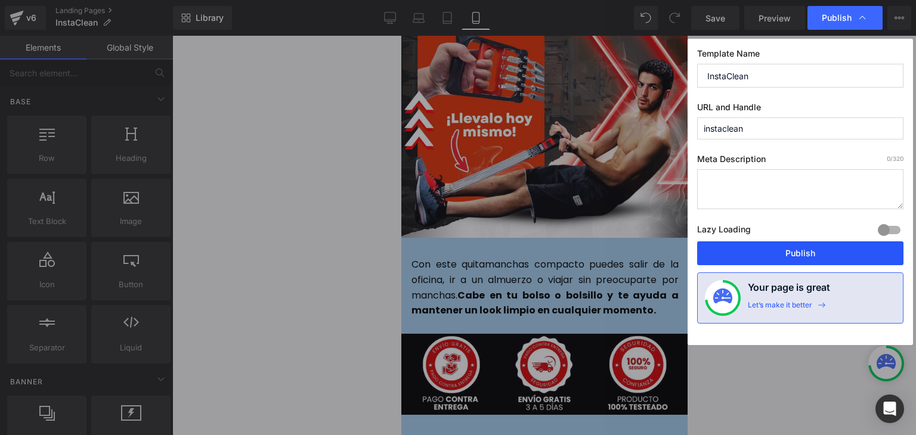
click at [802, 249] on button "Publish" at bounding box center [800, 254] width 206 height 24
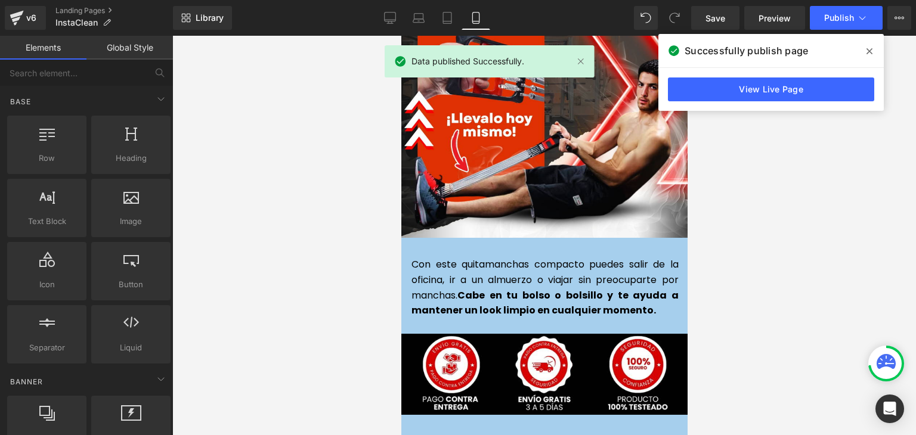
click at [870, 48] on icon at bounding box center [870, 52] width 6 height 10
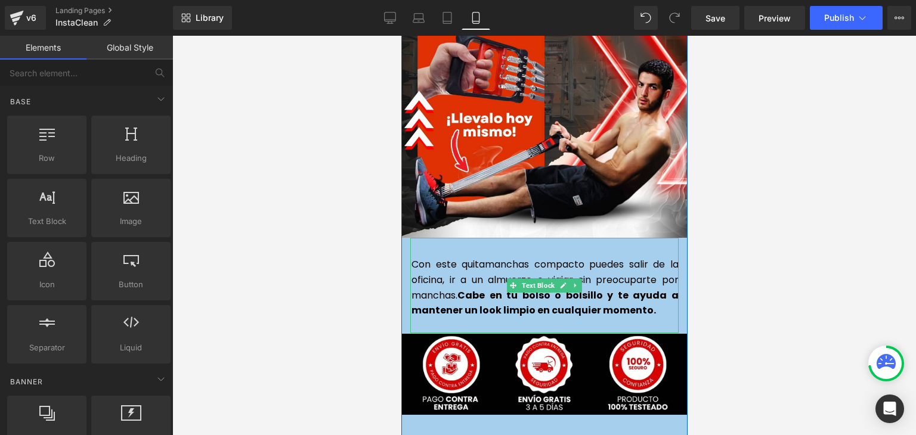
click at [413, 238] on div "Con este quitamanchas compacto puedes salir de la oficina, ir a un almuerzo o v…" at bounding box center [544, 285] width 268 height 95
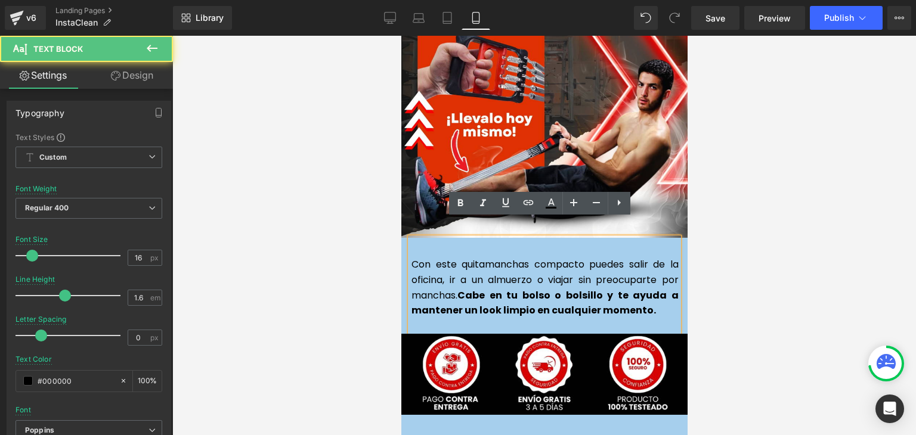
click at [410, 238] on div "Con este quitamanchas compacto puedes salir de la oficina, ir a un almuerzo o v…" at bounding box center [544, 285] width 268 height 95
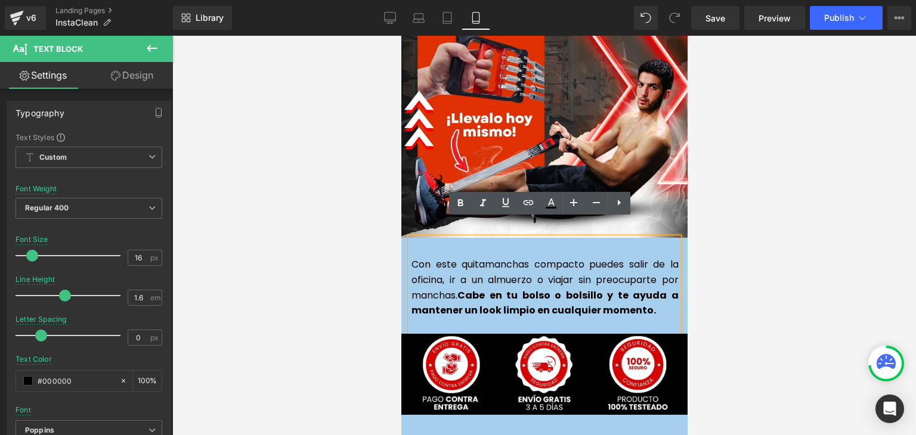
click at [410, 238] on div "Con este quitamanchas compacto puedes salir de la oficina, ir a un almuerzo o v…" at bounding box center [544, 285] width 268 height 95
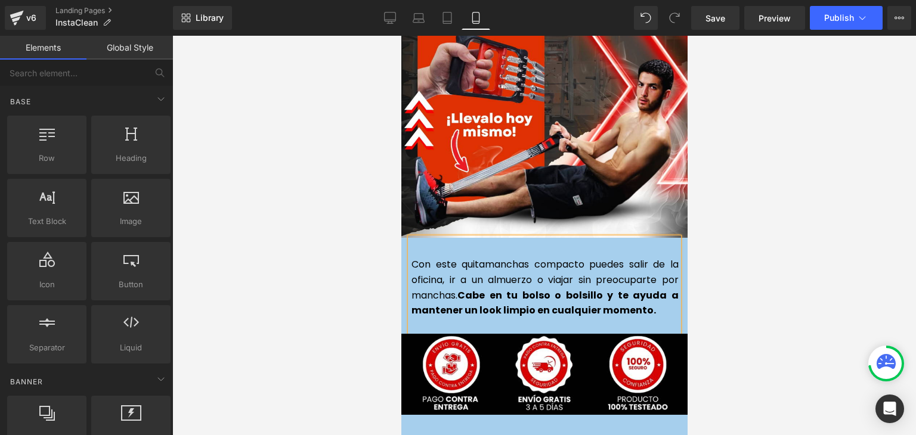
click at [749, 184] on div at bounding box center [544, 236] width 744 height 400
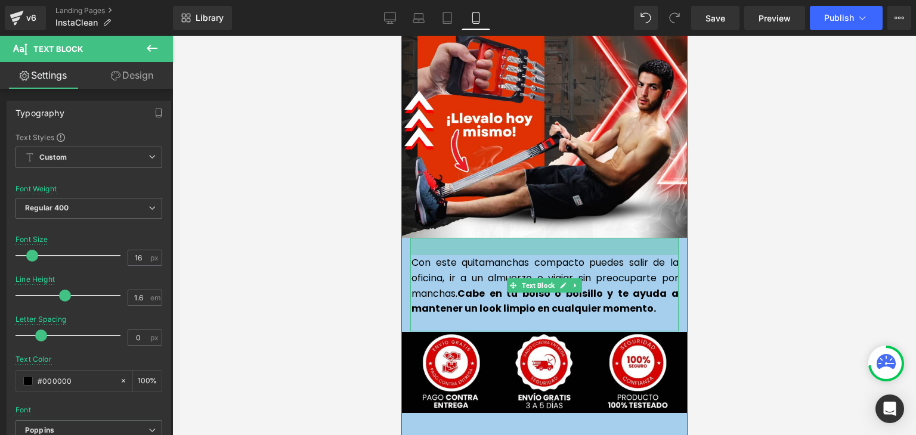
click at [644, 238] on div at bounding box center [544, 246] width 268 height 17
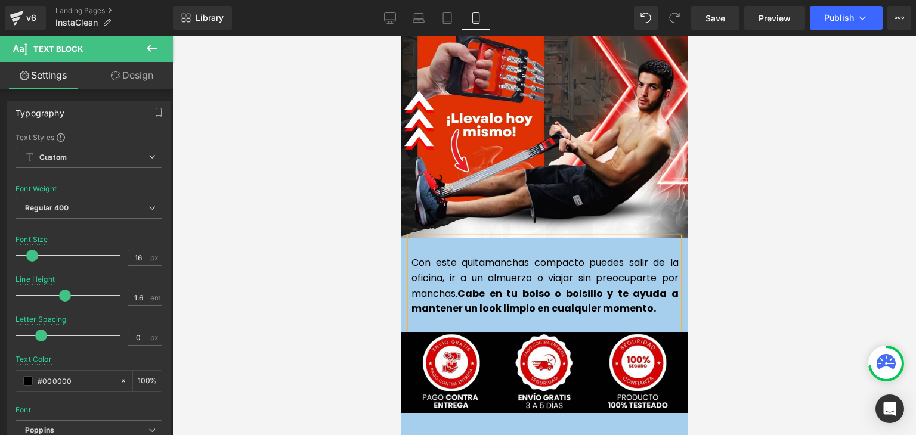
click at [774, 183] on div at bounding box center [544, 236] width 744 height 400
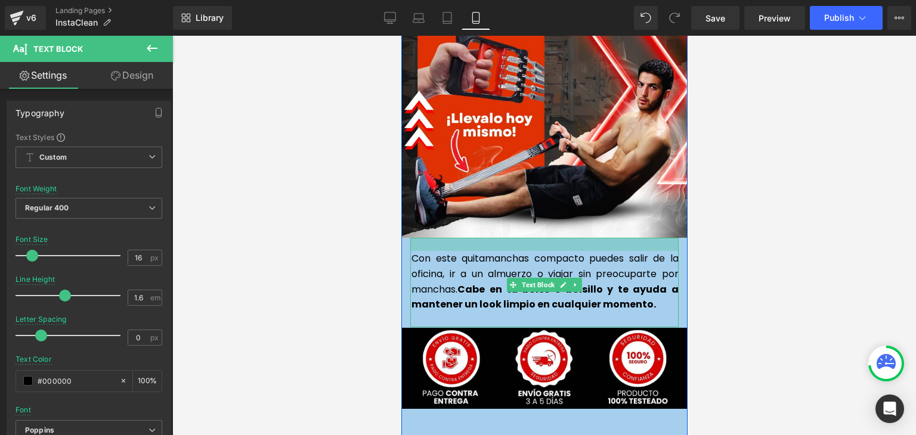
click at [558, 238] on div at bounding box center [544, 244] width 268 height 13
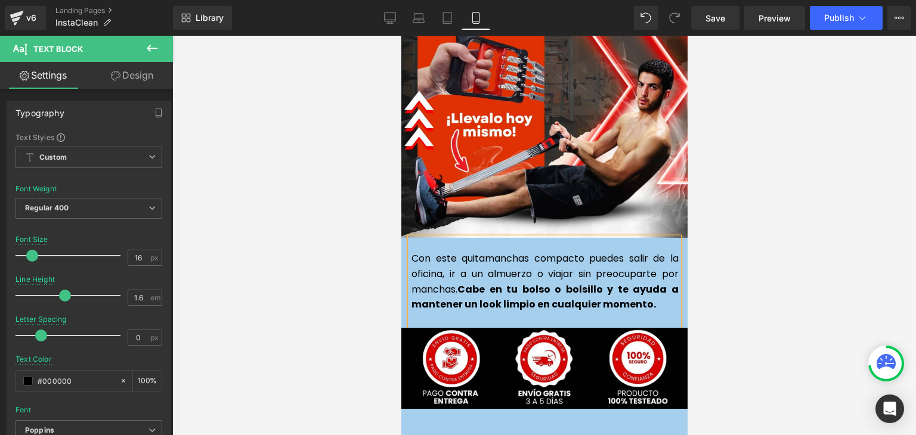
click at [767, 169] on div at bounding box center [544, 236] width 744 height 400
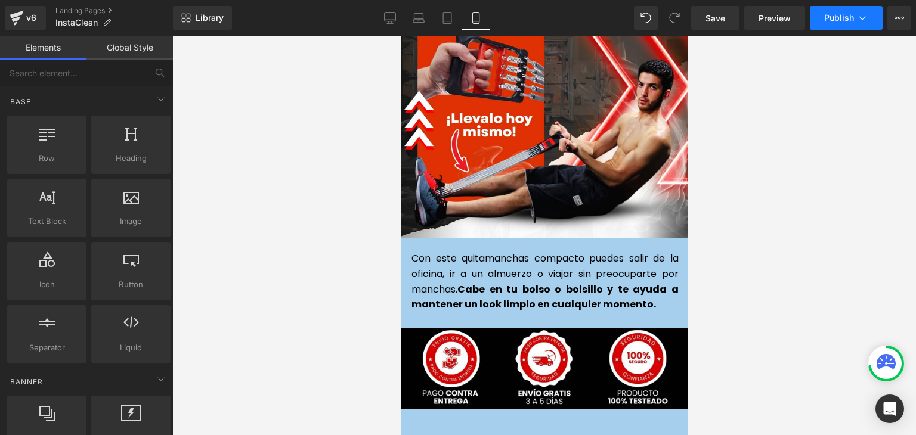
click at [845, 20] on span "Publish" at bounding box center [839, 18] width 30 height 10
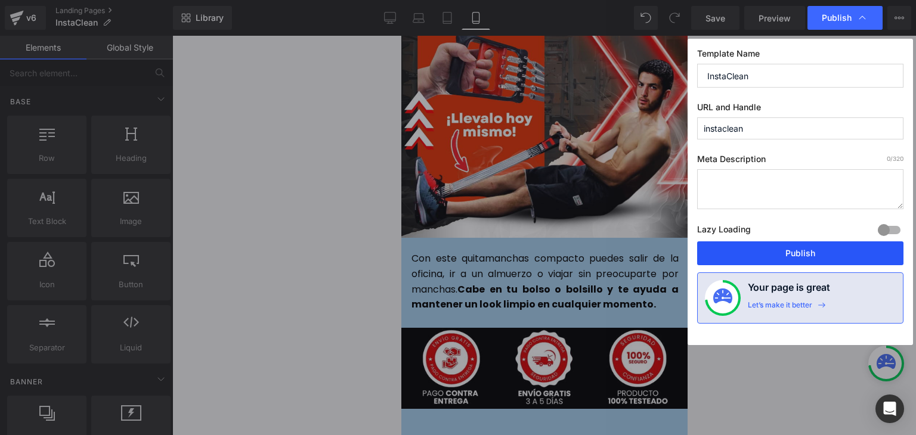
click at [801, 250] on button "Publish" at bounding box center [800, 254] width 206 height 24
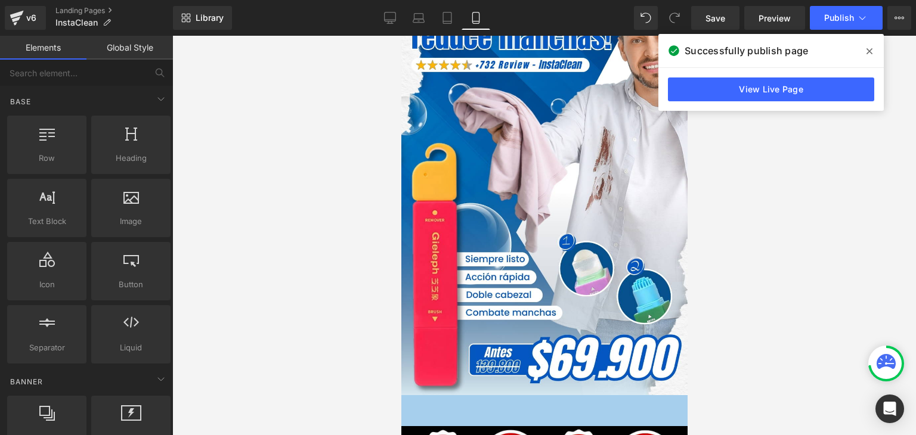
scroll to position [0, 0]
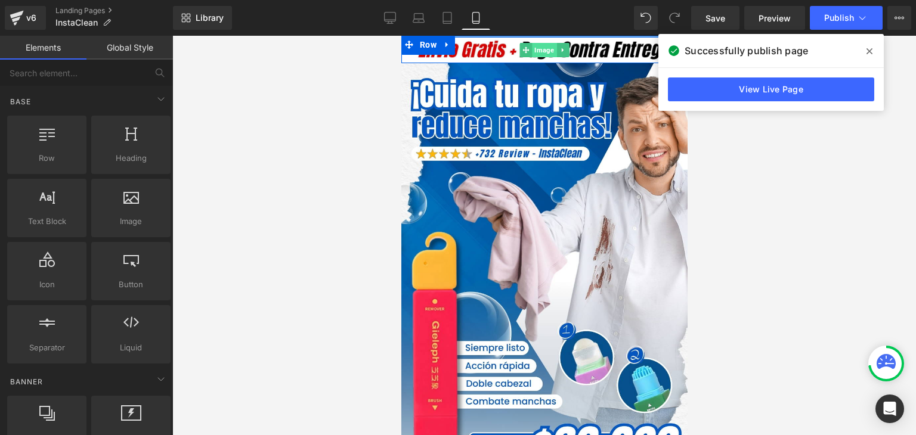
click at [536, 49] on span "Image" at bounding box center [543, 50] width 24 height 14
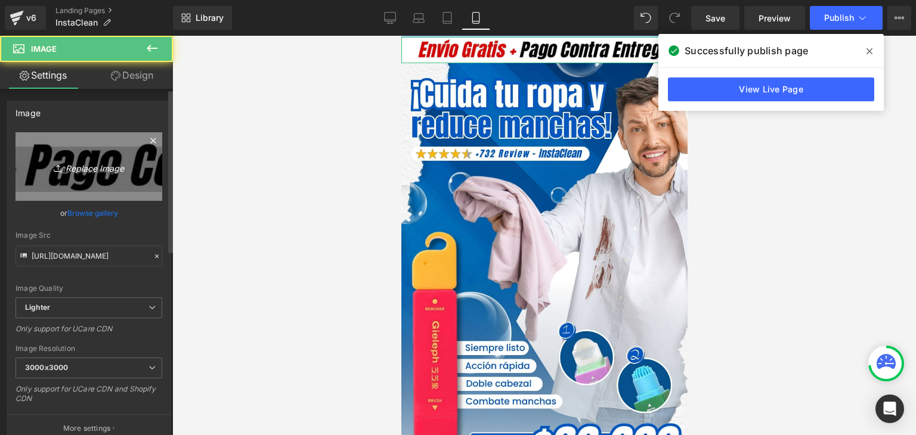
click at [86, 166] on icon "Replace Image" at bounding box center [88, 166] width 95 height 15
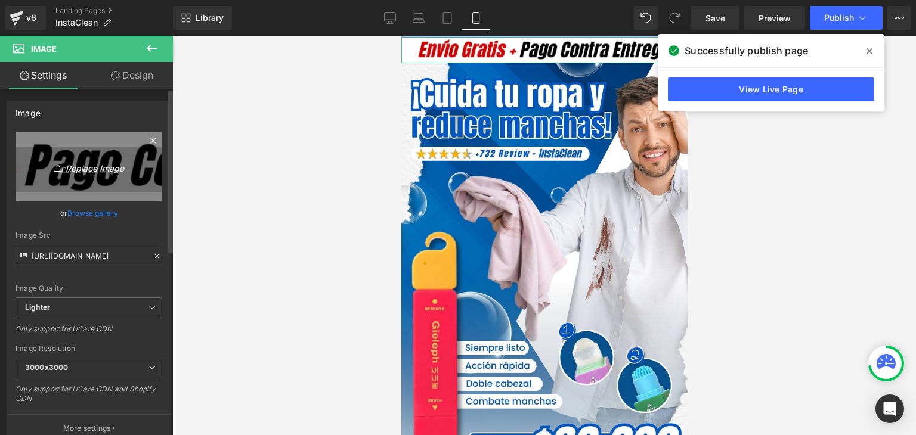
type input "C:\fakepath\Subtítulo.webp"
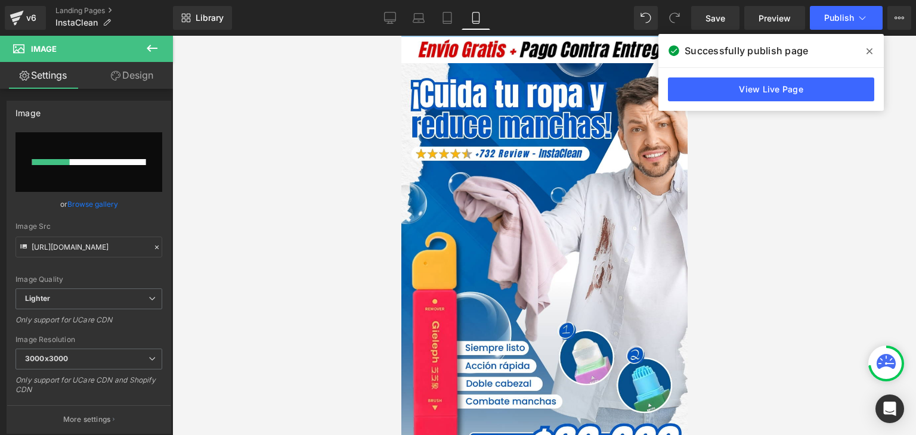
click at [867, 49] on icon at bounding box center [870, 52] width 6 height 10
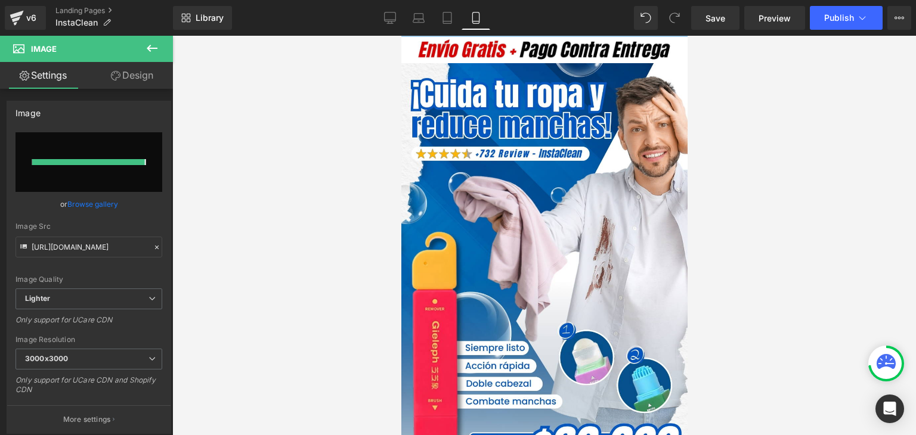
type input "[URL][DOMAIN_NAME]"
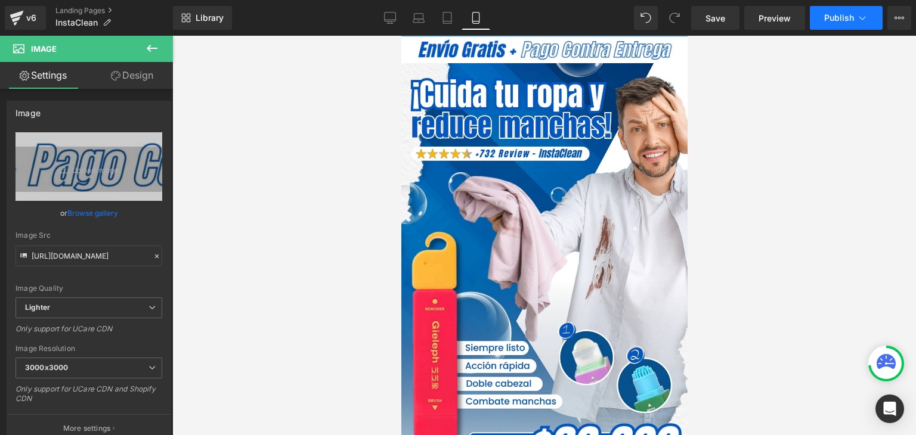
click at [837, 15] on span "Publish" at bounding box center [839, 18] width 30 height 10
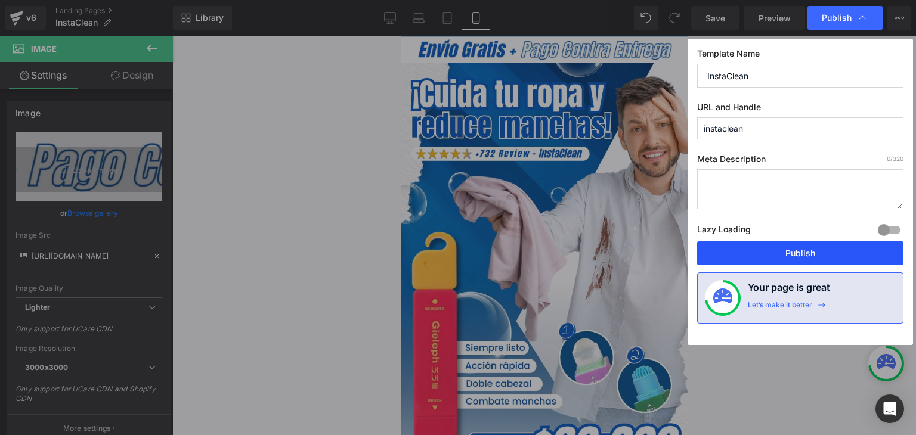
click at [795, 249] on button "Publish" at bounding box center [800, 254] width 206 height 24
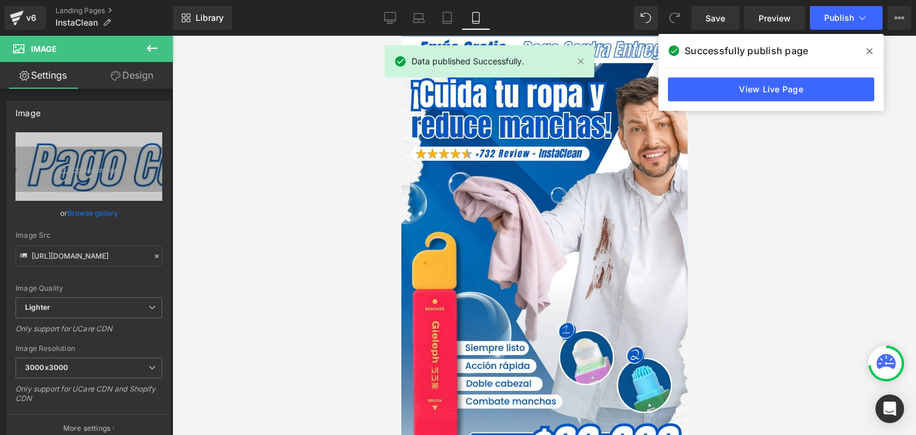
click at [870, 51] on icon at bounding box center [870, 51] width 6 height 6
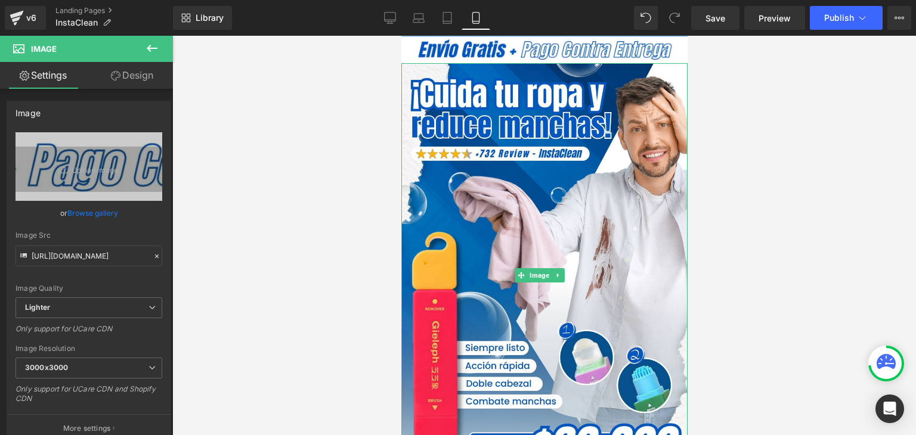
scroll to position [239, 0]
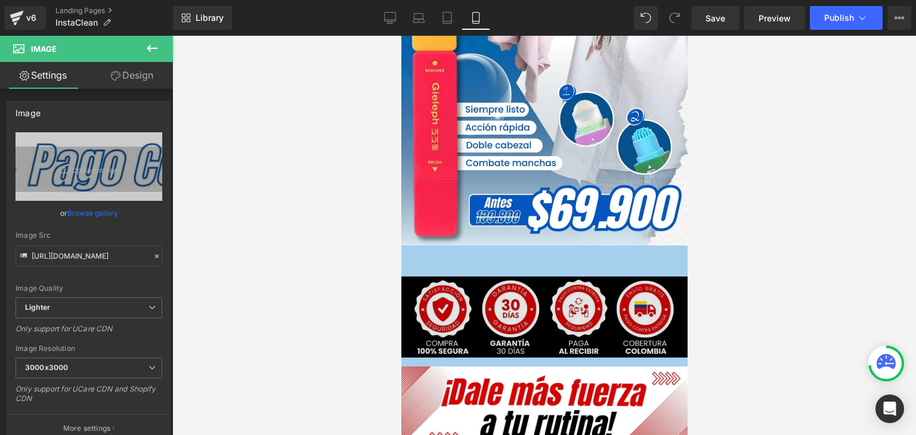
click at [537, 296] on div "Image" at bounding box center [544, 317] width 292 height 81
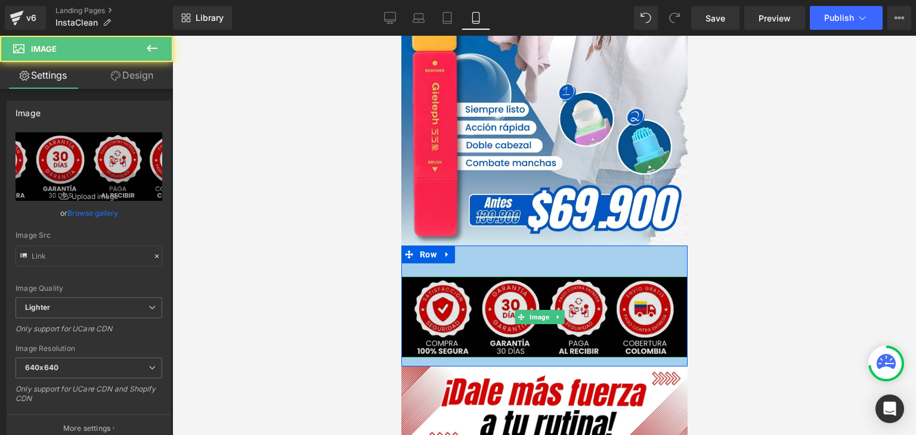
type input "[URL][DOMAIN_NAME]"
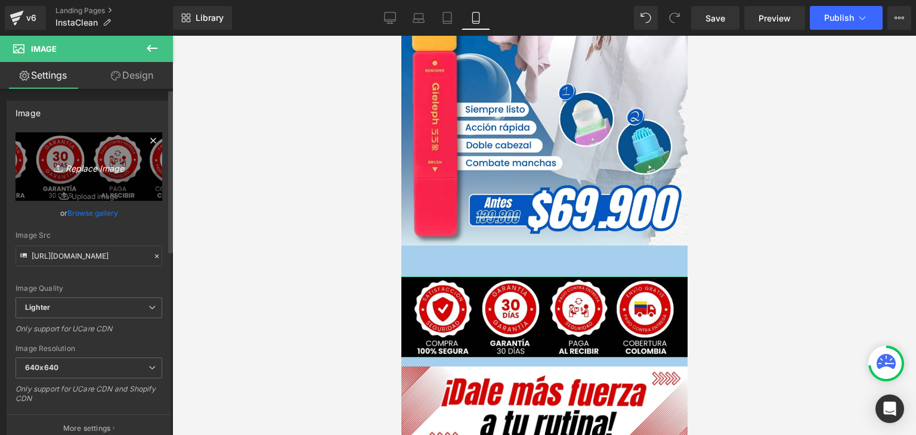
click at [36, 160] on link "Replace Image" at bounding box center [89, 166] width 147 height 69
type input "C:\fakepath\1.webp"
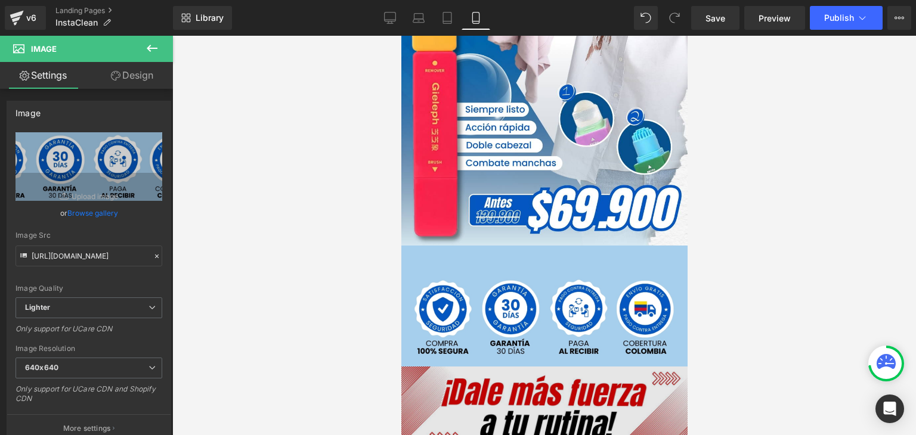
type input "[URL][DOMAIN_NAME]"
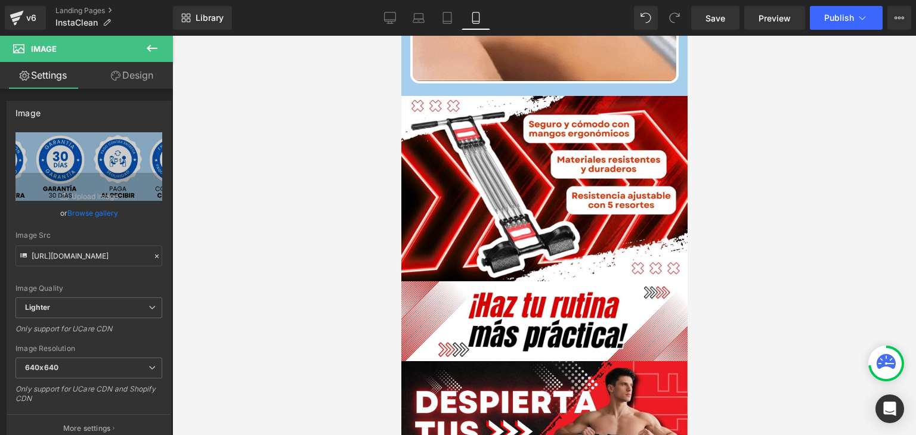
scroll to position [1074, 0]
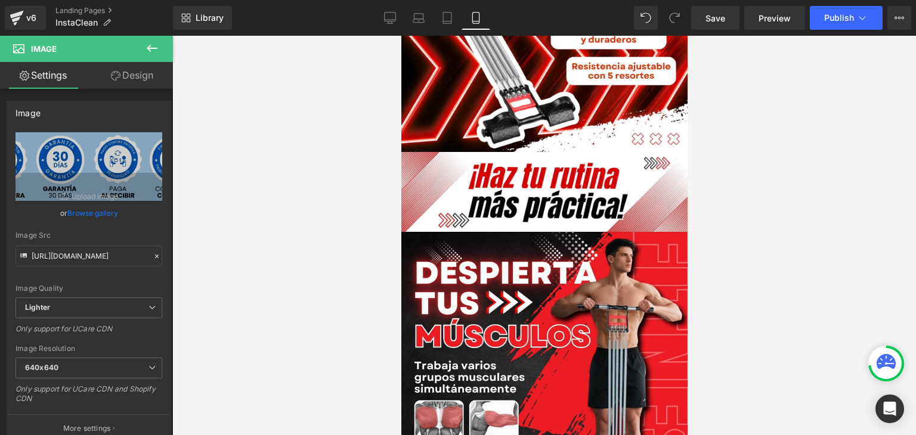
click at [527, 185] on span at bounding box center [526, 192] width 13 height 14
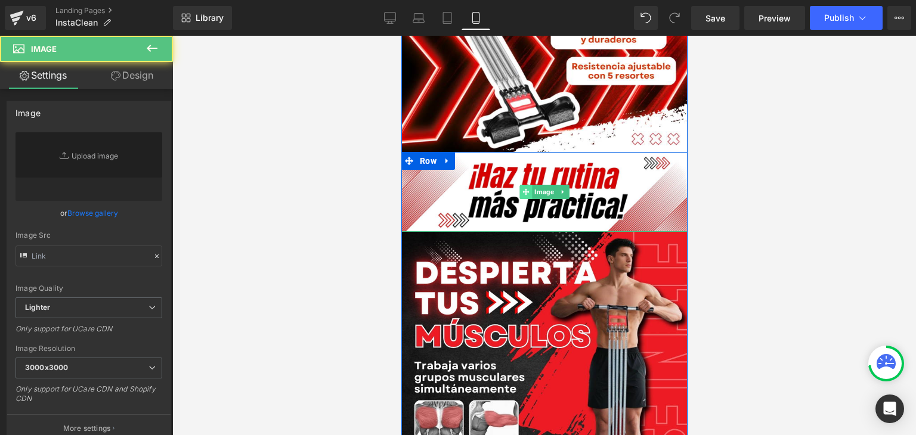
type input "[URL][DOMAIN_NAME]"
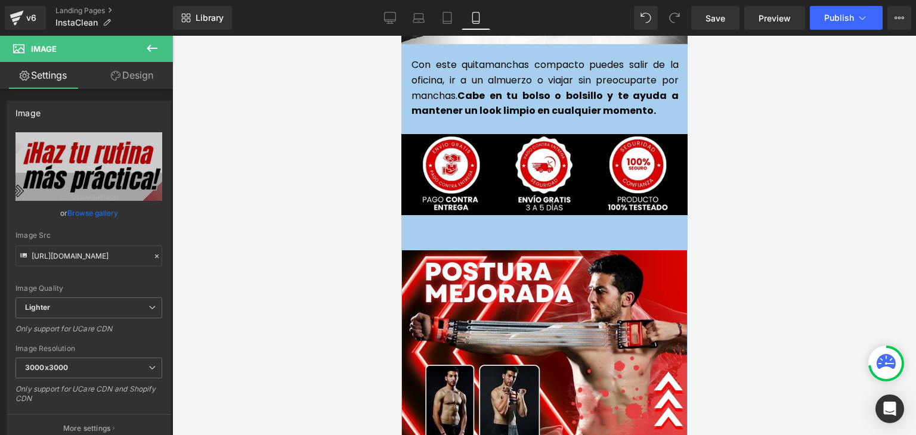
scroll to position [2983, 0]
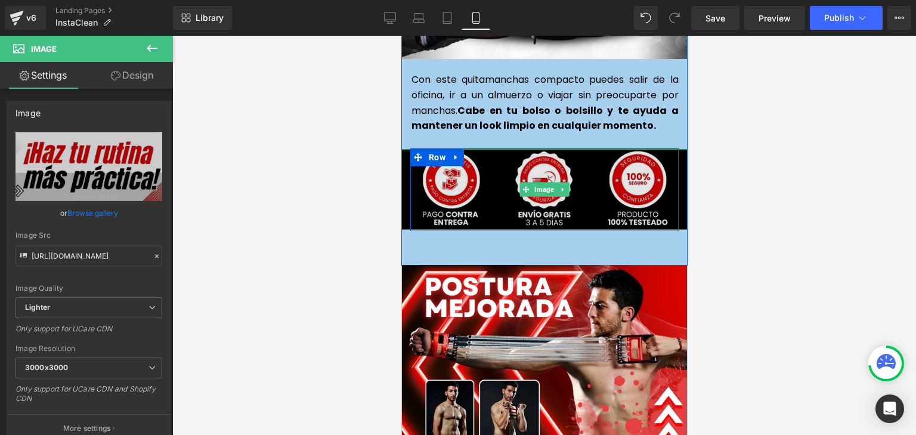
click at [539, 158] on img at bounding box center [544, 189] width 292 height 81
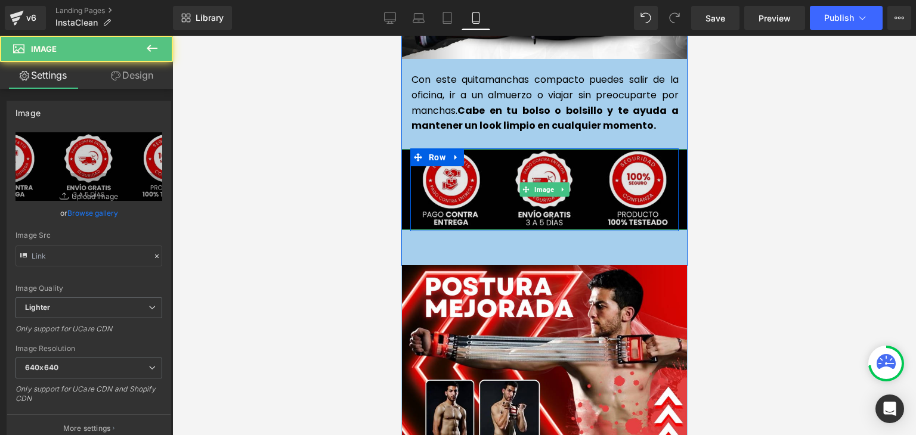
type input "[URL][DOMAIN_NAME]"
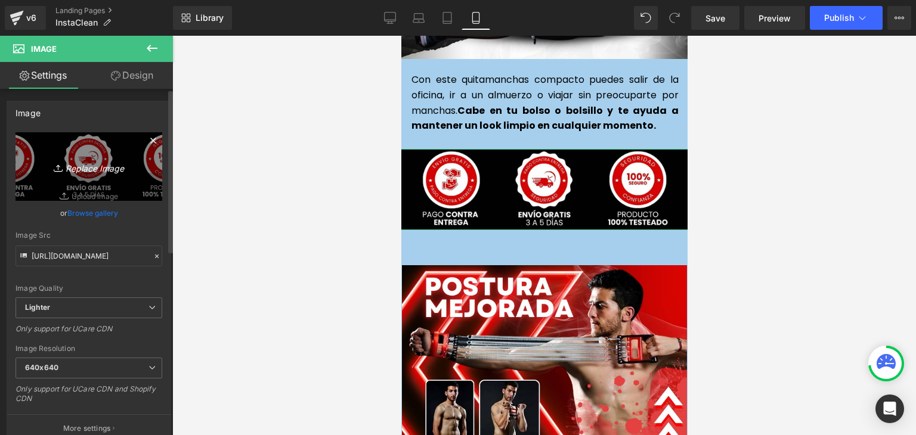
click at [107, 170] on icon "Replace Image" at bounding box center [88, 166] width 95 height 15
type input "C:\fakepath\2.webp"
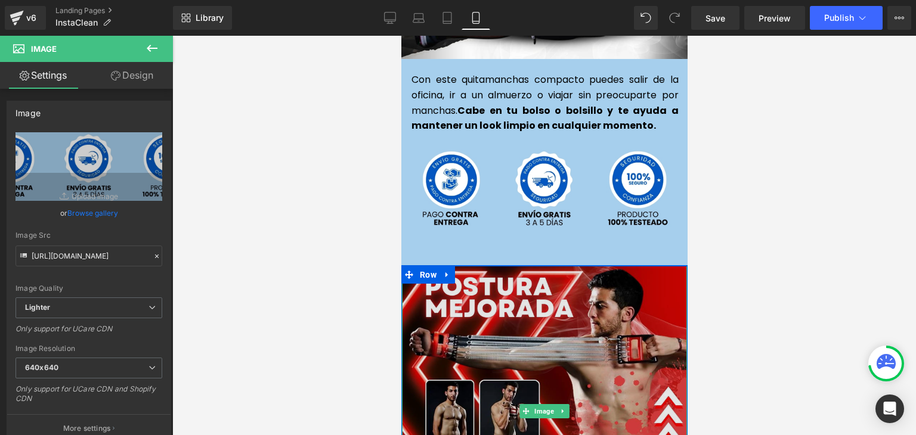
type input "[URL][DOMAIN_NAME]"
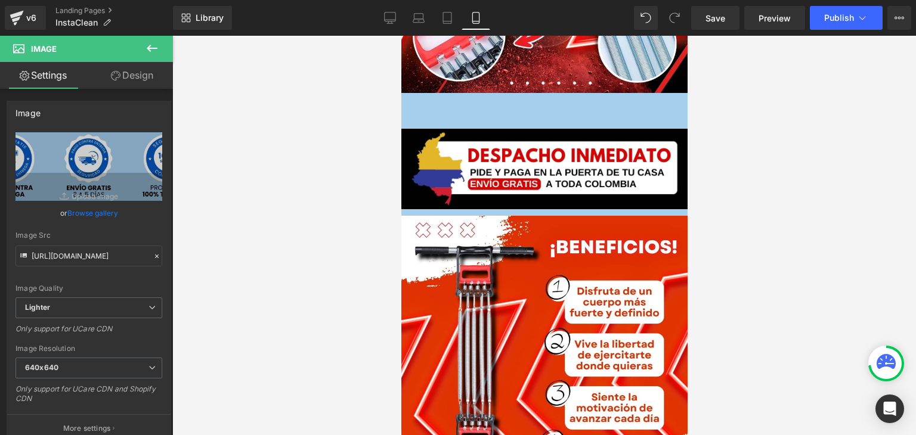
scroll to position [2088, 0]
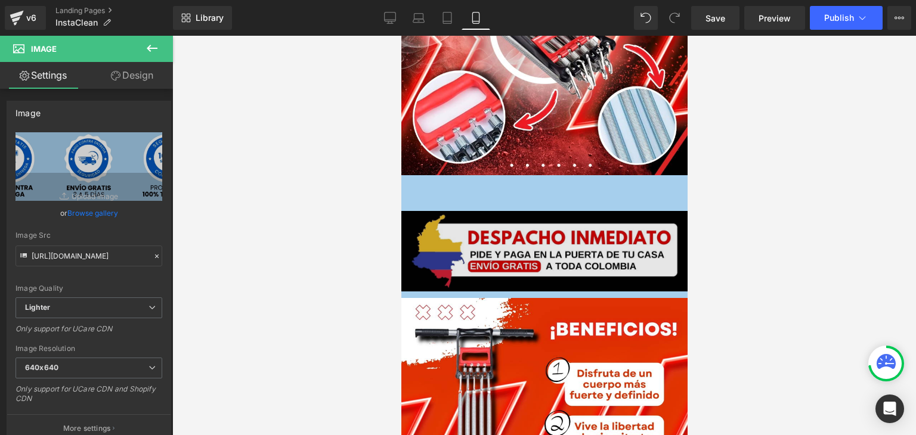
click at [529, 231] on div "Image" at bounding box center [544, 251] width 290 height 81
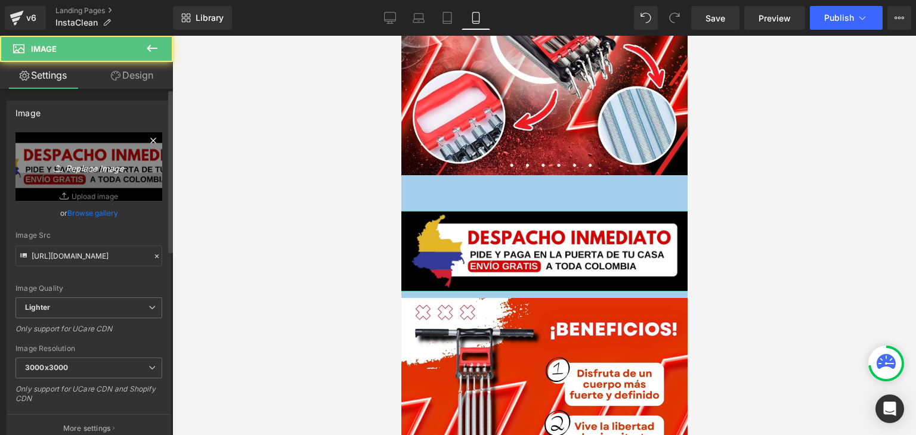
click at [86, 165] on icon "Replace Image" at bounding box center [88, 166] width 95 height 15
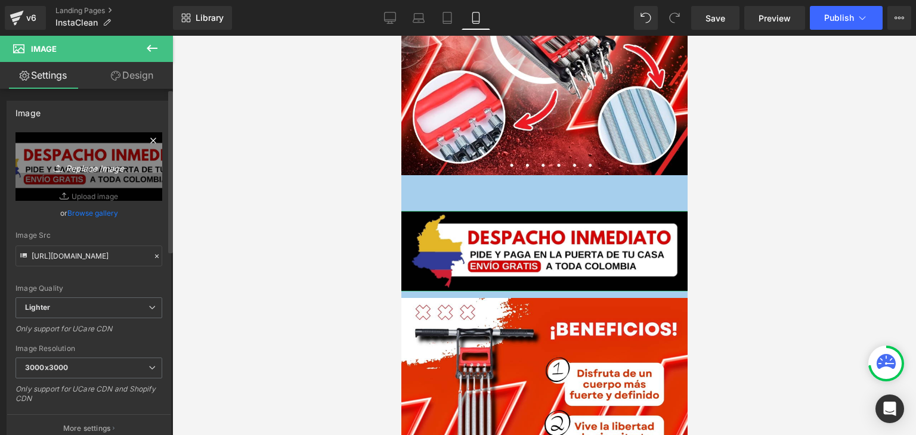
type input "C:\fakepath\3.webp"
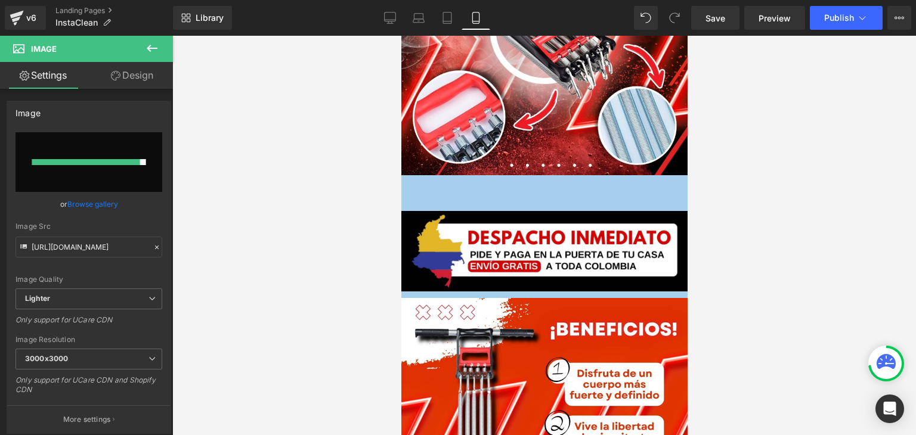
type input "[URL][DOMAIN_NAME]"
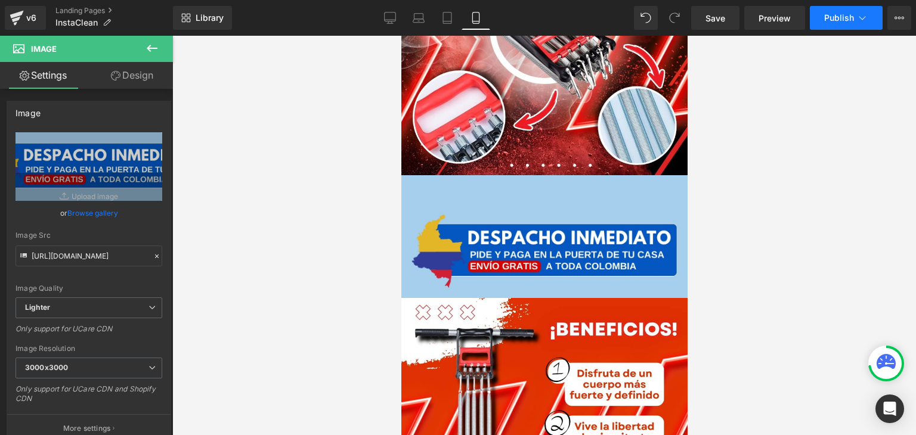
click at [835, 16] on span "Publish" at bounding box center [839, 18] width 30 height 10
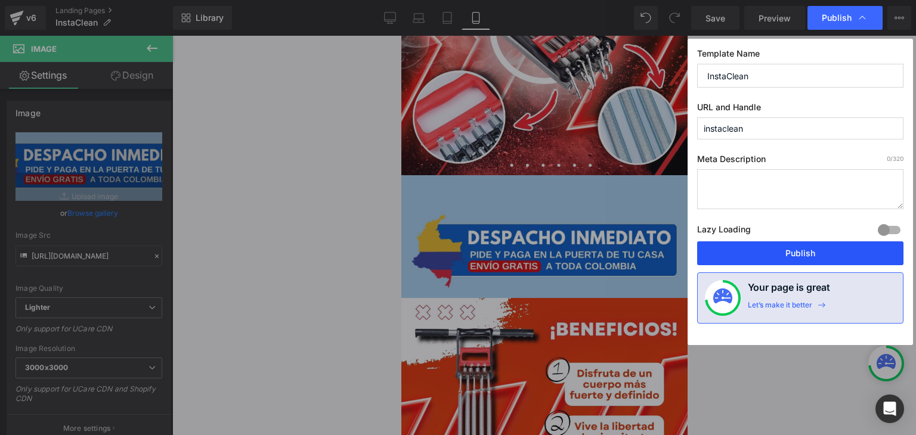
click at [804, 249] on button "Publish" at bounding box center [800, 254] width 206 height 24
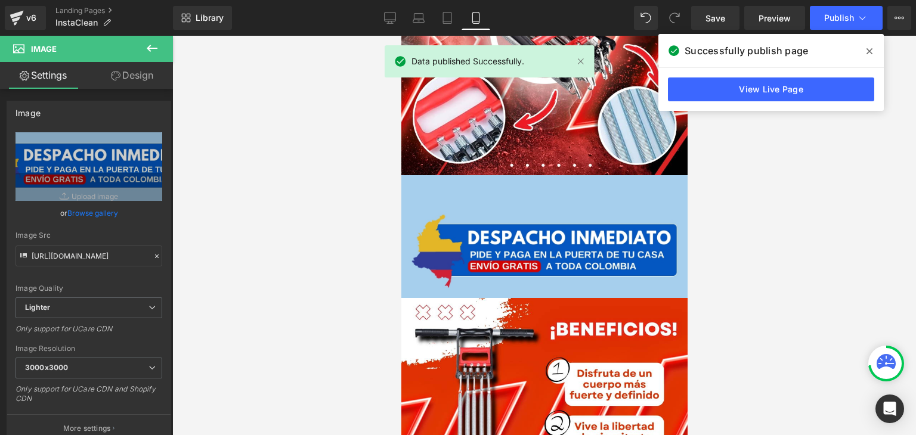
click at [869, 50] on icon at bounding box center [870, 51] width 6 height 6
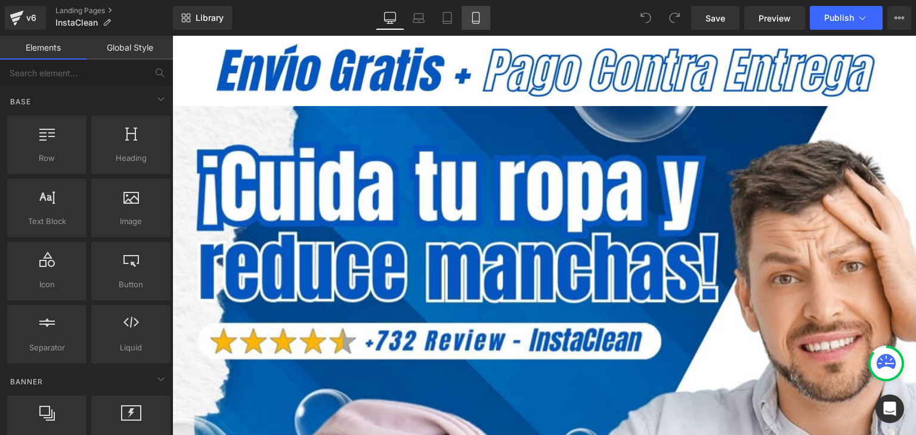
click at [470, 16] on icon at bounding box center [476, 18] width 12 height 12
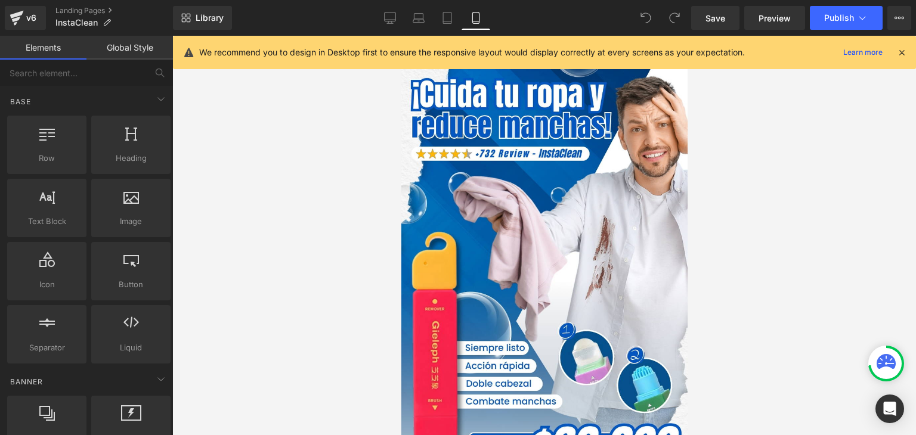
click at [900, 52] on icon at bounding box center [902, 52] width 11 height 11
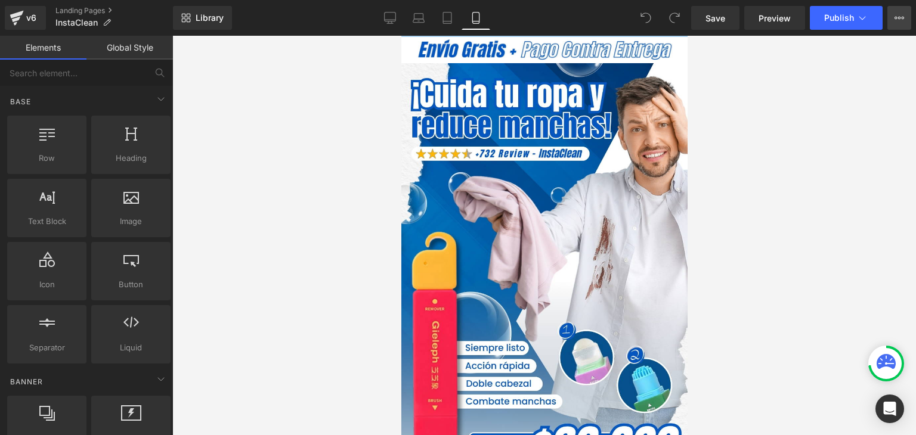
click at [900, 19] on icon at bounding box center [900, 18] width 10 height 10
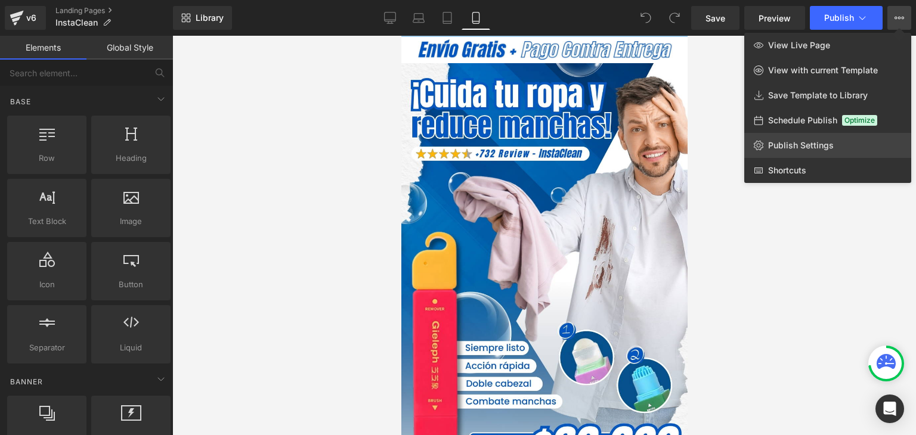
click at [790, 150] on span "Publish Settings" at bounding box center [801, 145] width 66 height 11
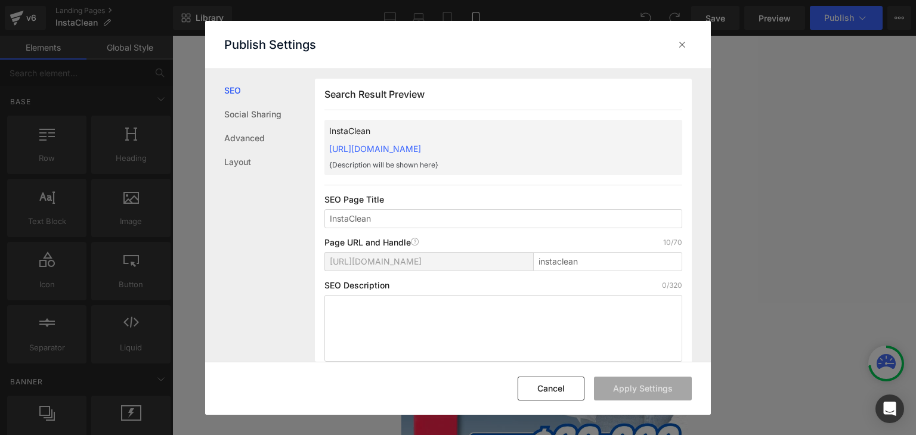
drag, startPoint x: 322, startPoint y: 149, endPoint x: 571, endPoint y: 151, distance: 248.8
click at [571, 151] on div "Search Result Preview InstaClean https://commpralo-ya.myshopify.com/pages/insta…" at bounding box center [503, 225] width 377 height 293
copy link "https://commpralo-ya.myshopify.com/pages/instaclean"
click at [681, 51] on div at bounding box center [682, 44] width 19 height 19
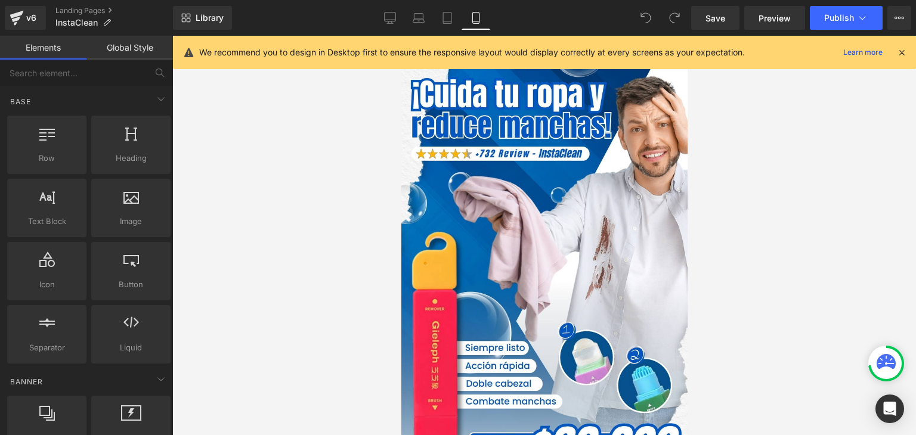
click at [901, 55] on icon at bounding box center [902, 52] width 11 height 11
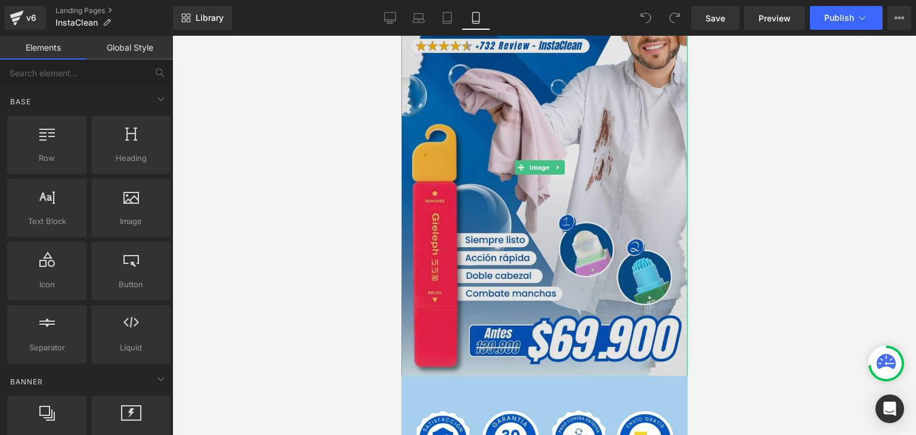
scroll to position [358, 0]
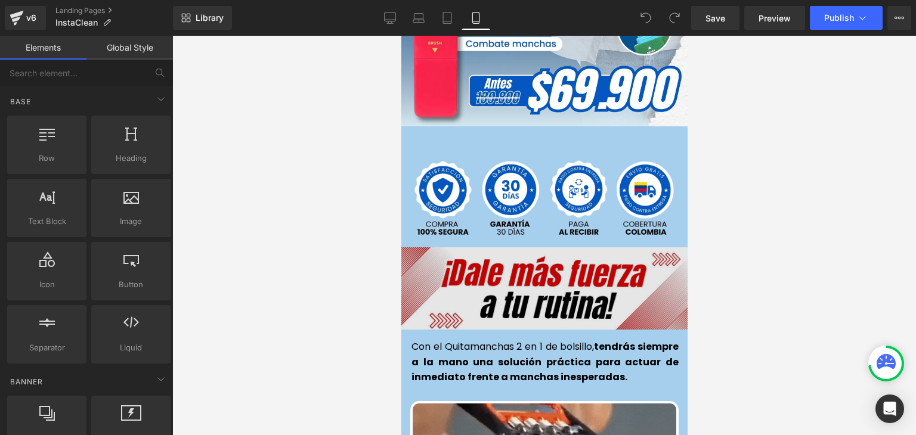
click at [490, 267] on img at bounding box center [544, 291] width 310 height 86
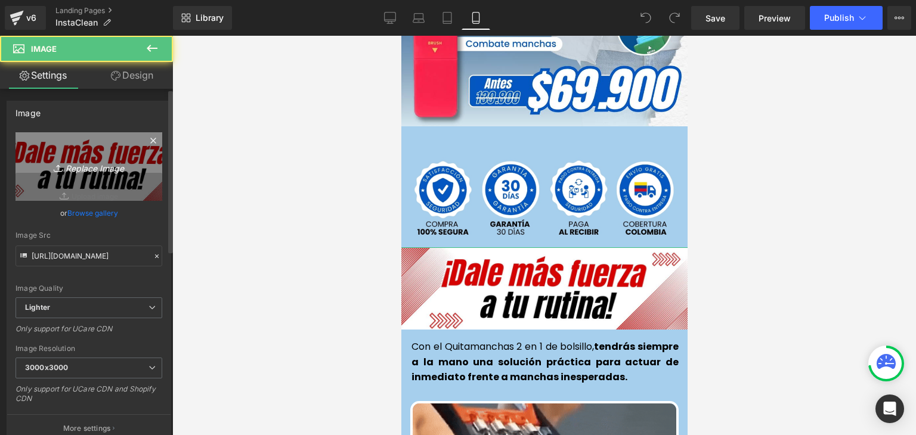
click at [54, 160] on icon "Replace Image" at bounding box center [88, 166] width 95 height 15
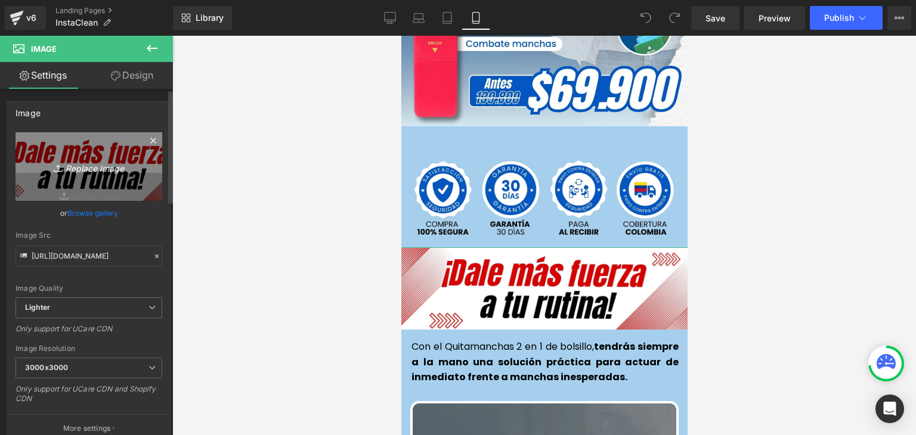
type input "C:\fakepath\46.webp"
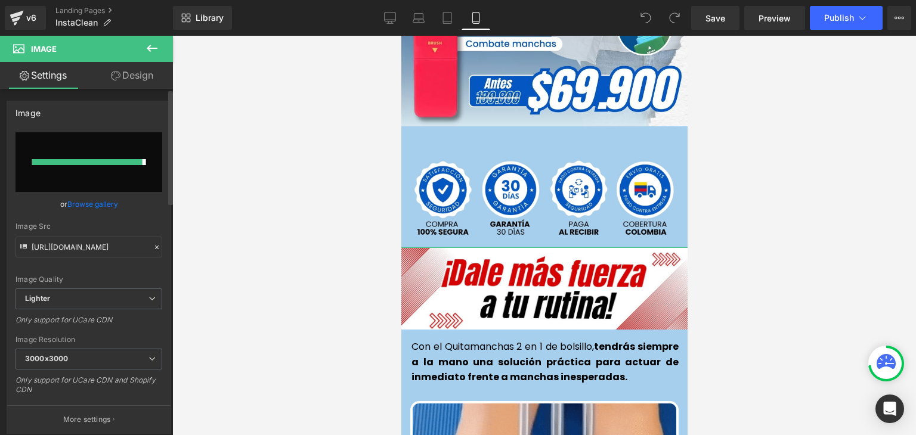
type input "https://ucarecdn.com/b9a51634-7d32-4df3-8145-0b2c3cca0409/-/format/auto/-/previ…"
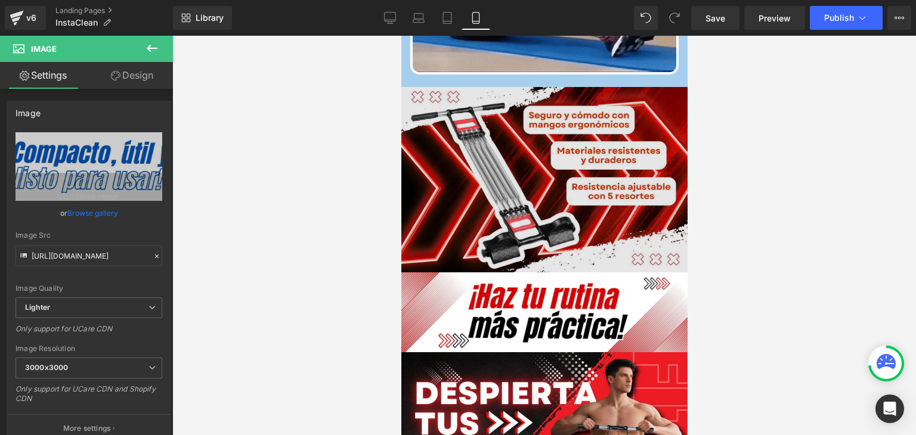
scroll to position [954, 0]
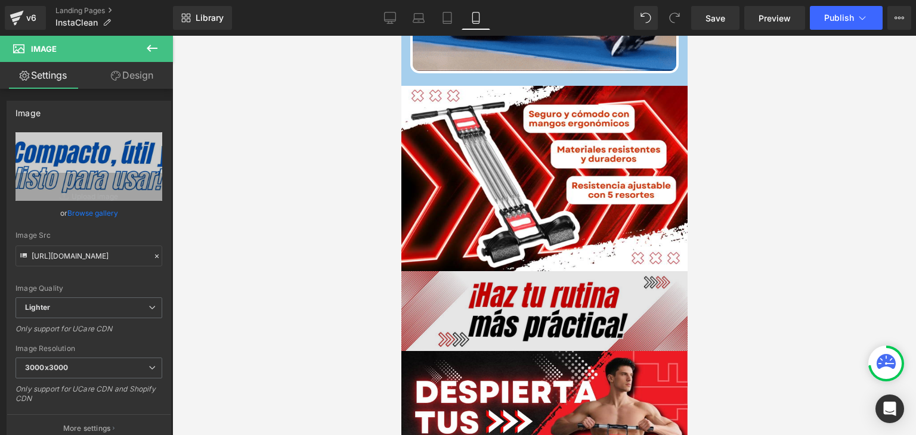
click at [533, 283] on img at bounding box center [544, 310] width 286 height 79
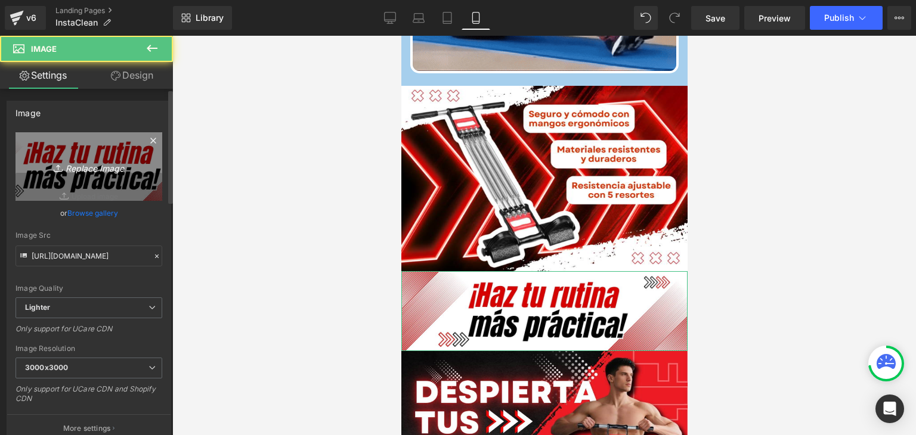
click at [79, 154] on link "Replace Image" at bounding box center [89, 166] width 147 height 69
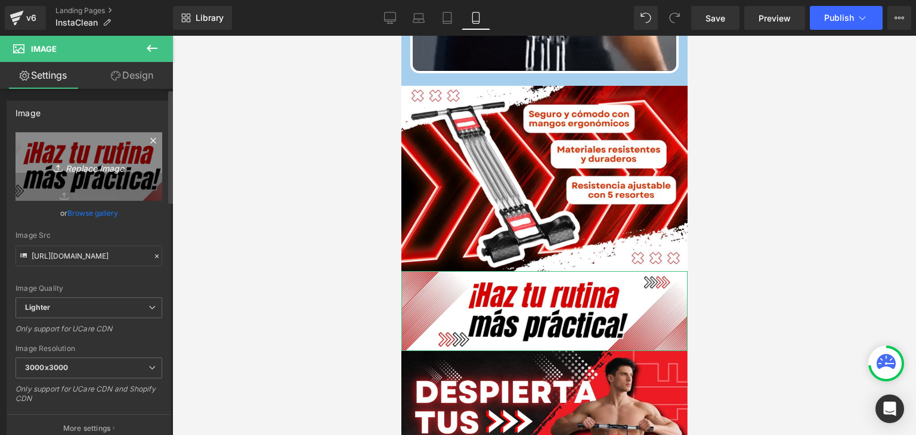
type input "C:\fakepath\47.webp"
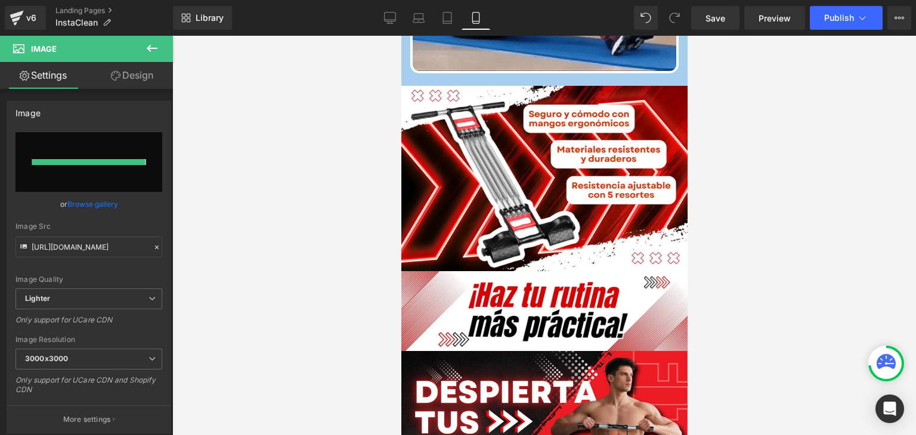
type input "https://ucarecdn.com/2d588362-9921-4d83-a629-447ea5901628/-/format/auto/-/previ…"
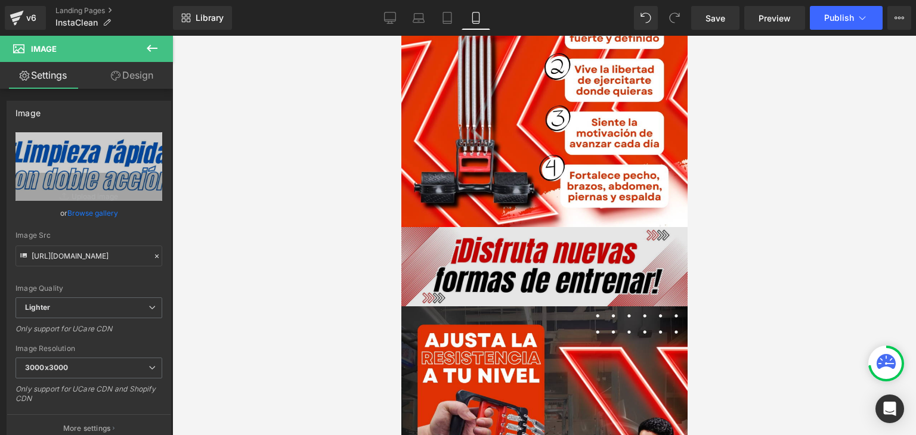
scroll to position [2446, 0]
click at [533, 261] on img at bounding box center [544, 266] width 286 height 79
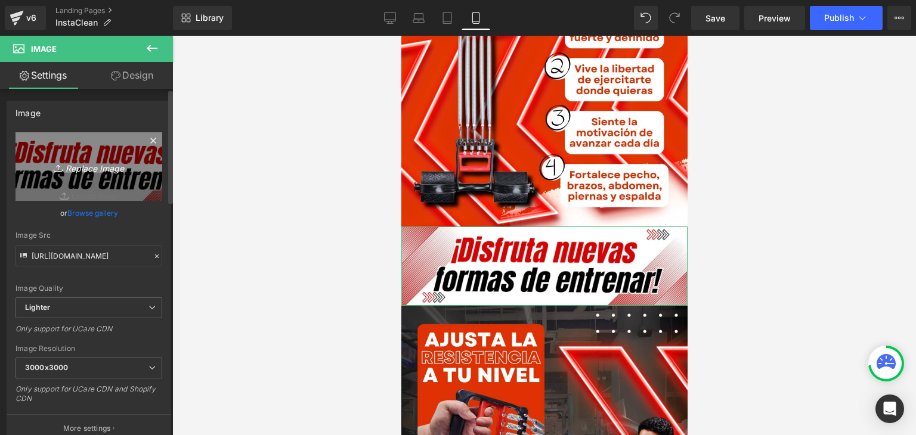
click at [97, 168] on icon "Replace Image" at bounding box center [88, 166] width 95 height 15
type input "C:\fakepath\48.webp"
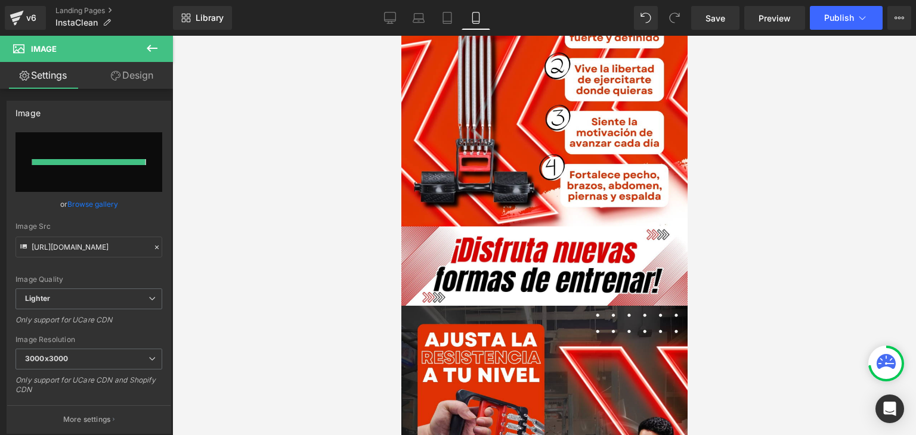
type input "https://ucarecdn.com/f00bccf7-cce1-4397-9275-c5d6edf5391e/-/format/auto/-/previ…"
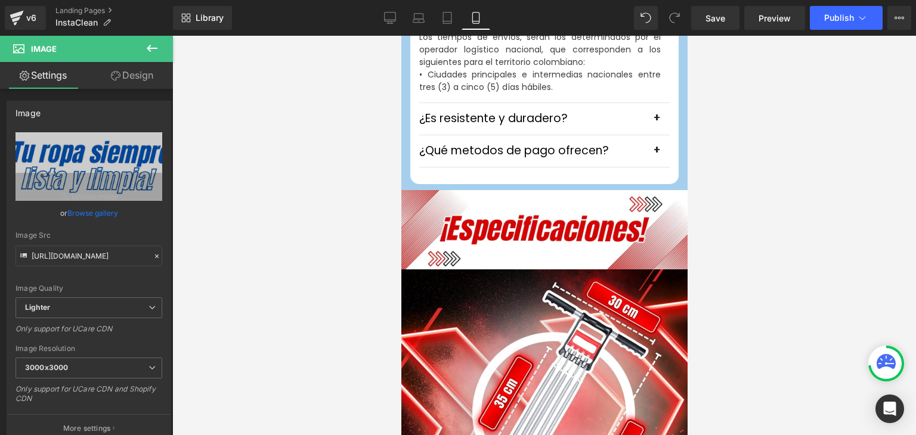
scroll to position [3639, 0]
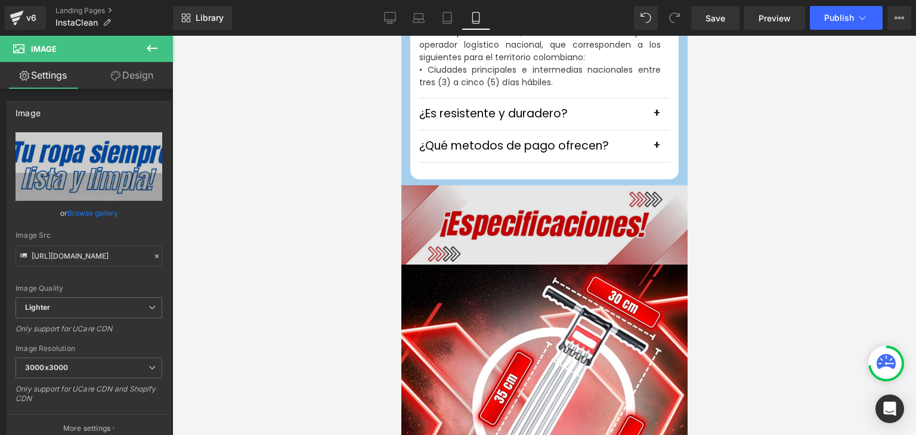
click at [544, 212] on div "Image" at bounding box center [544, 225] width 286 height 79
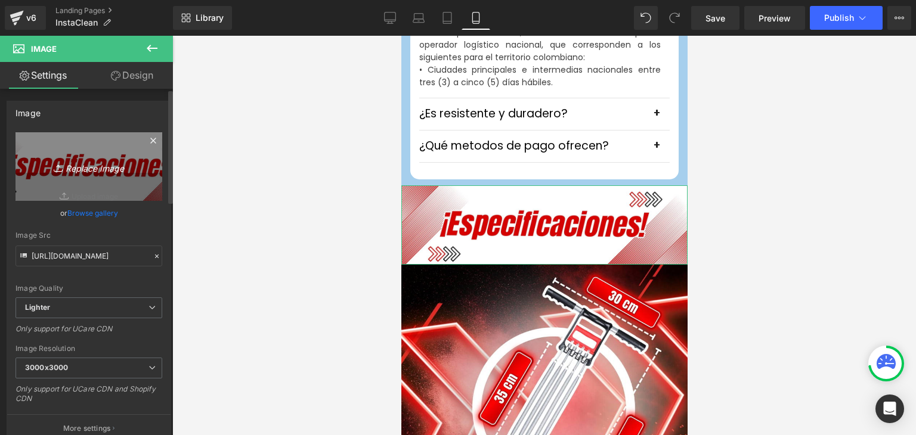
click at [105, 171] on icon "Replace Image" at bounding box center [88, 166] width 95 height 15
type input "C:\fakepath\49.webp"
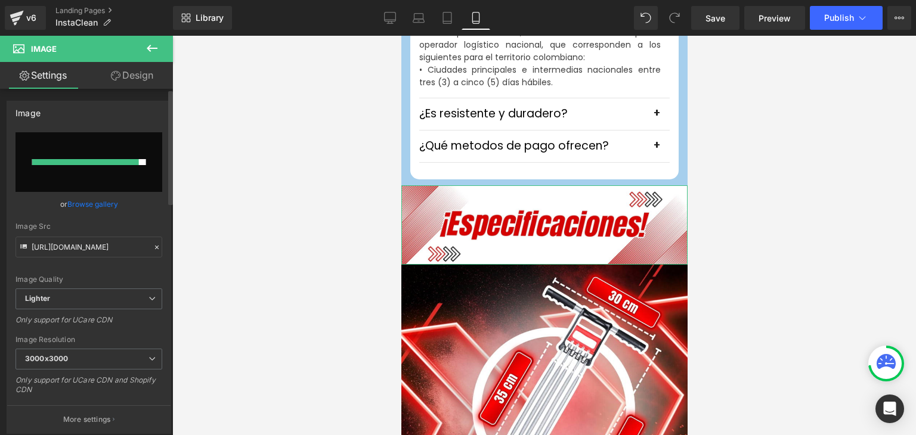
type input "https://ucarecdn.com/cfeba3d9-4a12-4102-8f52-3f08a49816e9/-/format/auto/-/previ…"
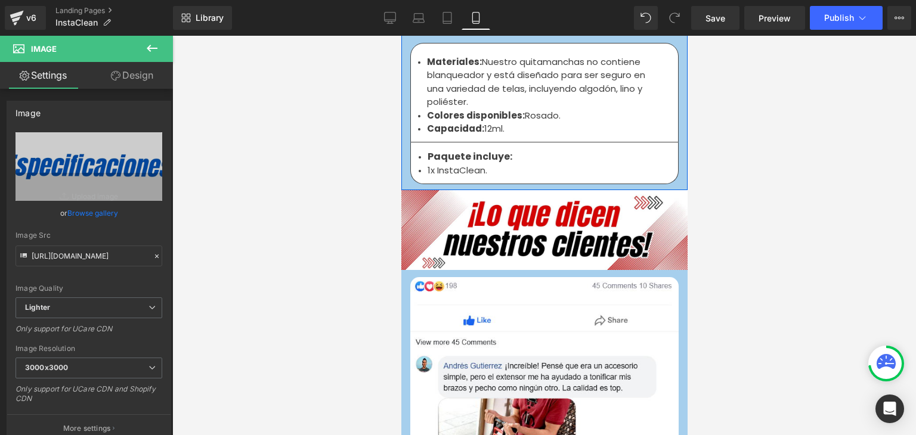
scroll to position [4176, 0]
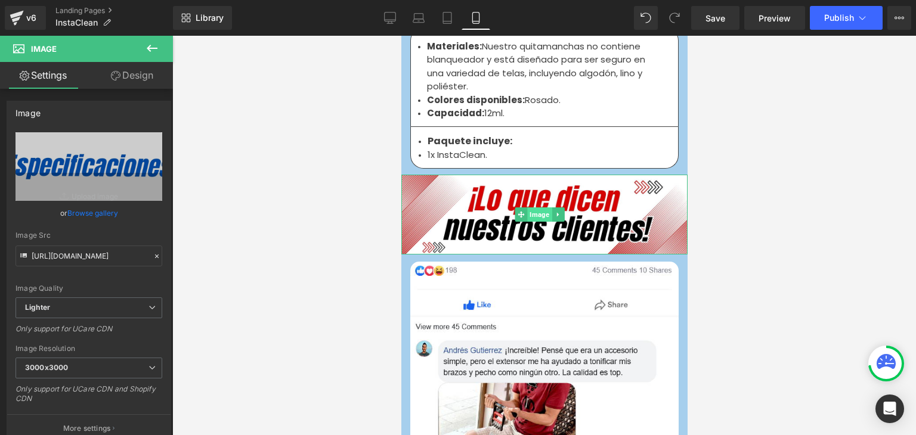
click at [547, 208] on span "Image" at bounding box center [539, 215] width 24 height 14
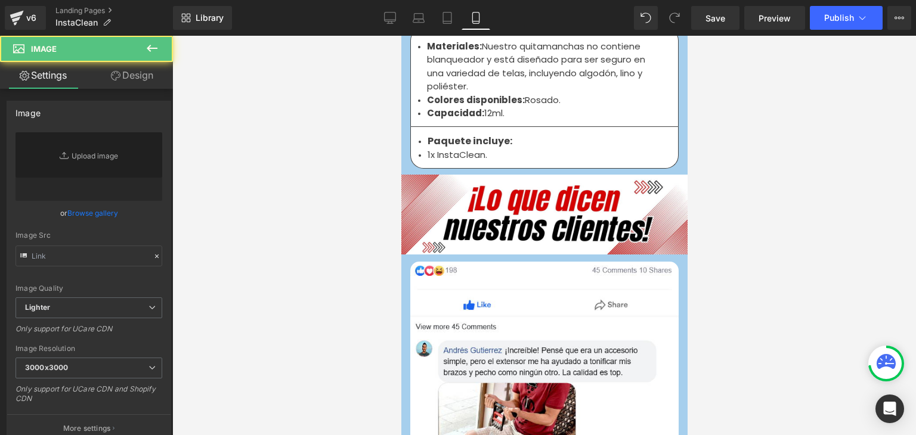
type input "https://ucarecdn.com/0ea1d37f-c77b-4ca7-b545-90669fcceead/-/format/auto/-/previ…"
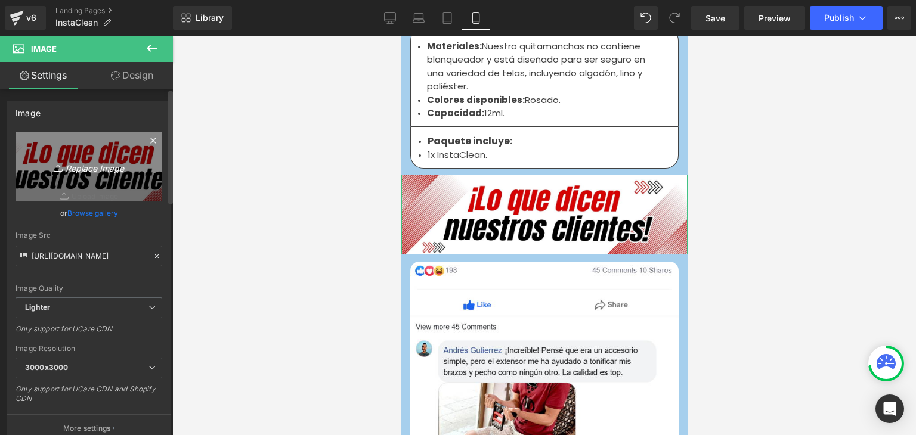
click at [69, 166] on icon "Replace Image" at bounding box center [88, 166] width 95 height 15
type input "C:\fakepath\50.webp"
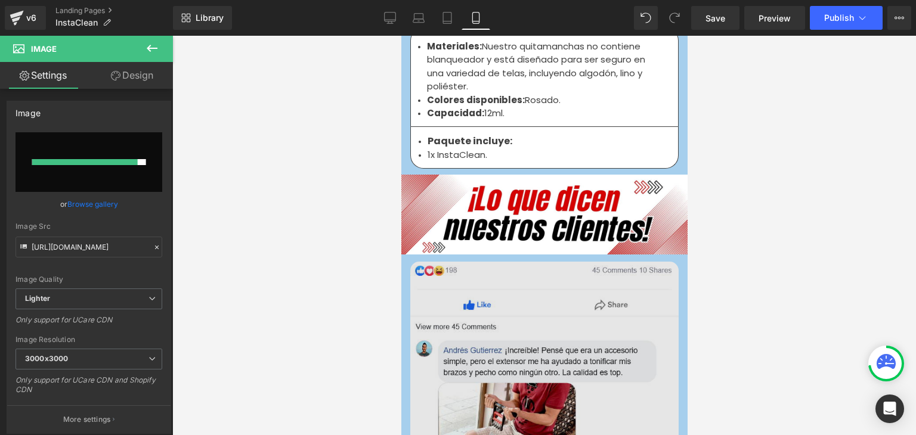
type input "https://ucarecdn.com/678b02bd-29a8-4663-89df-3659009140be/-/format/auto/-/previ…"
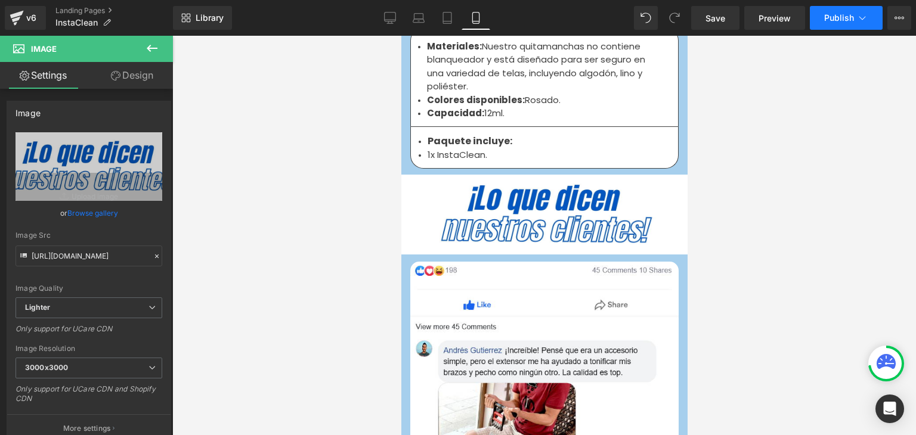
click at [847, 13] on span "Publish" at bounding box center [839, 18] width 30 height 10
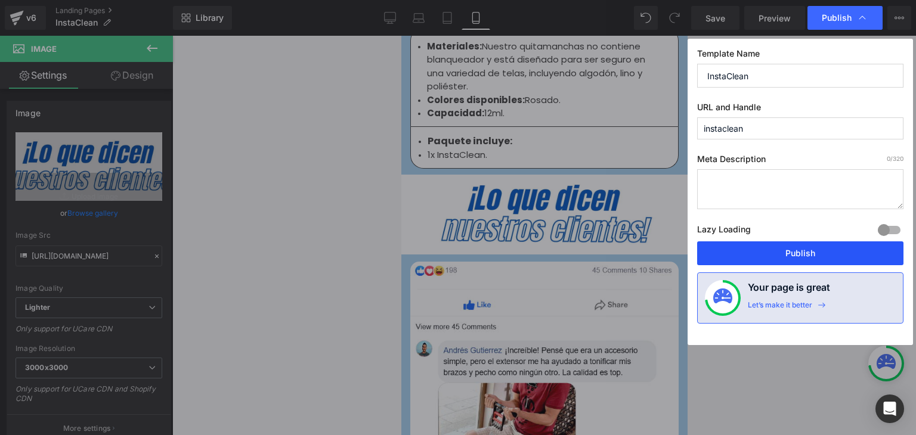
click at [802, 256] on button "Publish" at bounding box center [800, 254] width 206 height 24
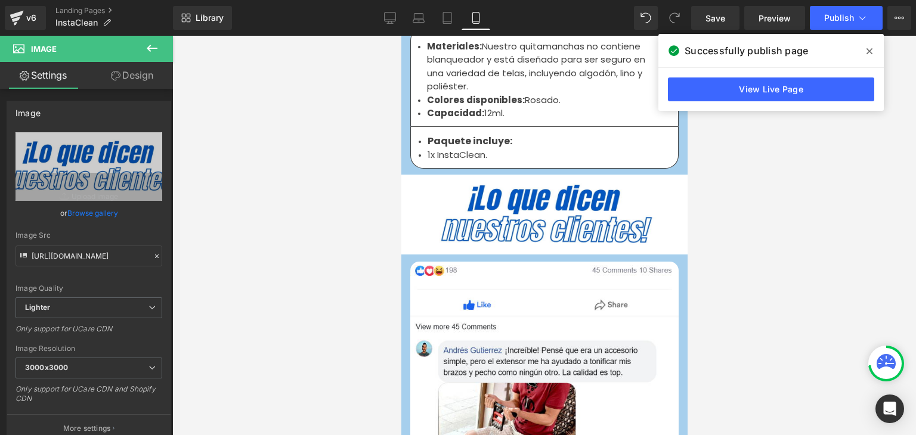
drag, startPoint x: 868, startPoint y: 53, endPoint x: 845, endPoint y: 70, distance: 28.6
click at [868, 53] on icon at bounding box center [870, 51] width 6 height 6
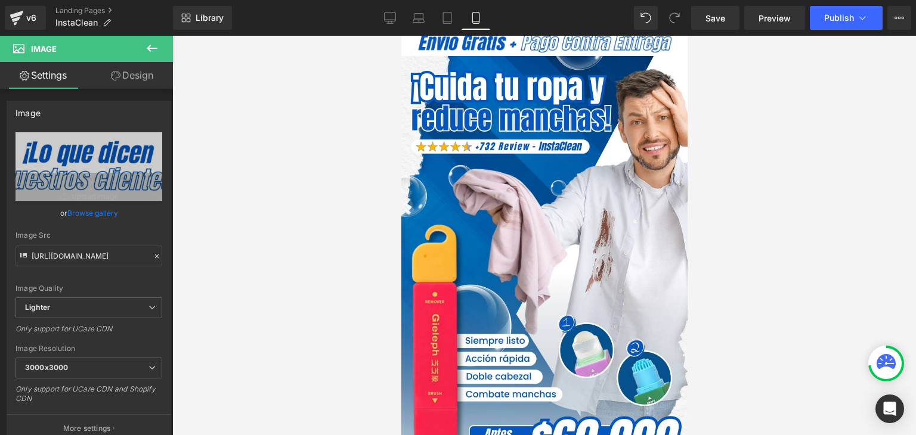
scroll to position [0, 0]
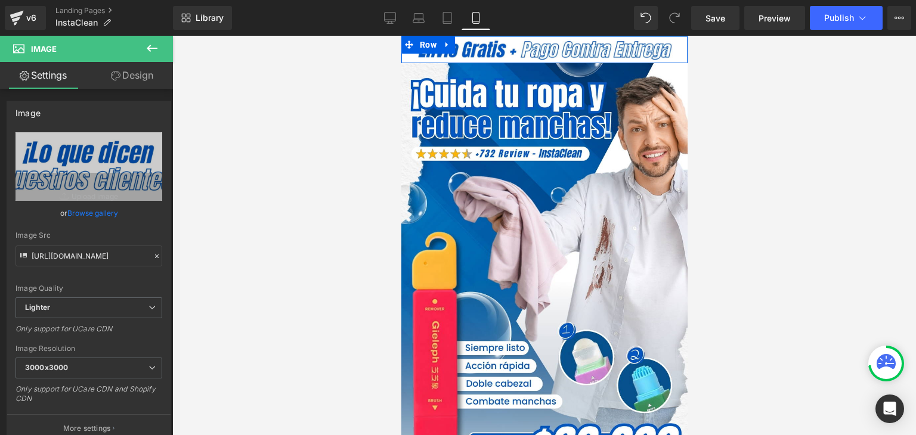
drag, startPoint x: 920, startPoint y: 58, endPoint x: 518, endPoint y: 22, distance: 403.6
click at [518, 36] on html "Image Row Row Image Add To Cart (P) Cart Button Product Image Row Image Con el …" at bounding box center [544, 236] width 286 height 400
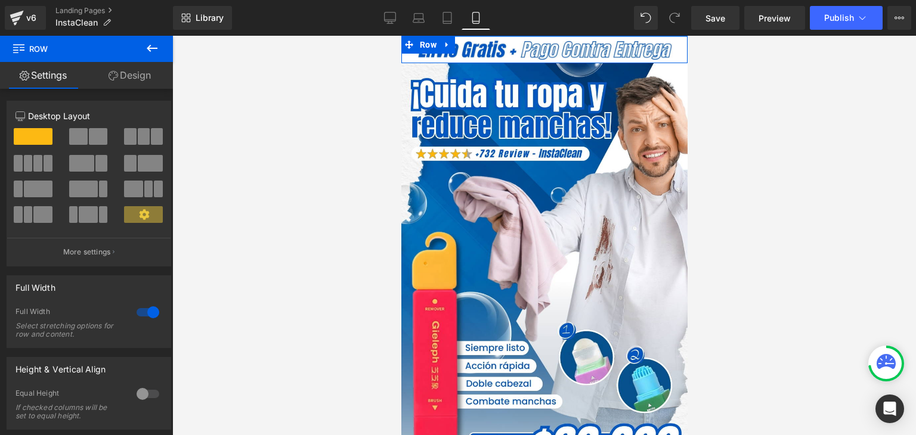
click at [529, 36] on div at bounding box center [544, 36] width 286 height 1
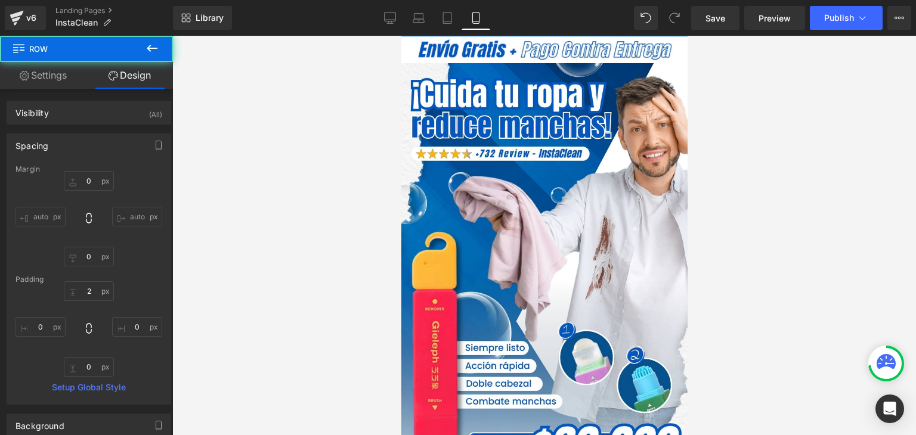
type input "0"
type input "2"
type input "0"
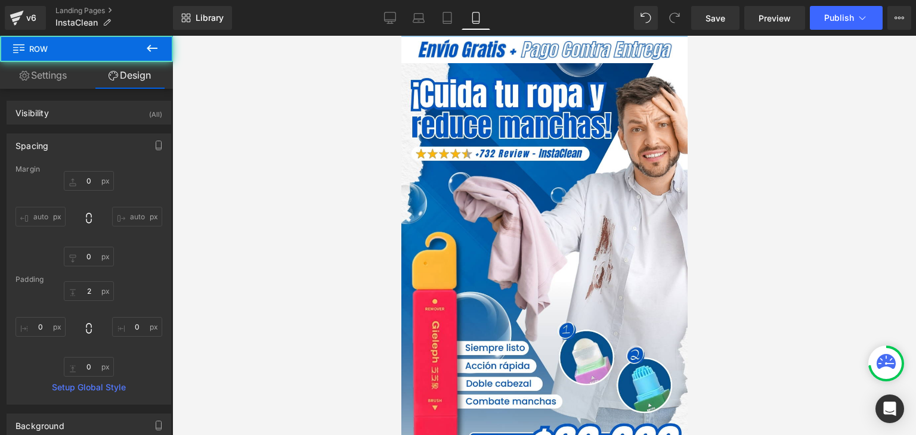
type input "0"
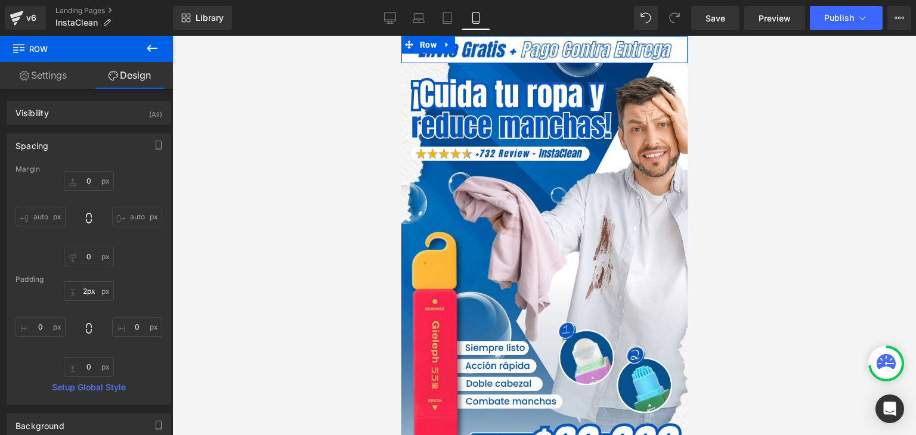
type input "0px"
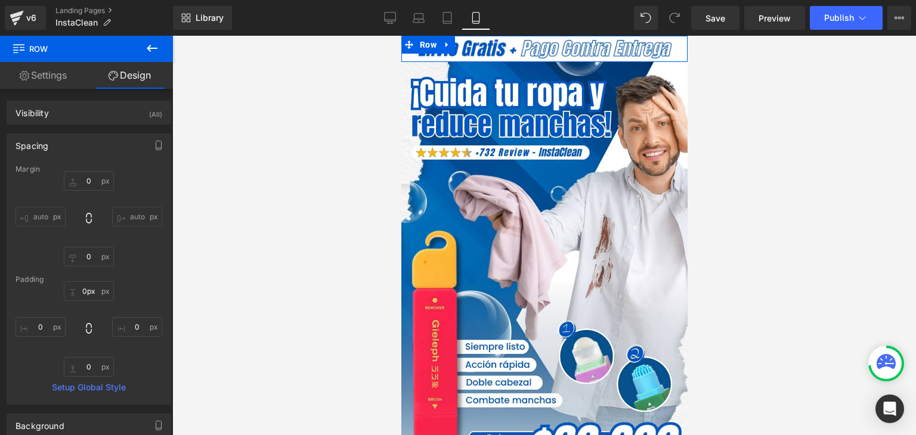
drag, startPoint x: 515, startPoint y: 36, endPoint x: 518, endPoint y: 24, distance: 12.8
click at [518, 36] on html "Image Row Row Image Add To Cart (P) Cart Button Product Image Row Image Con el …" at bounding box center [544, 236] width 286 height 400
click at [835, 11] on button "Publish" at bounding box center [846, 18] width 73 height 24
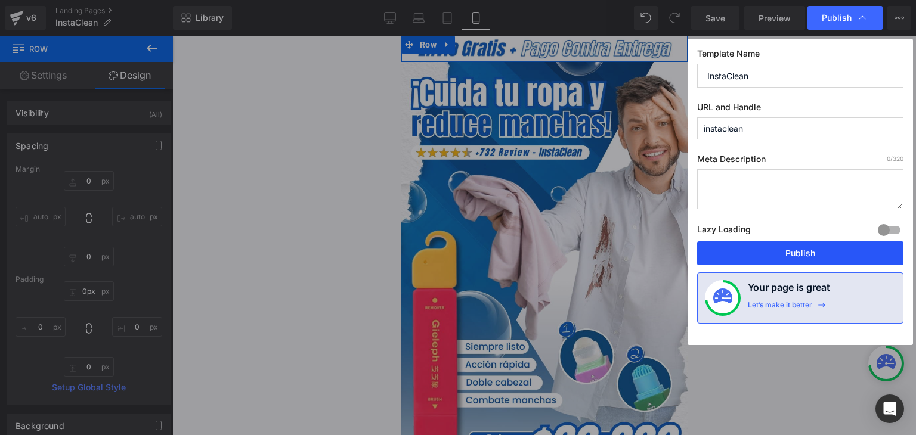
click at [796, 250] on button "Publish" at bounding box center [800, 254] width 206 height 24
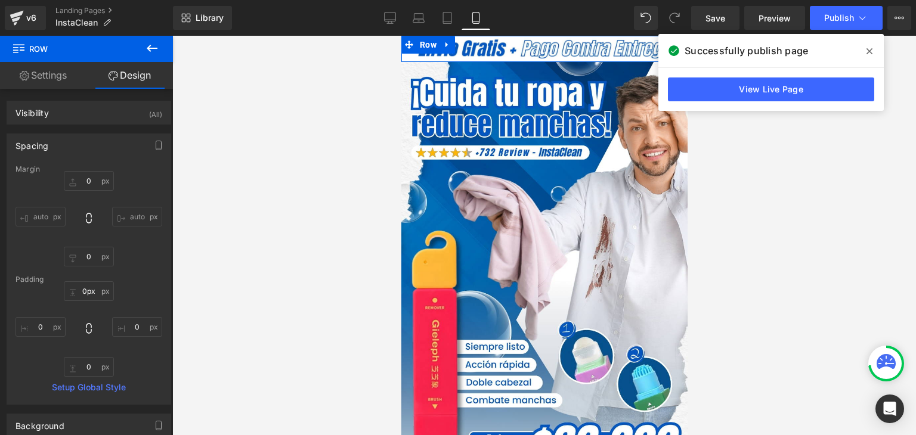
click at [867, 48] on icon at bounding box center [870, 52] width 6 height 10
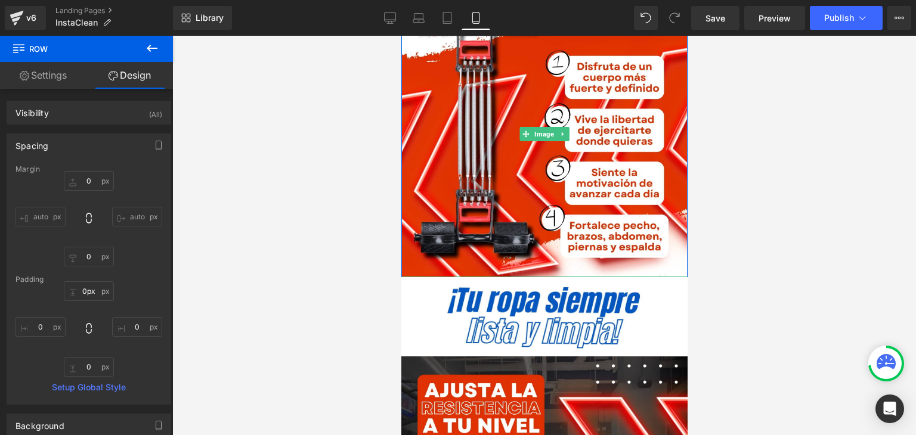
scroll to position [2446, 0]
